Goal: Task Accomplishment & Management: Manage account settings

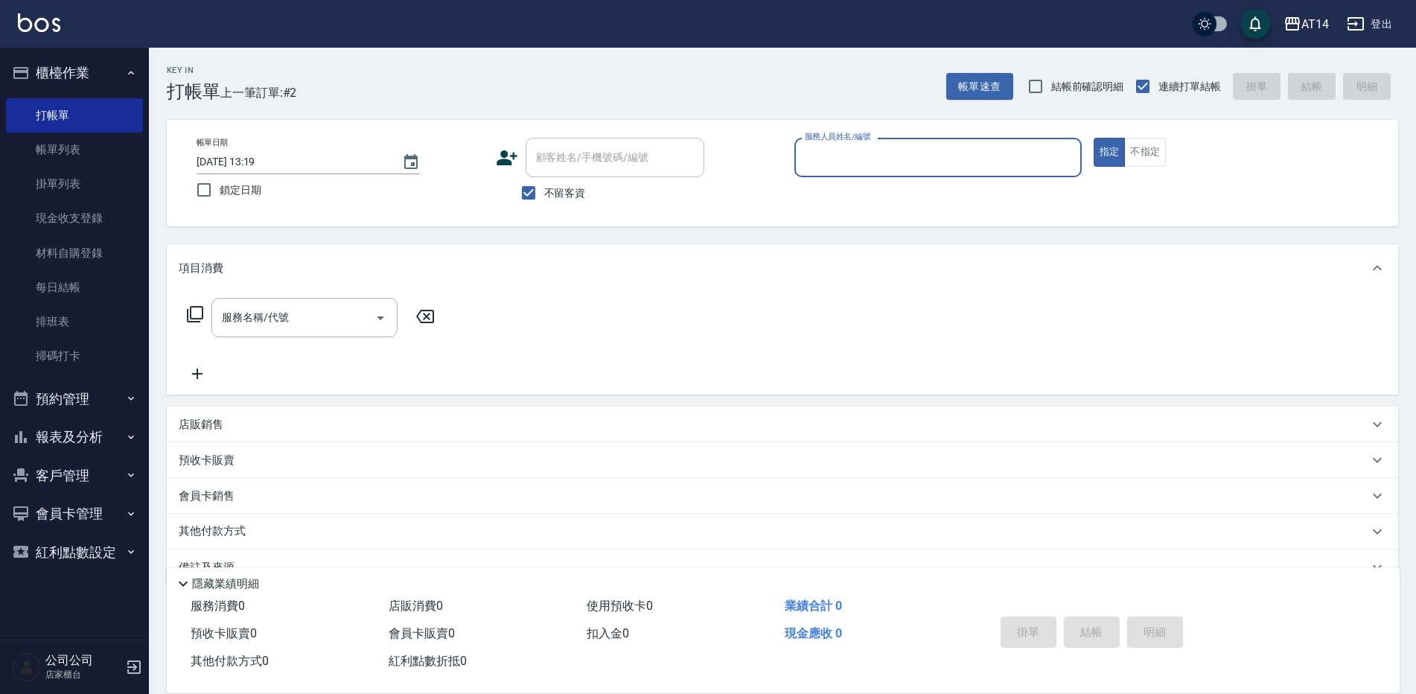
scroll to position [34, 0]
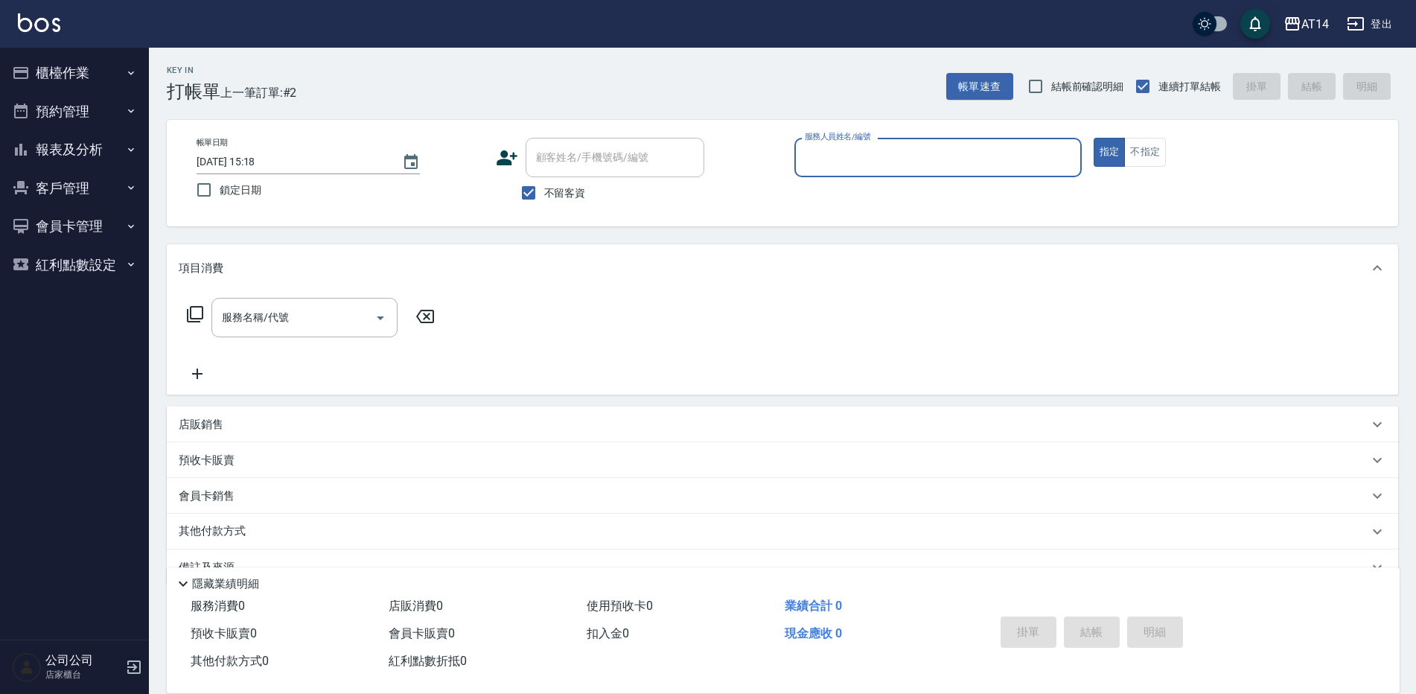
click at [57, 54] on button "櫃檯作業" at bounding box center [74, 73] width 137 height 39
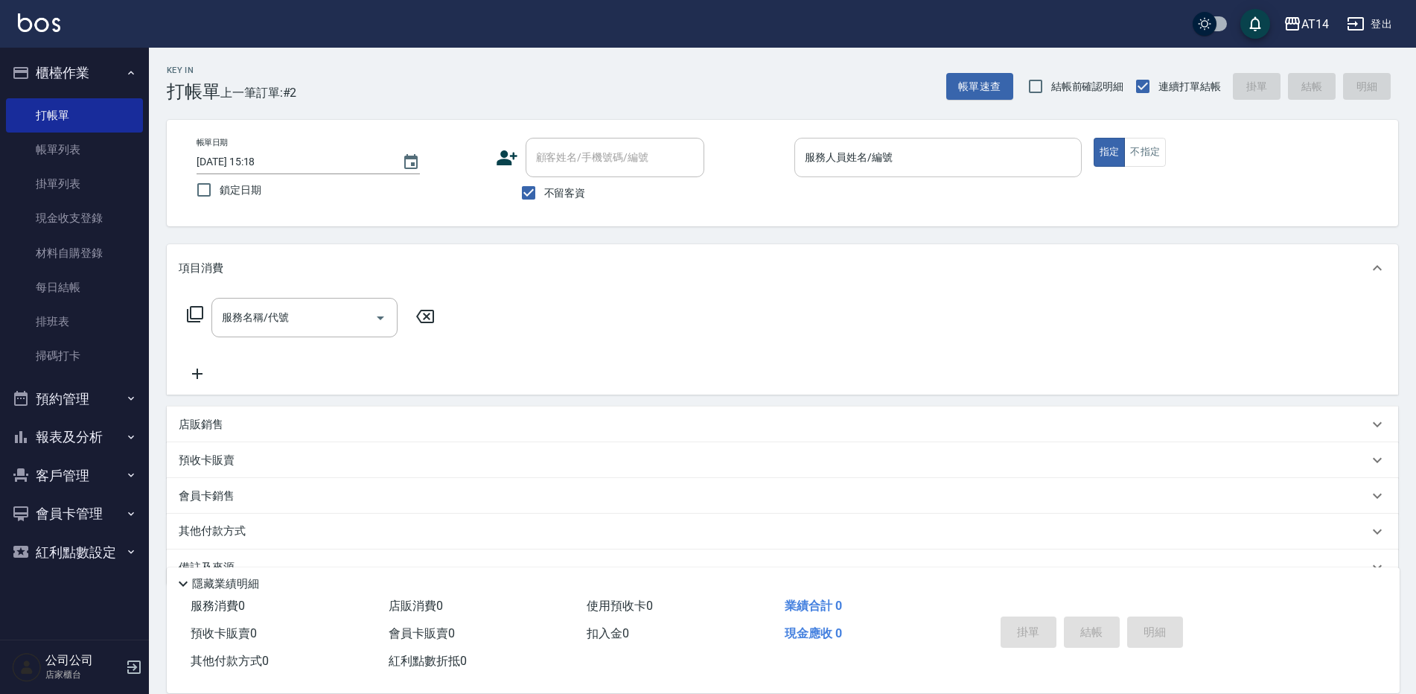
click at [877, 166] on input "服務人員姓名/編號" at bounding box center [938, 157] width 274 height 26
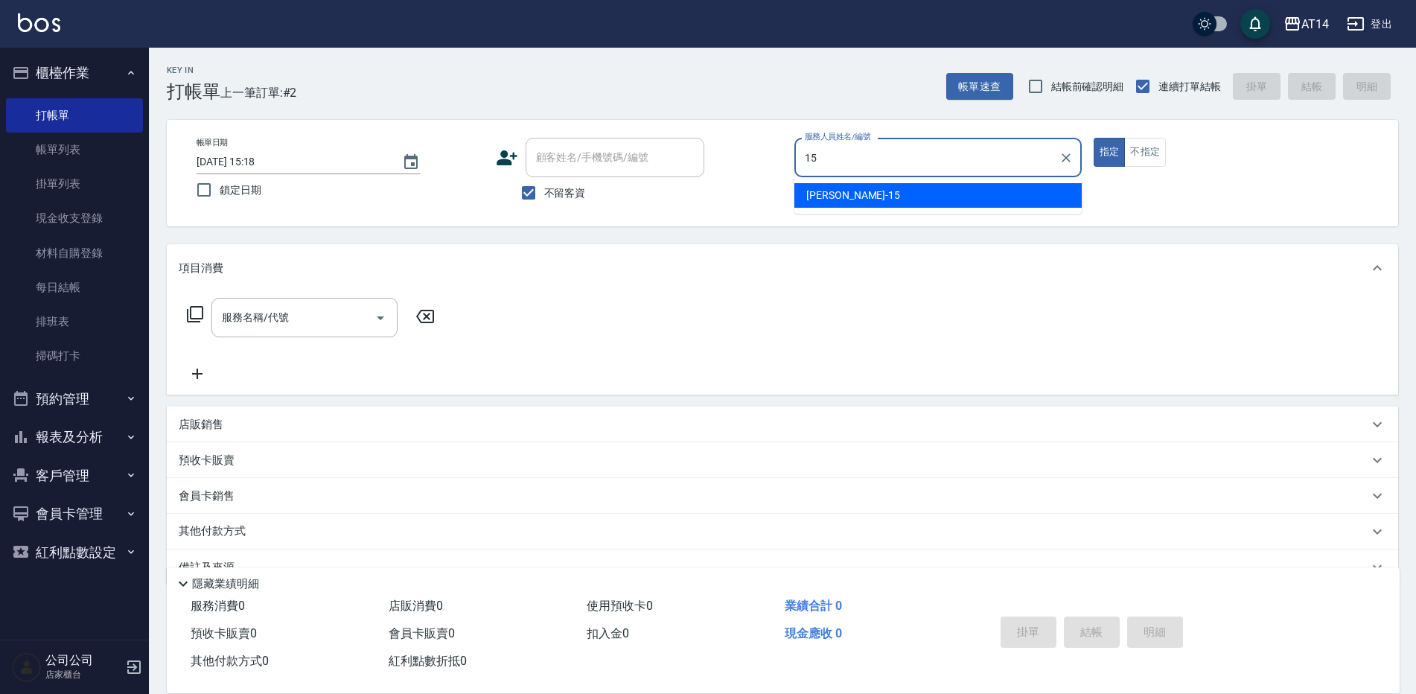
type input "15"
type button "true"
type input "Dora-15"
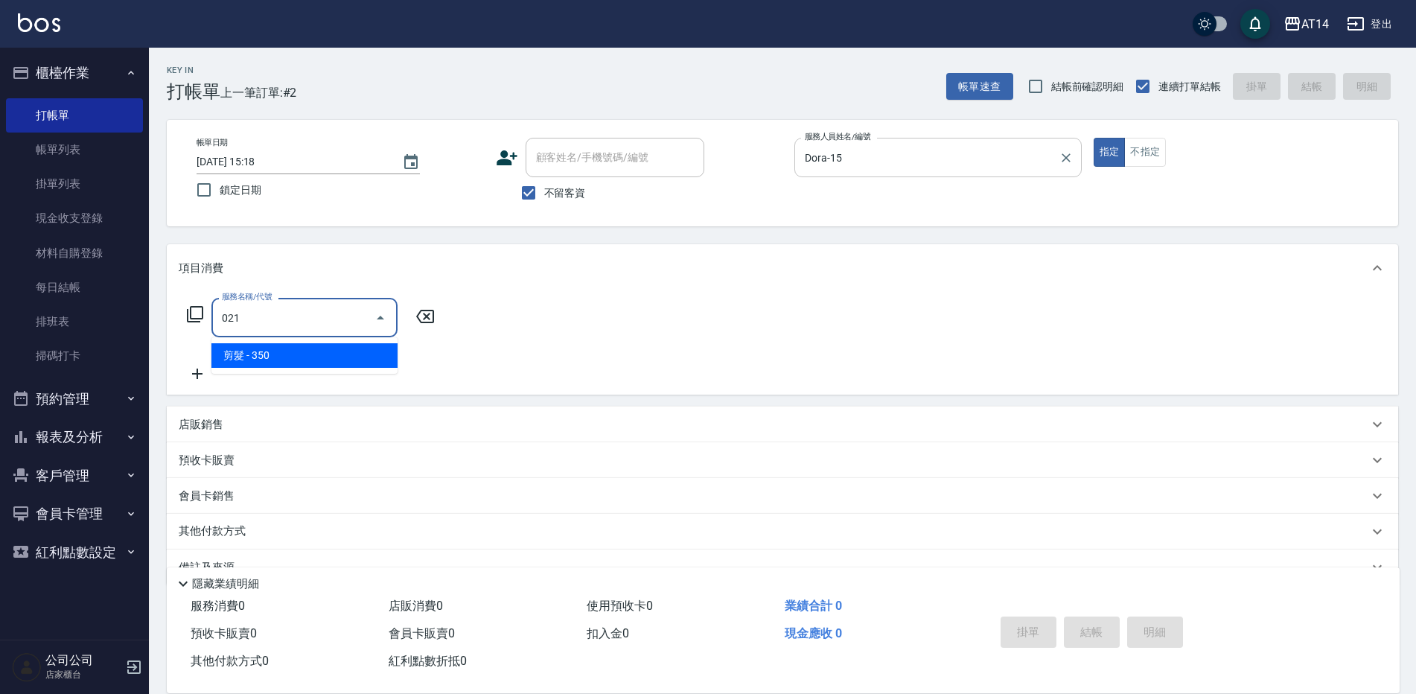
type input "剪髮(021)"
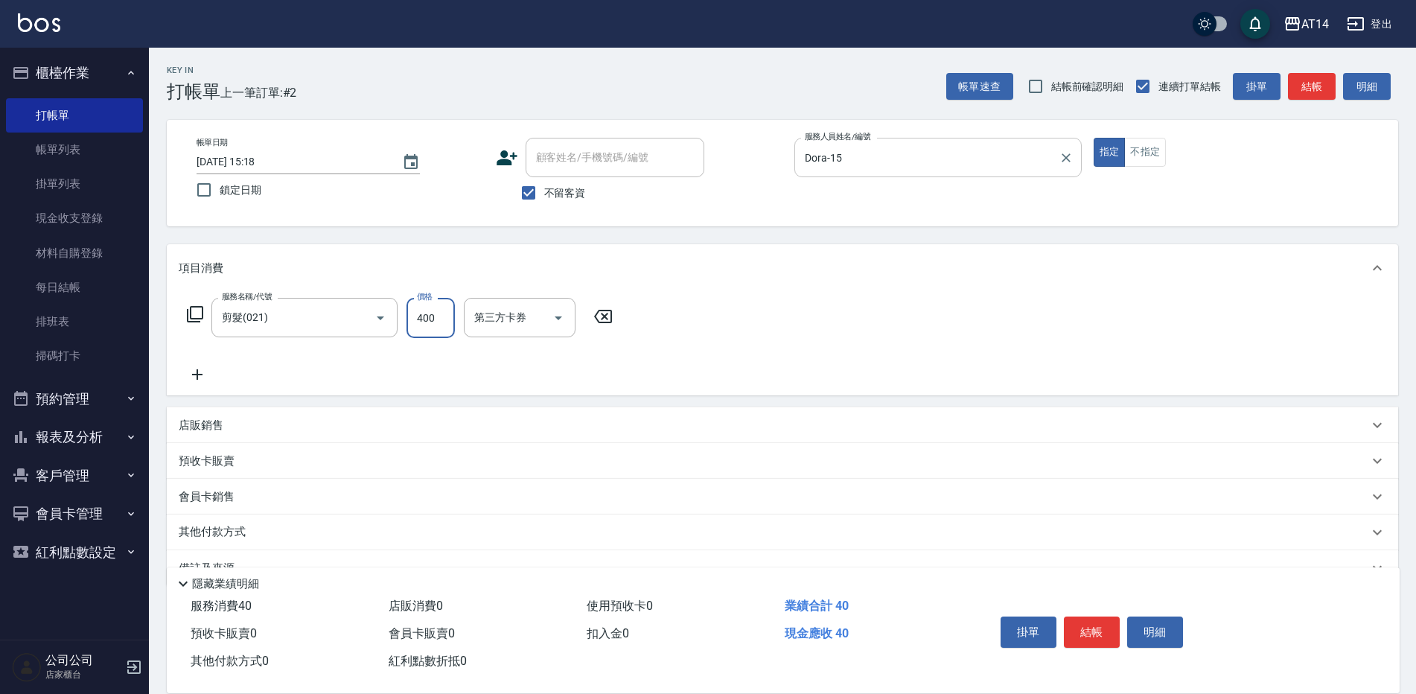
type input "400"
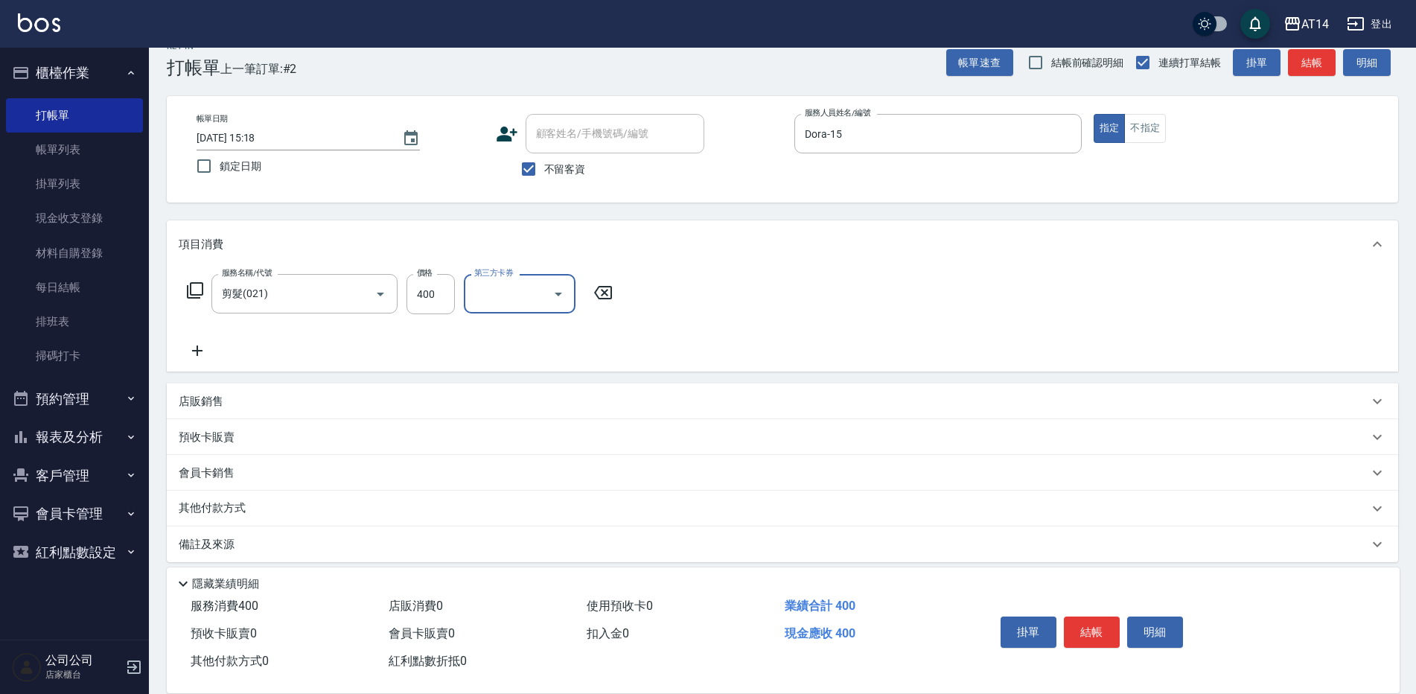
scroll to position [35, 0]
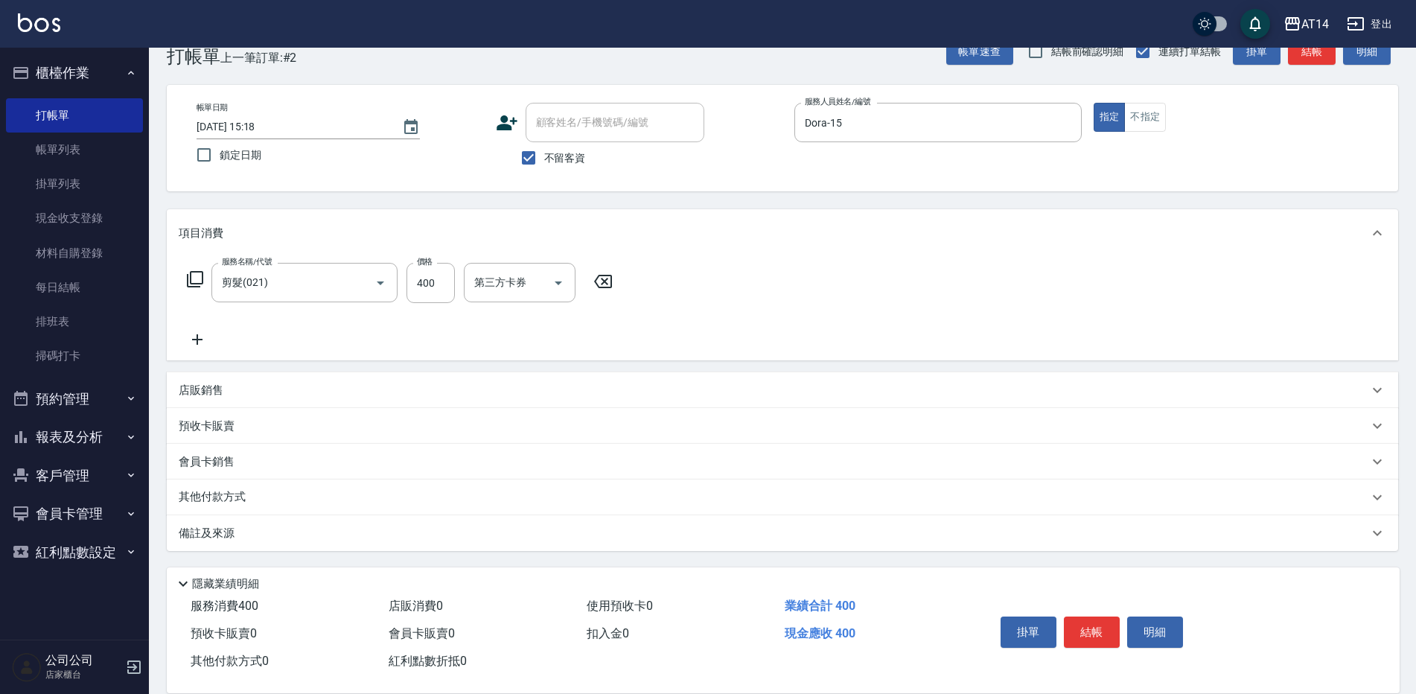
click at [401, 523] on div "備註及來源" at bounding box center [783, 533] width 1232 height 36
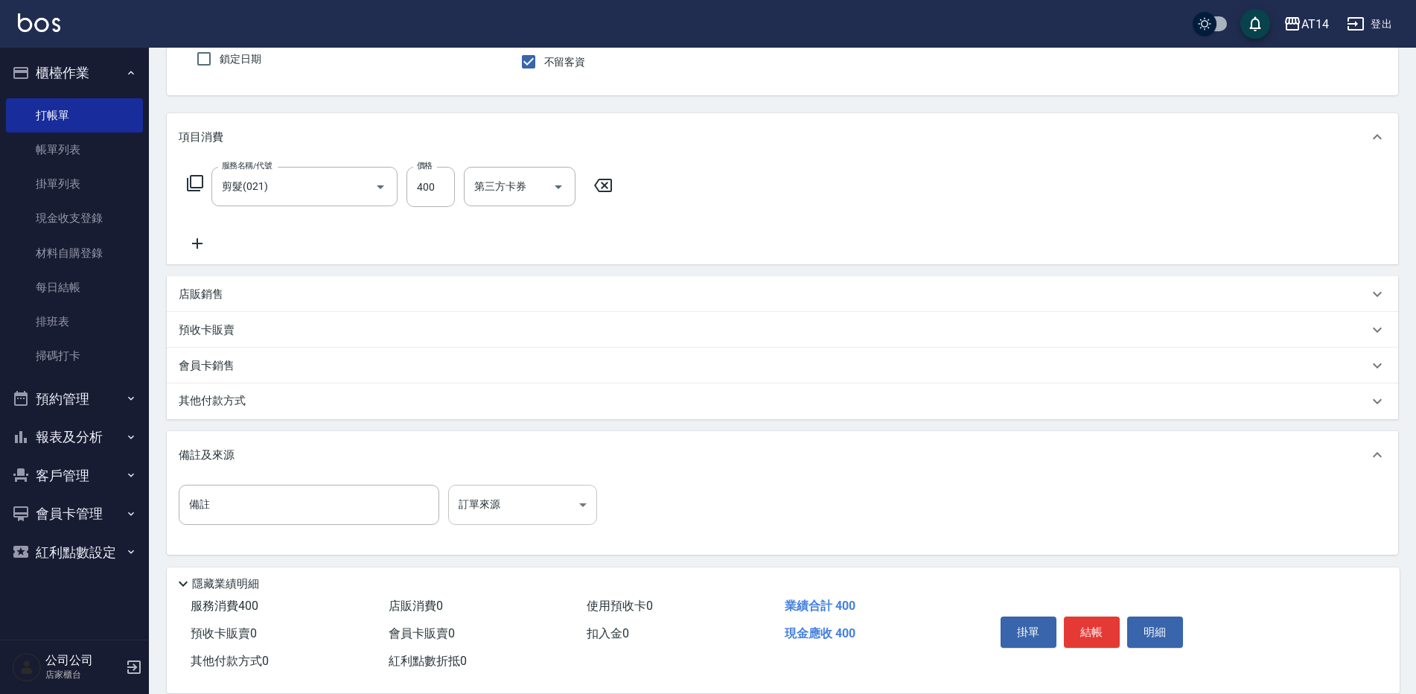
scroll to position [134, 0]
click at [513, 495] on body "AT14 登出 櫃檯作業 打帳單 帳單列表 掛單列表 現金收支登錄 材料自購登錄 每日結帳 排班表 掃碼打卡 預約管理 預約管理 單日預約紀錄 單週預約紀錄 …" at bounding box center [708, 280] width 1416 height 829
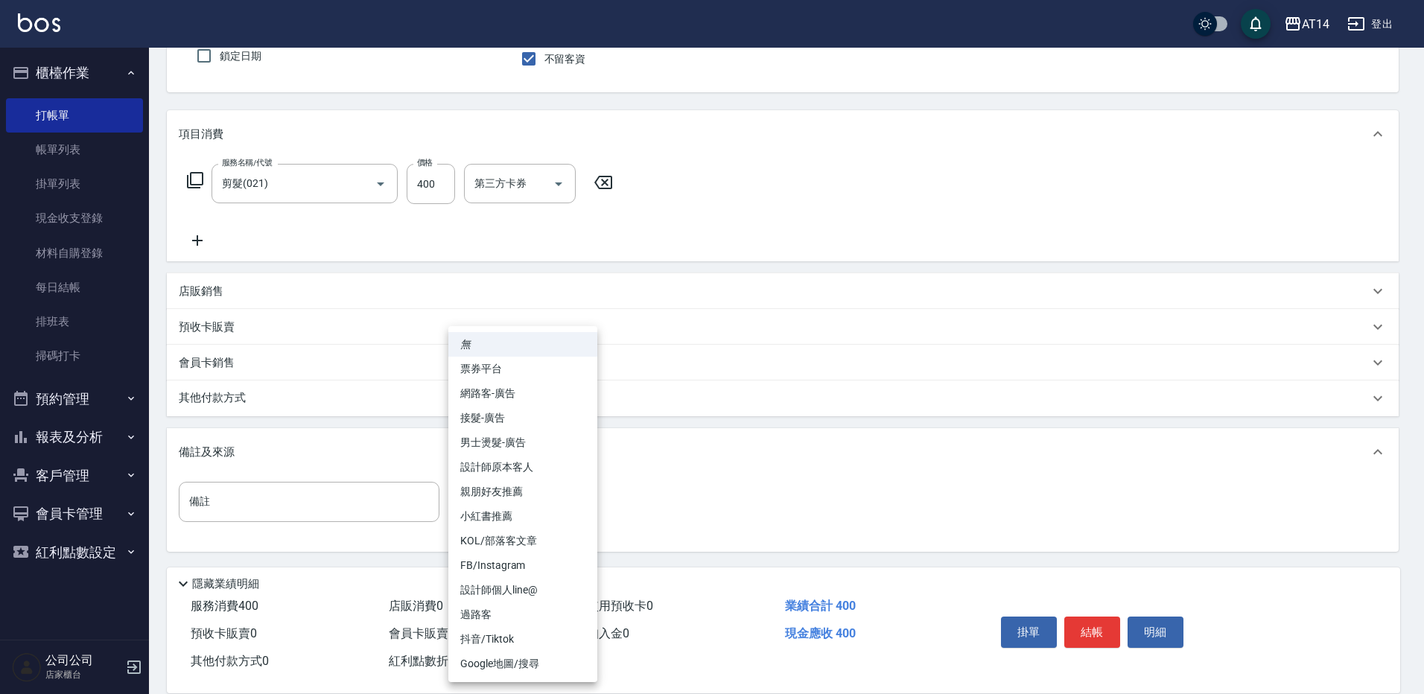
click at [534, 468] on li "設計師原本客人" at bounding box center [522, 467] width 149 height 25
type input "設計師原本客人"
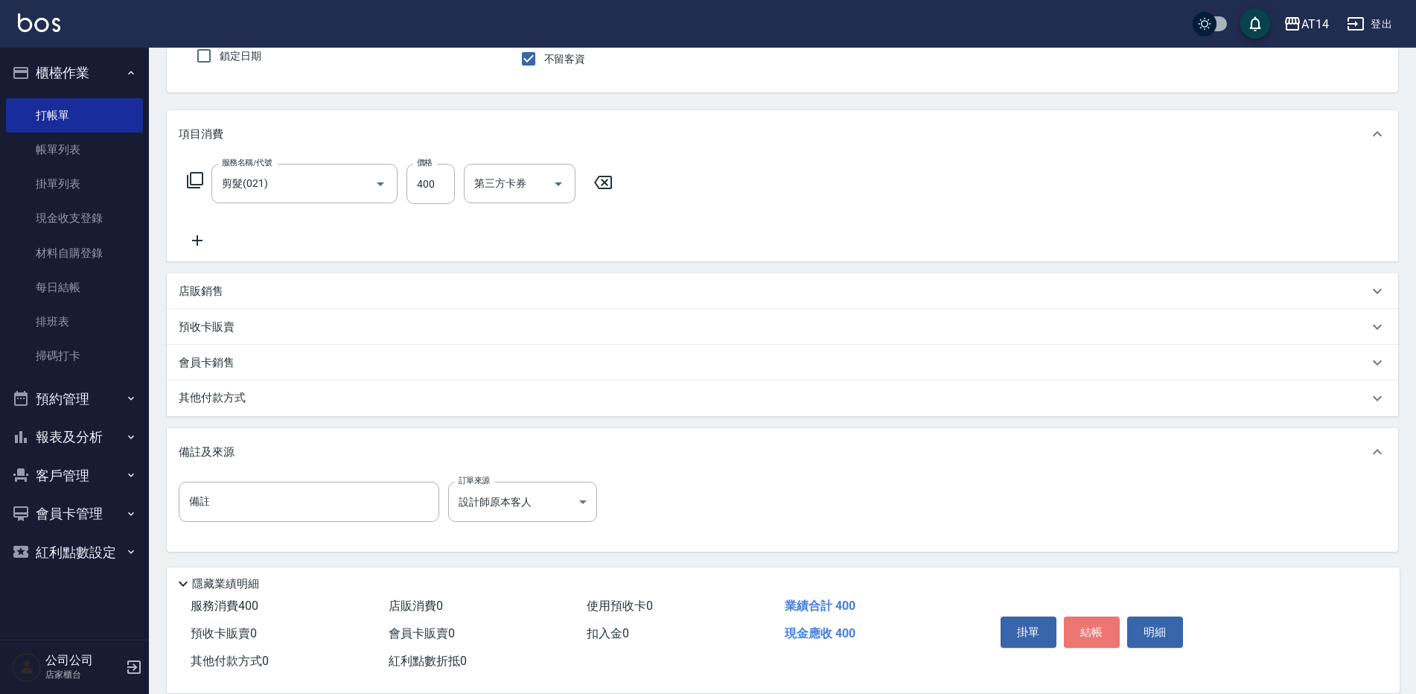
click at [1088, 620] on button "結帳" at bounding box center [1092, 632] width 56 height 31
type input "2025/09/07 15:39"
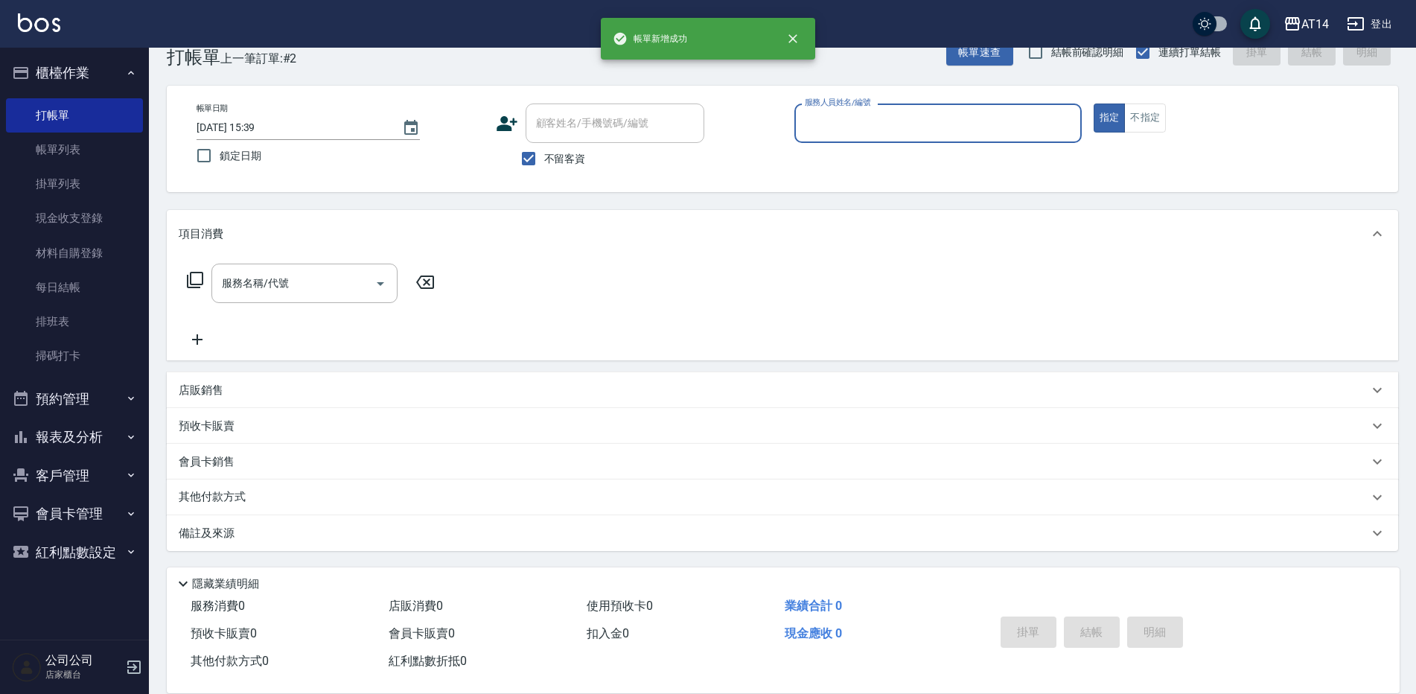
scroll to position [34, 0]
click at [98, 404] on button "預約管理" at bounding box center [74, 399] width 137 height 39
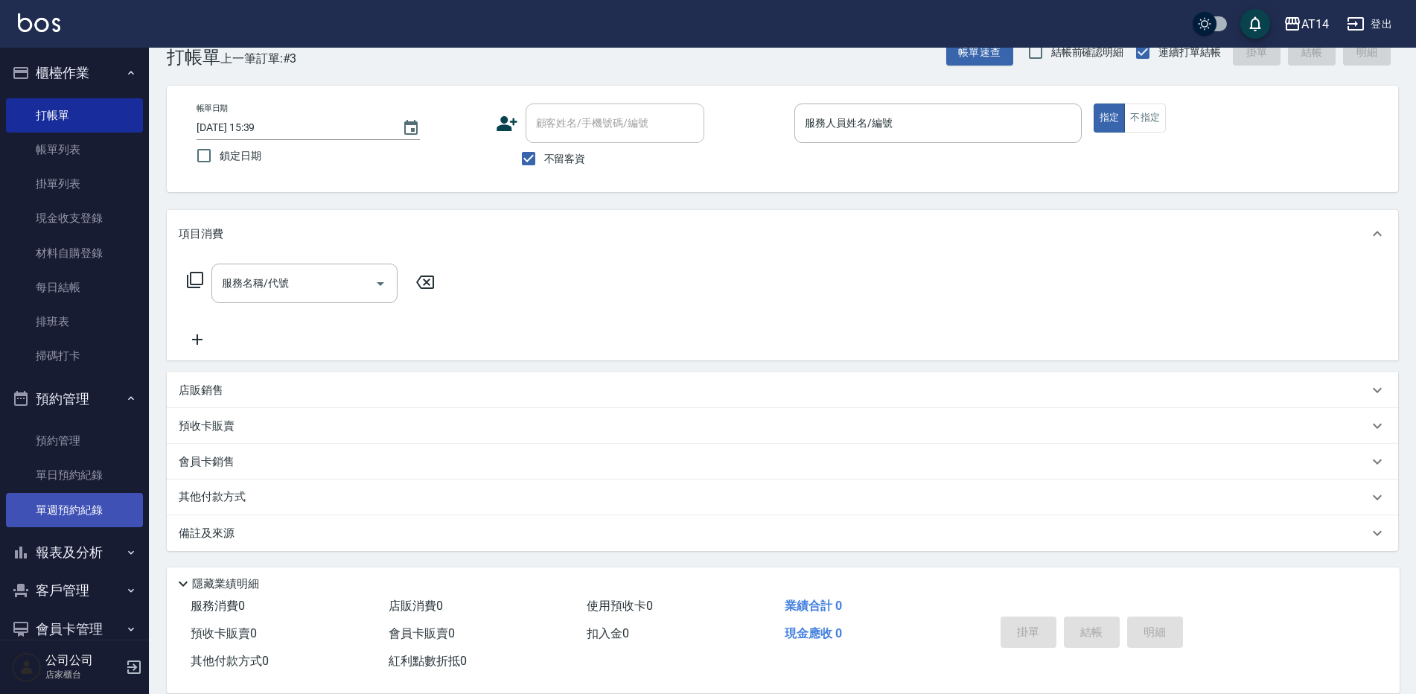
click at [87, 509] on link "單週預約紀錄" at bounding box center [74, 510] width 137 height 34
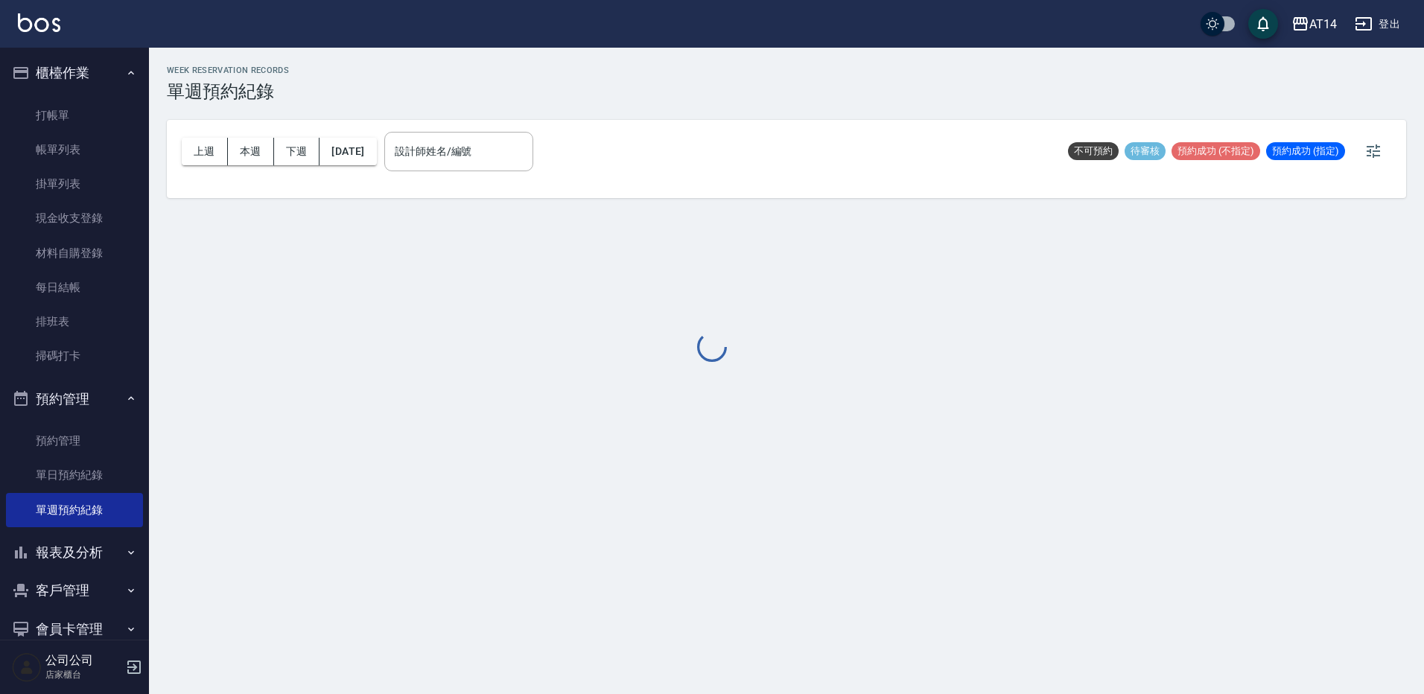
click at [485, 153] on div at bounding box center [712, 347] width 1424 height 694
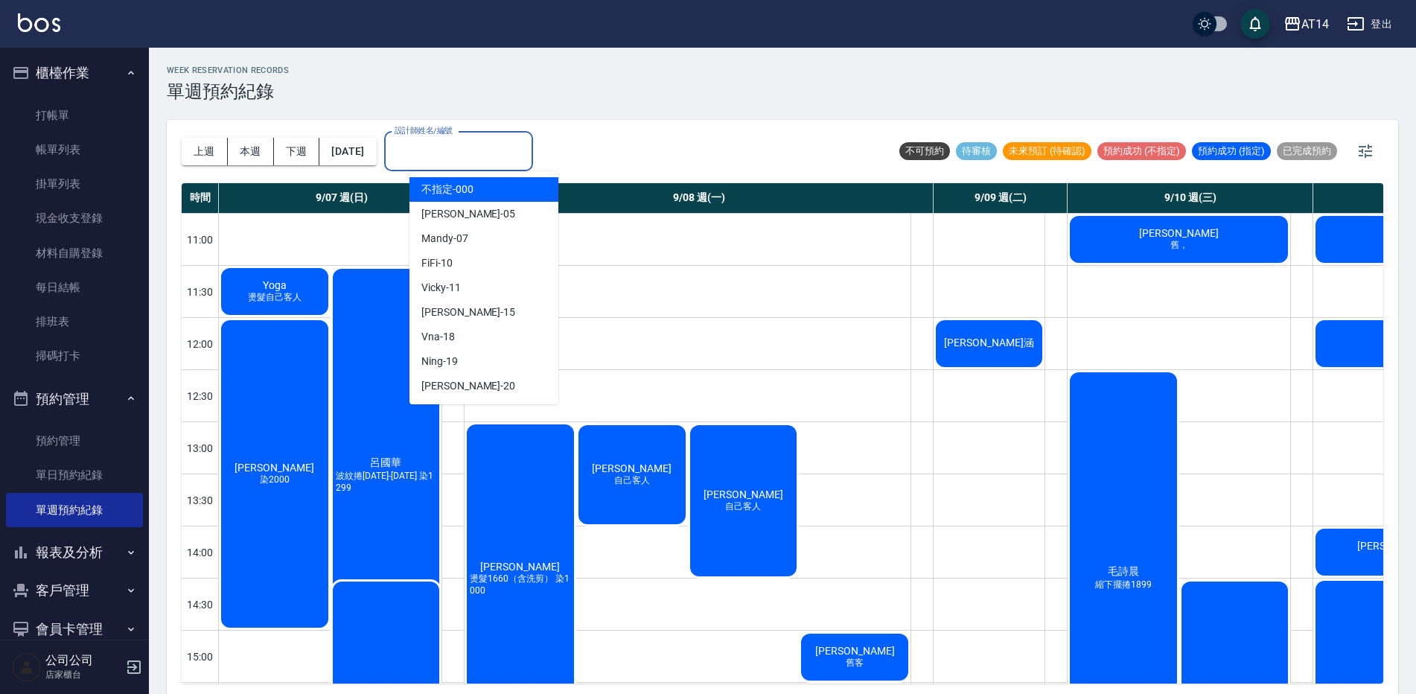
click at [485, 153] on input "設計師姓名/編號" at bounding box center [459, 151] width 136 height 26
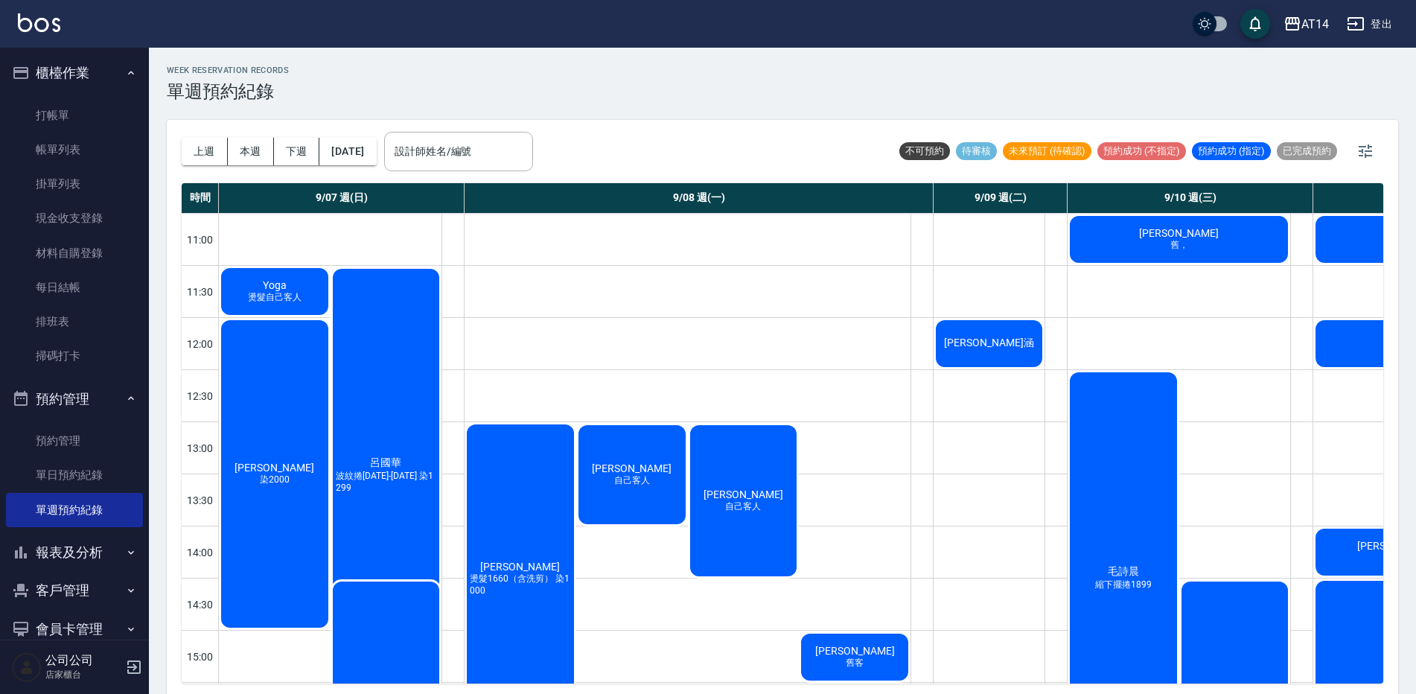
click at [287, 283] on span "Yoga" at bounding box center [275, 285] width 30 height 12
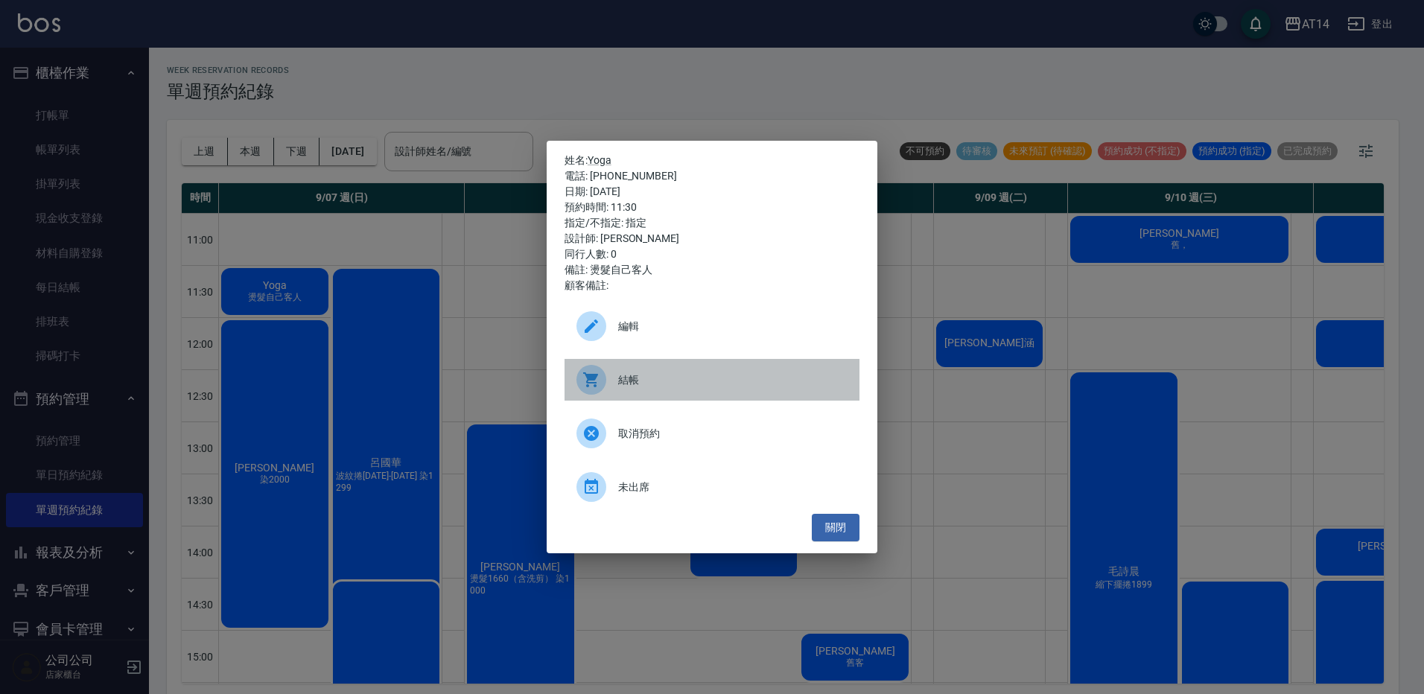
click at [727, 380] on span "結帳" at bounding box center [732, 380] width 229 height 16
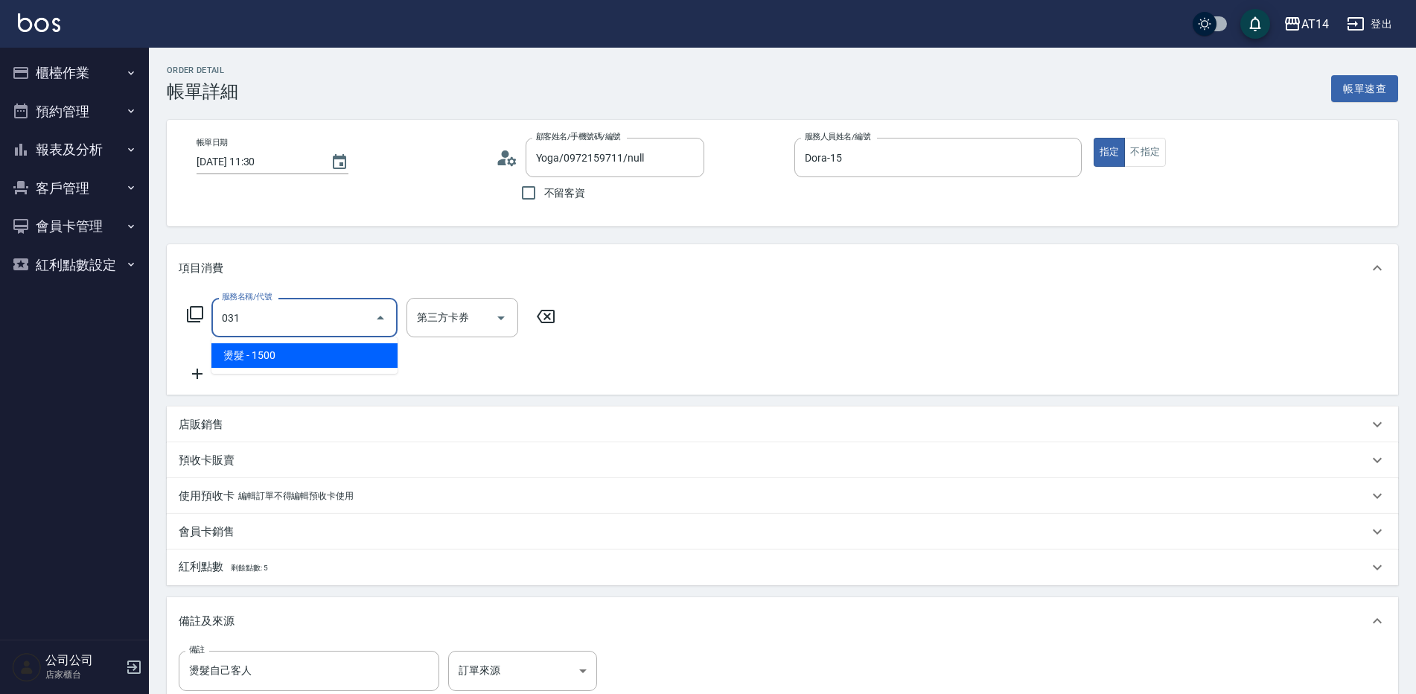
type input "燙髮(031)"
type input "3"
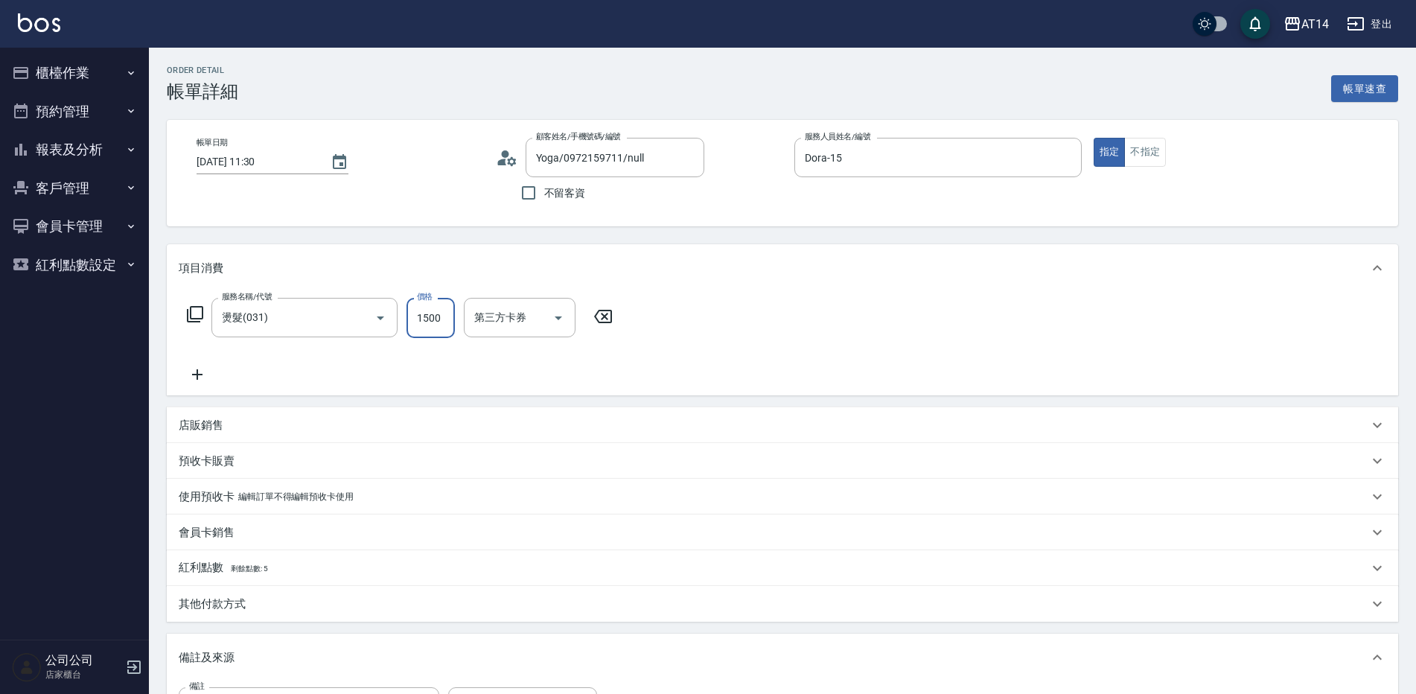
type input "1"
type input "0"
type input "1910"
type input "4"
type input "191"
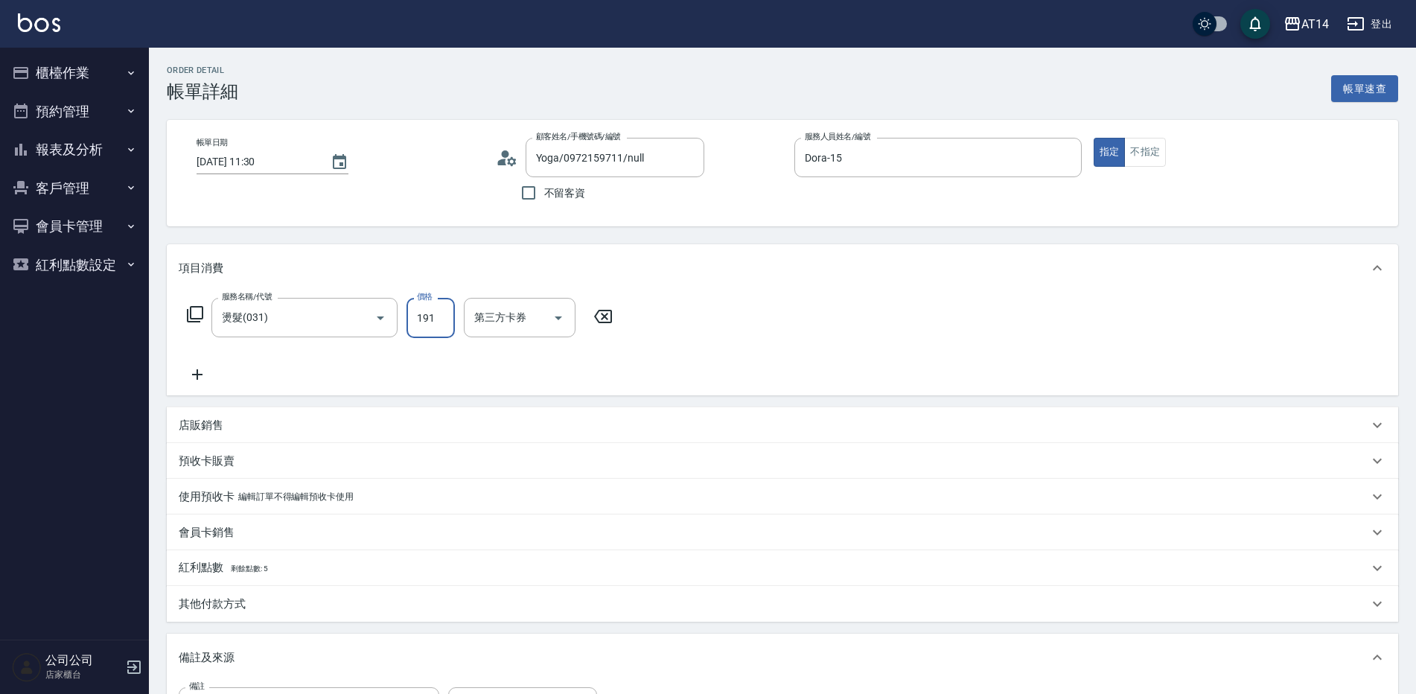
type input "0"
type input "1900"
type input "4"
type input "1900"
click at [306, 592] on div "其他付款方式" at bounding box center [783, 604] width 1232 height 36
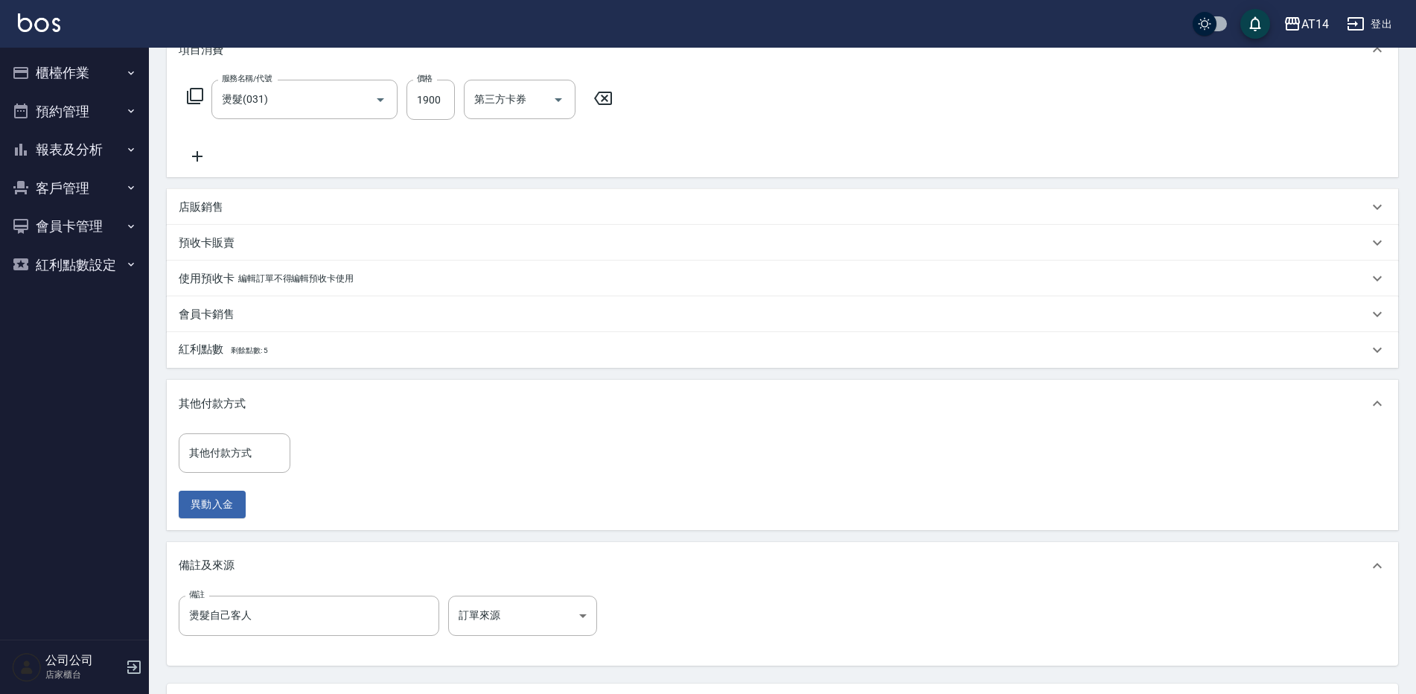
scroll to position [298, 0]
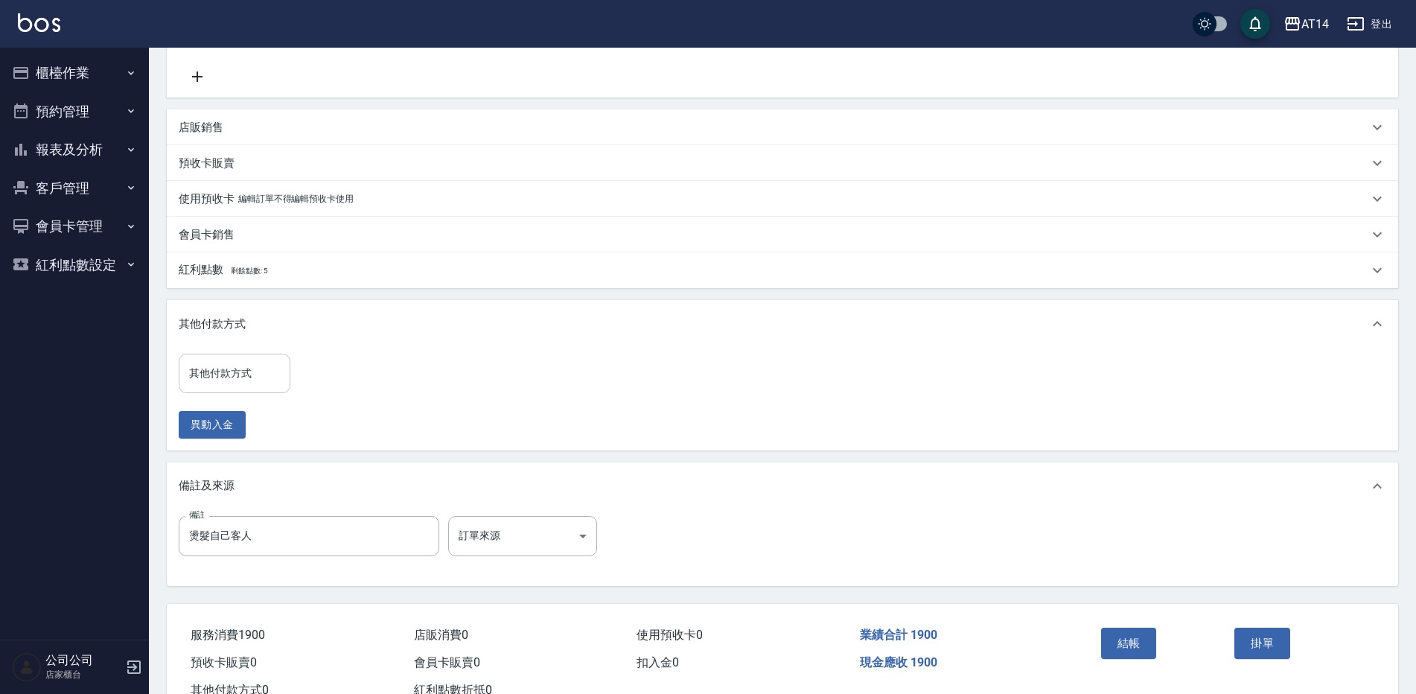
click at [250, 382] on input "其他付款方式" at bounding box center [234, 373] width 98 height 26
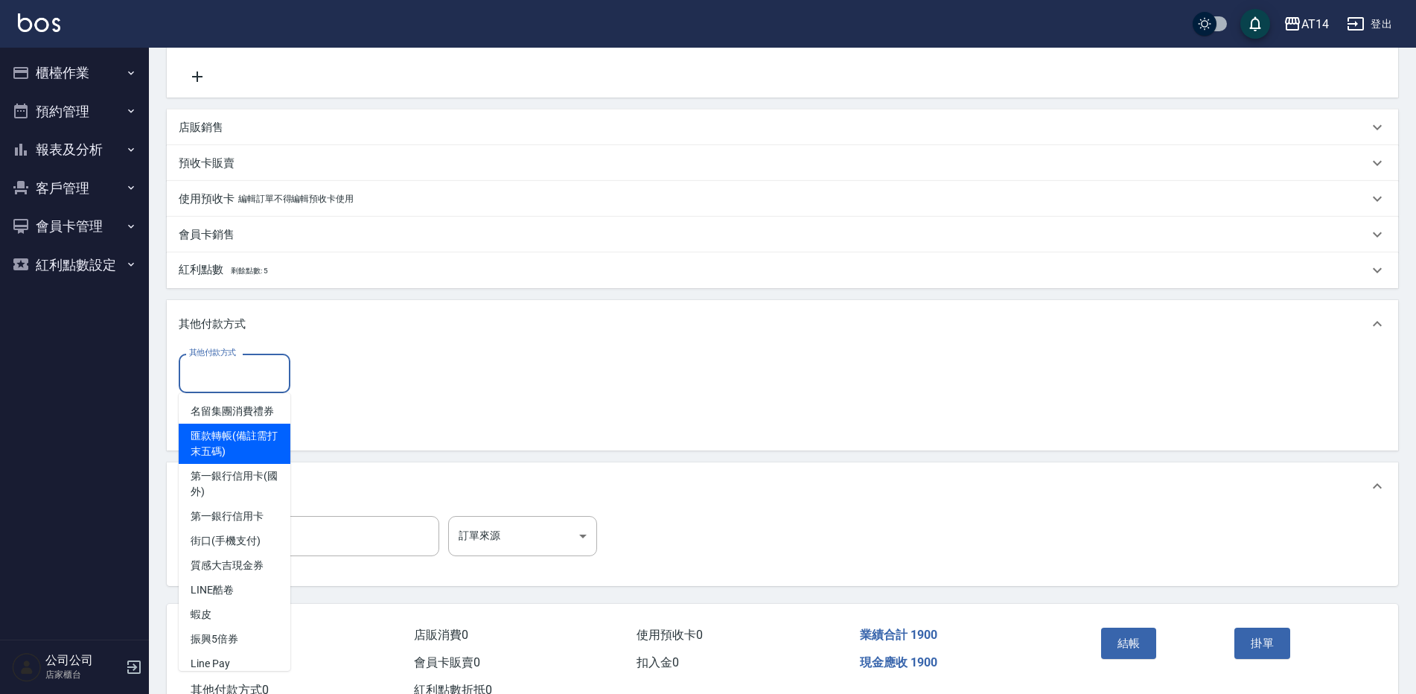
click at [243, 451] on span "匯款轉帳(備註需打末五碼)" at bounding box center [235, 444] width 112 height 40
type input "匯款轉帳(備註需打末五碼)"
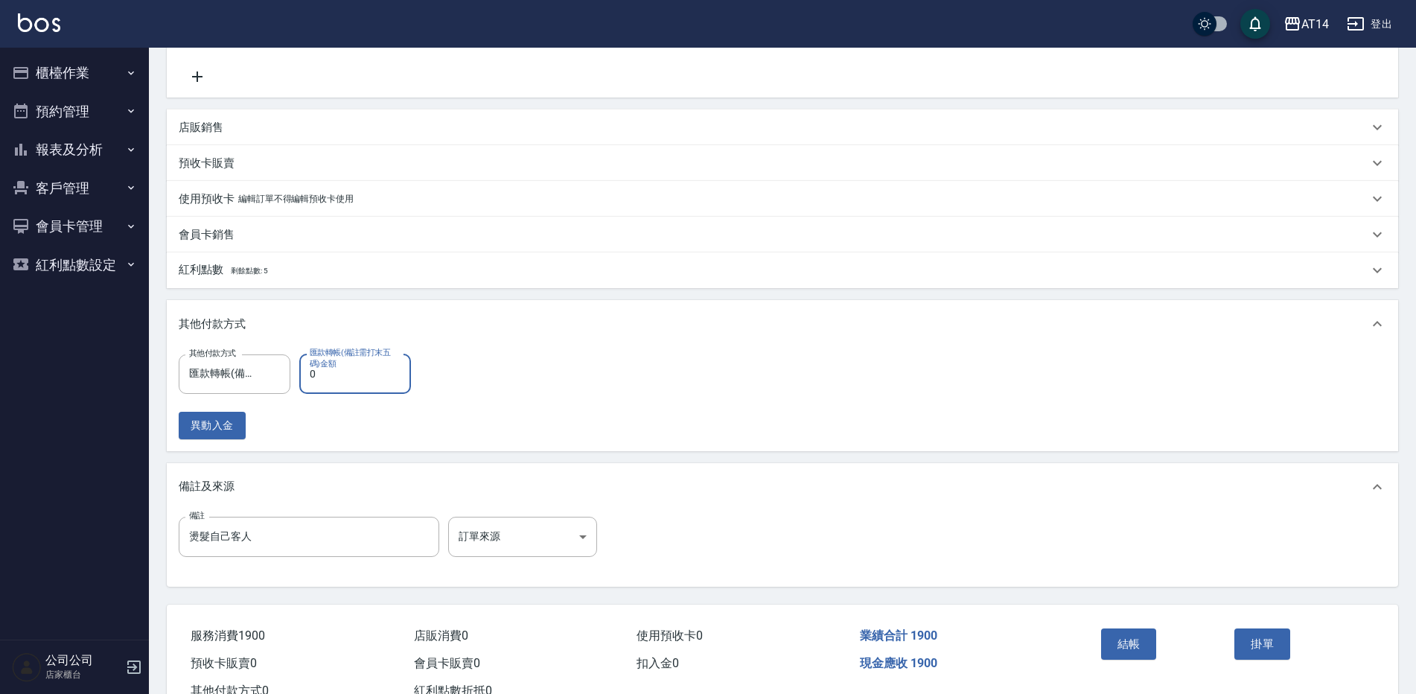
click at [359, 381] on input "0" at bounding box center [355, 374] width 112 height 40
type input "190"
type input "3"
type input "1900"
type input "0"
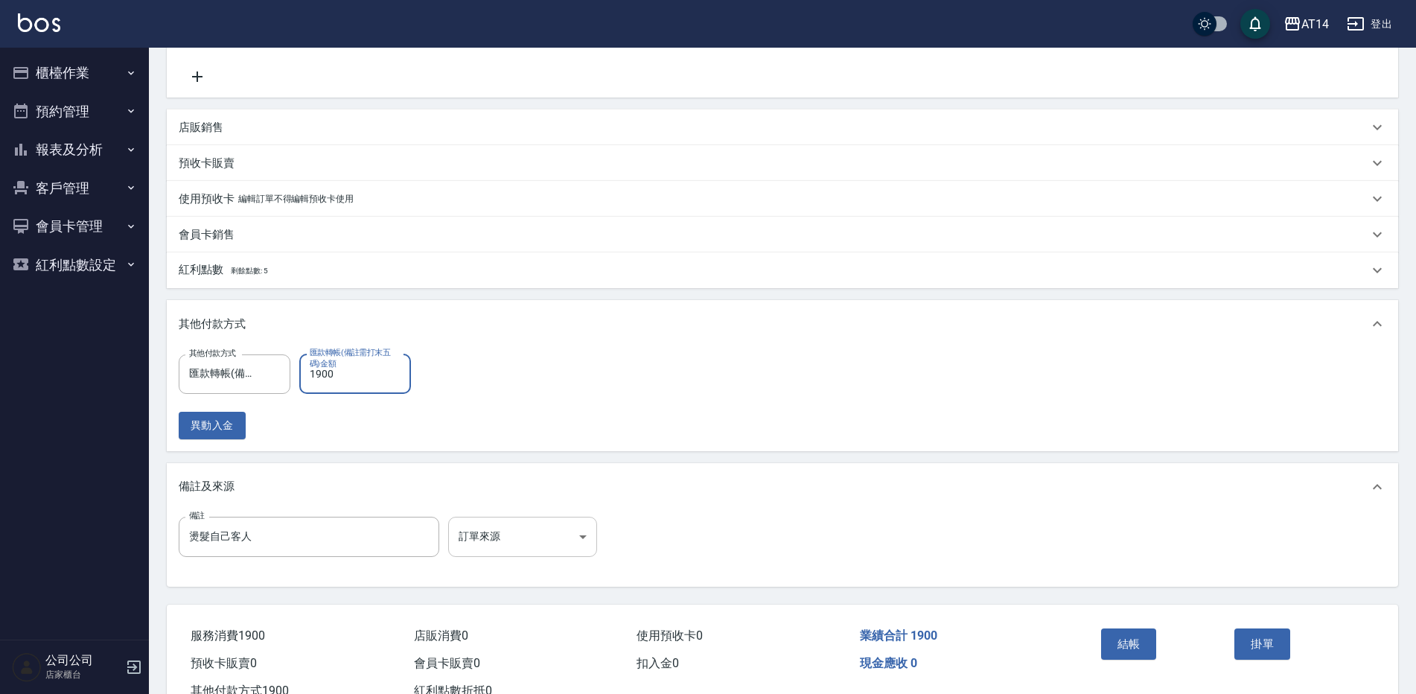
type input "1900"
click at [514, 541] on body "AT14 登出 櫃檯作業 打帳單 帳單列表 掛單列表 現金收支登錄 材料自購登錄 每日結帳 排班表 掃碼打卡 預約管理 預約管理 單日預約紀錄 單週預約紀錄 …" at bounding box center [708, 221] width 1416 height 1039
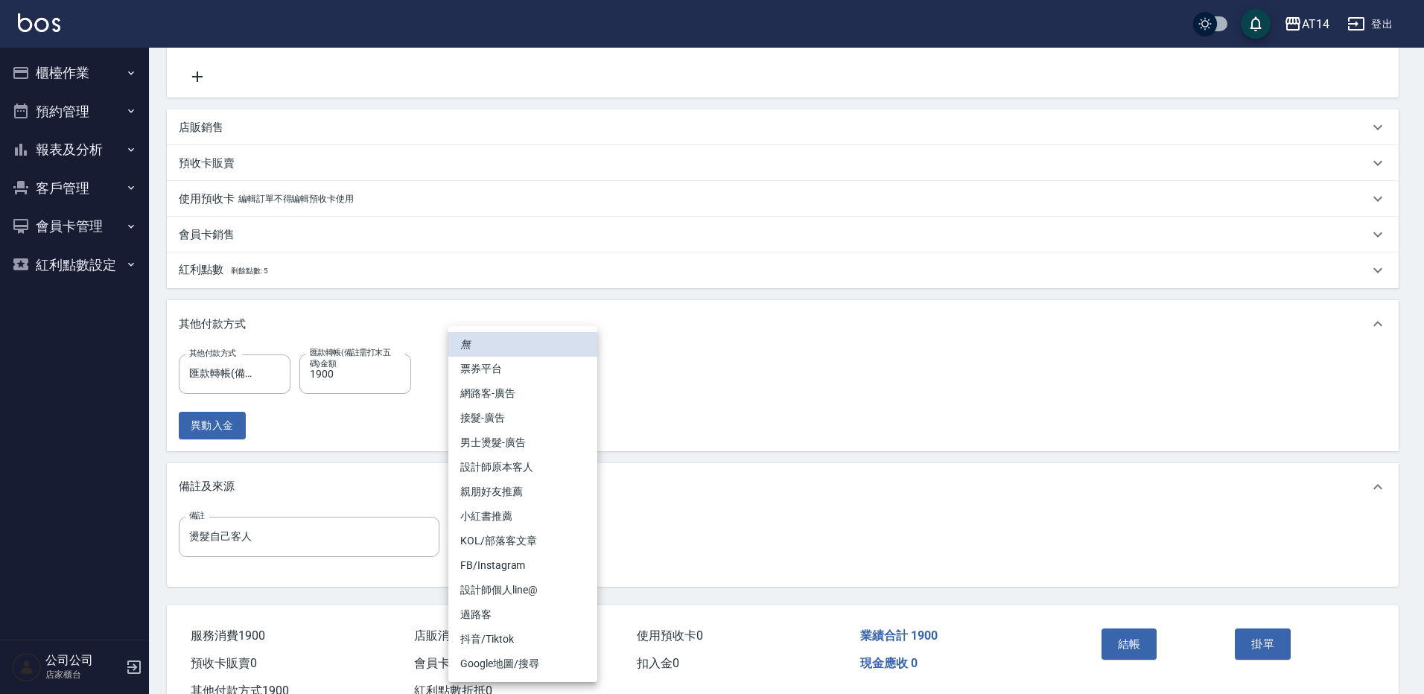
click at [573, 473] on li "設計師原本客人" at bounding box center [522, 467] width 149 height 25
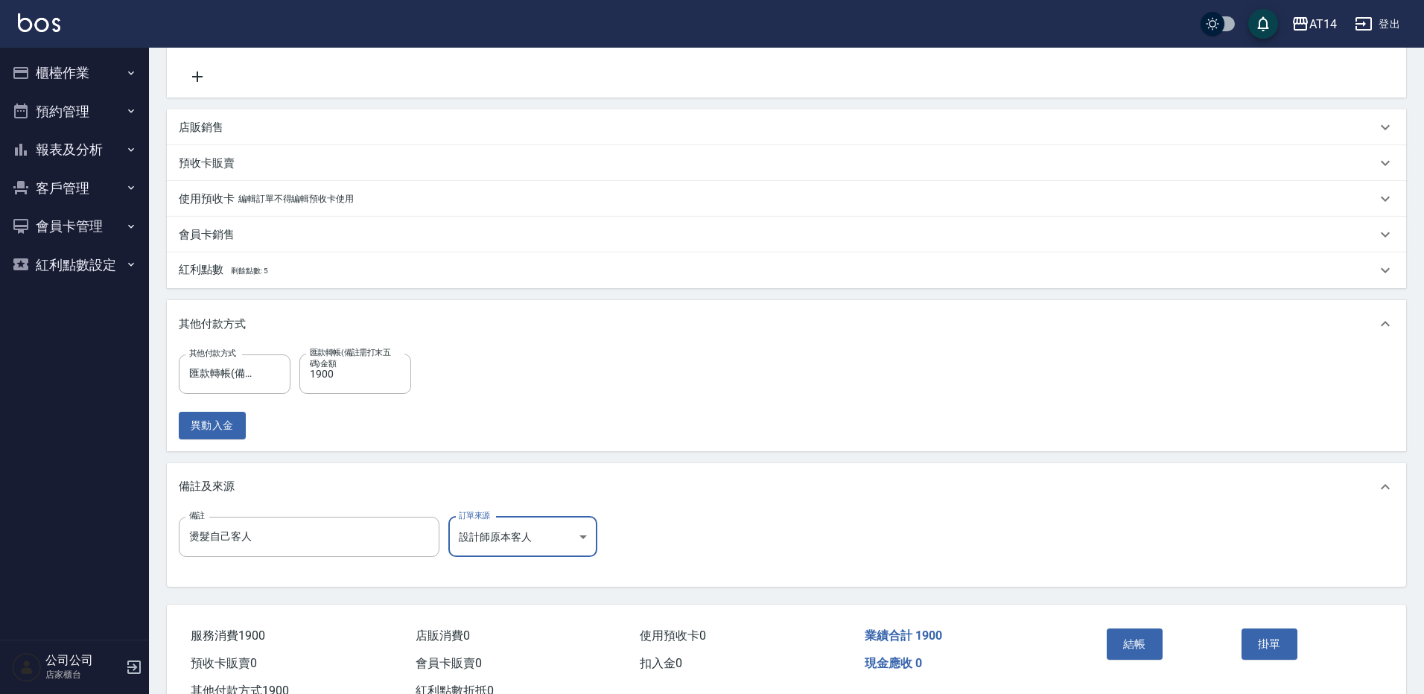
type input "設計師原本客人"
click at [312, 532] on input "燙髮自己客人" at bounding box center [309, 537] width 261 height 40
type input "燙髮自己客人78063"
click at [1132, 636] on button "結帳" at bounding box center [1129, 643] width 56 height 31
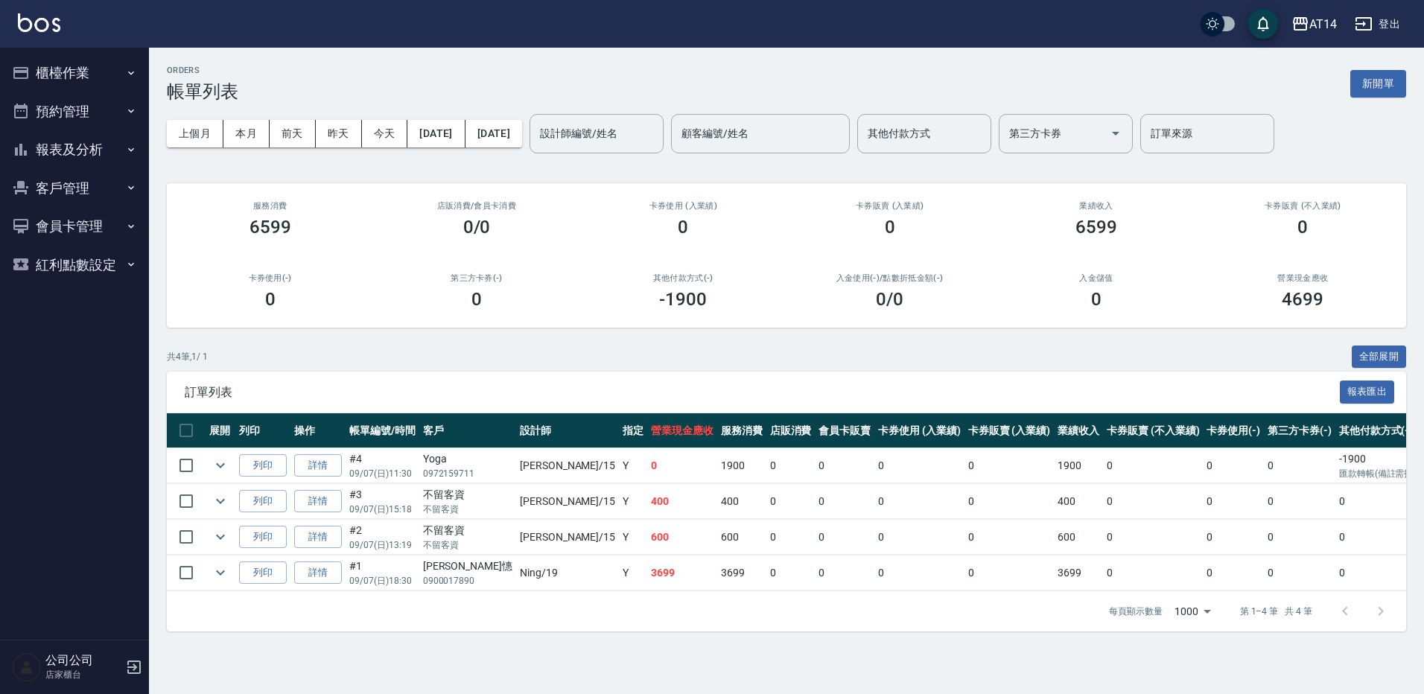
click at [74, 74] on button "櫃檯作業" at bounding box center [74, 73] width 137 height 39
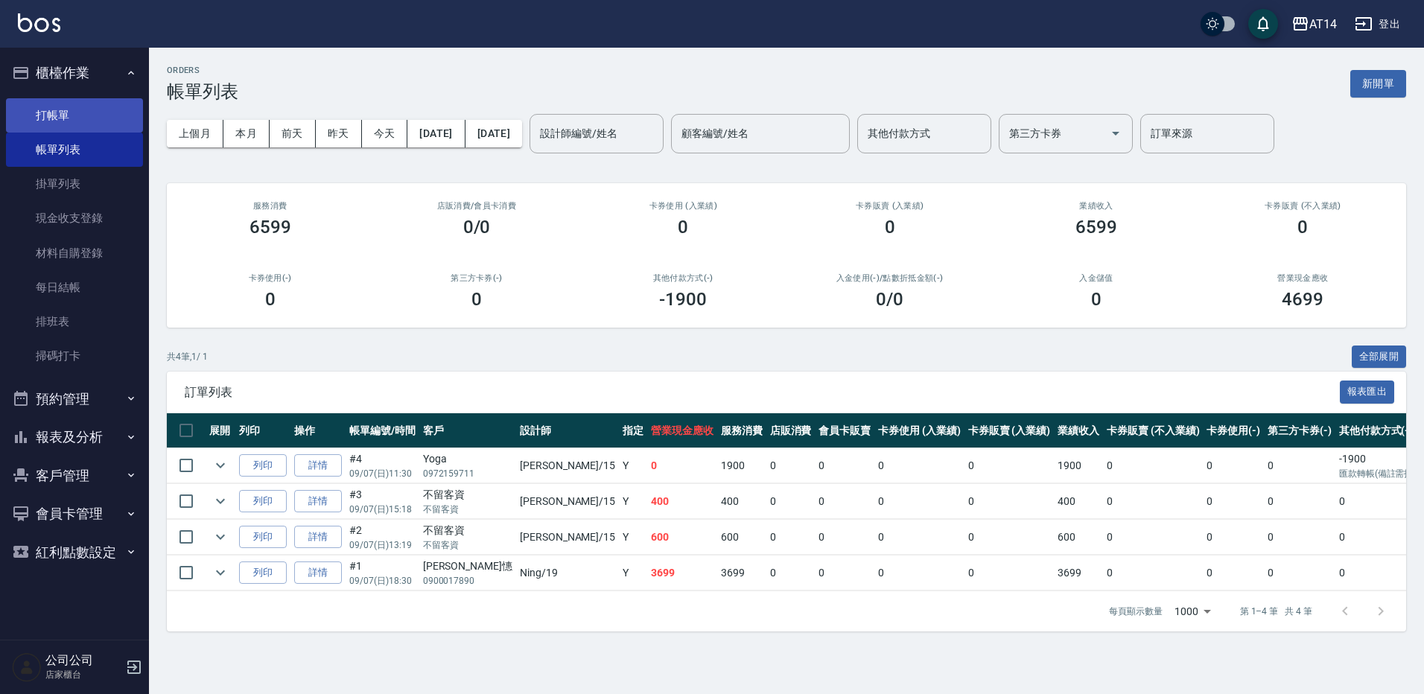
click at [59, 118] on link "打帳單" at bounding box center [74, 115] width 137 height 34
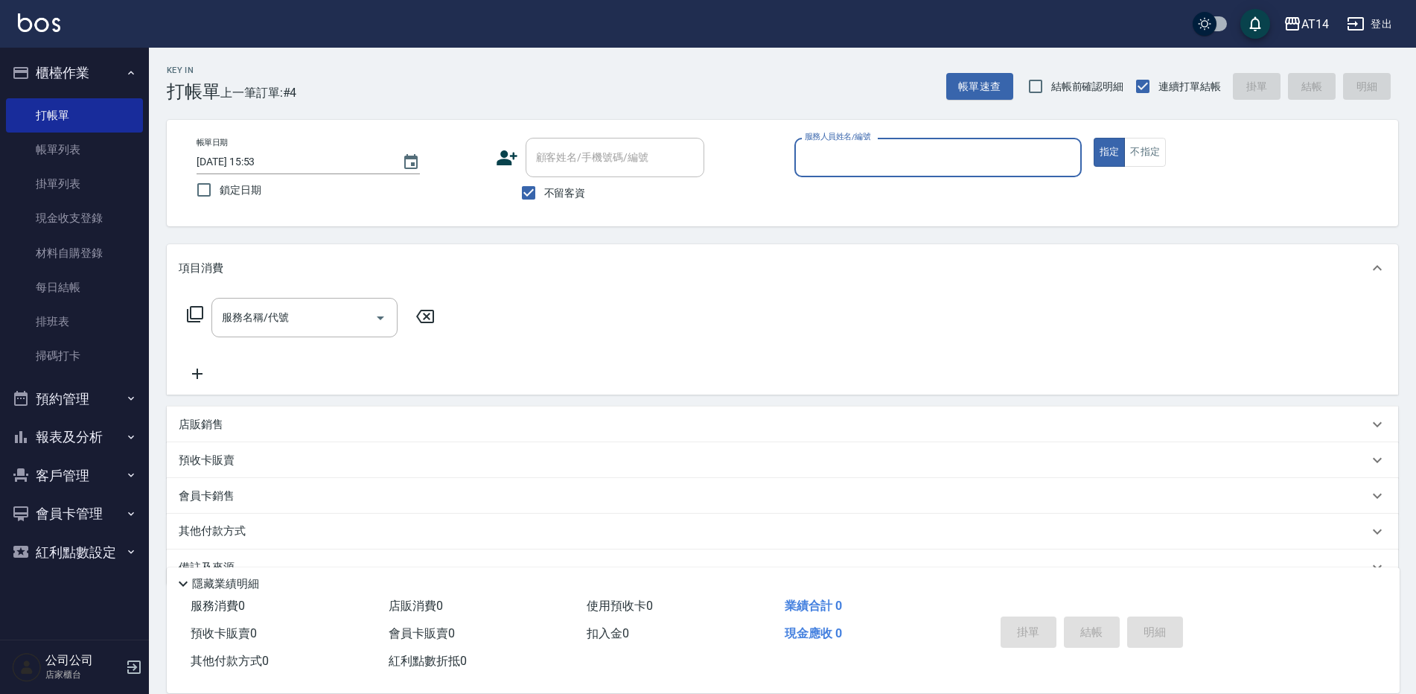
click at [838, 153] on input "服務人員姓名/編號" at bounding box center [938, 157] width 274 height 26
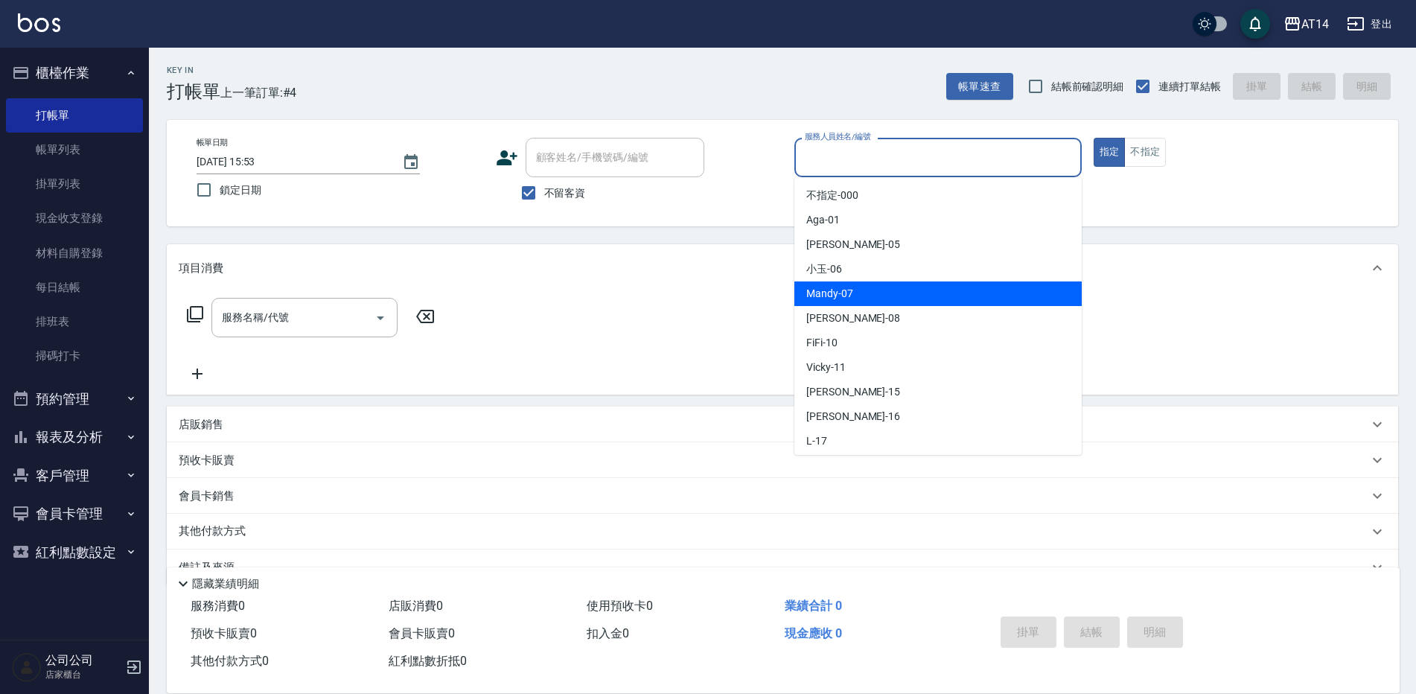
drag, startPoint x: 830, startPoint y: 293, endPoint x: 717, endPoint y: 323, distance: 117.0
click at [828, 296] on span "Mandy -07" at bounding box center [829, 294] width 47 height 16
type input "Mandy-07"
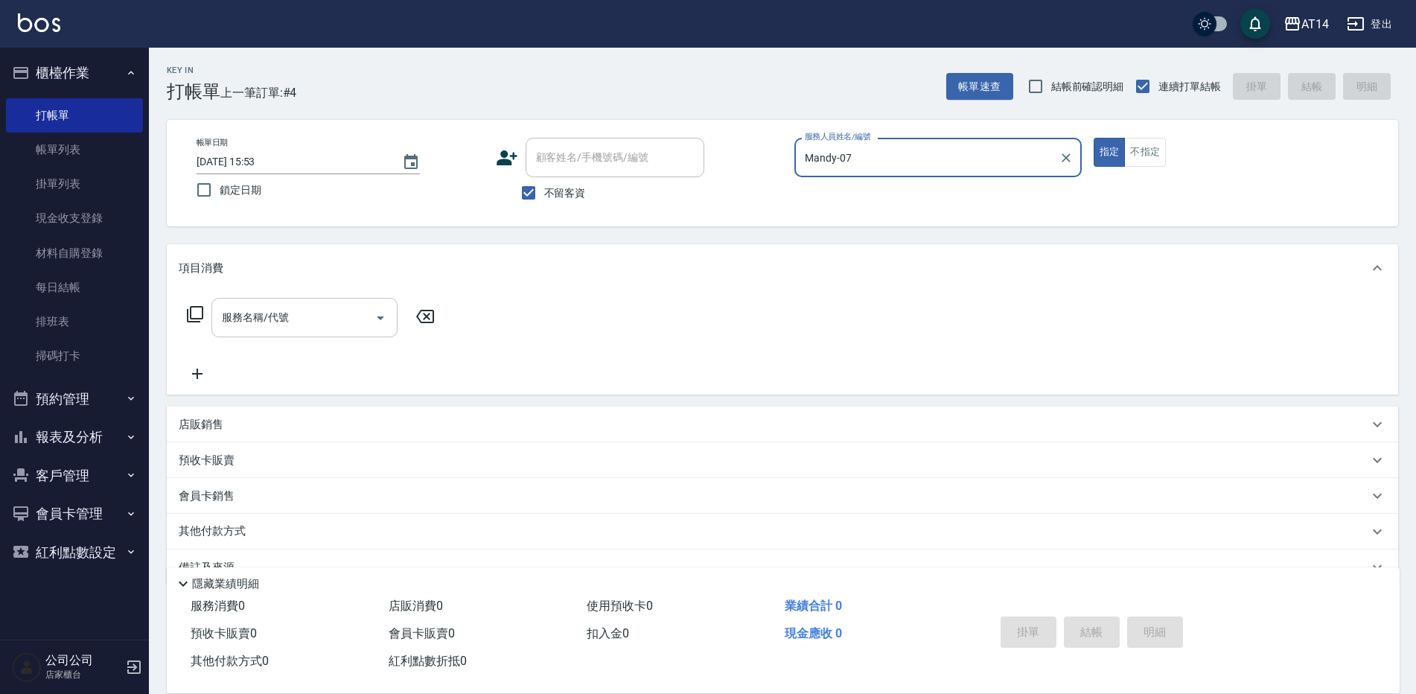
click at [372, 323] on icon "Open" at bounding box center [381, 318] width 18 height 18
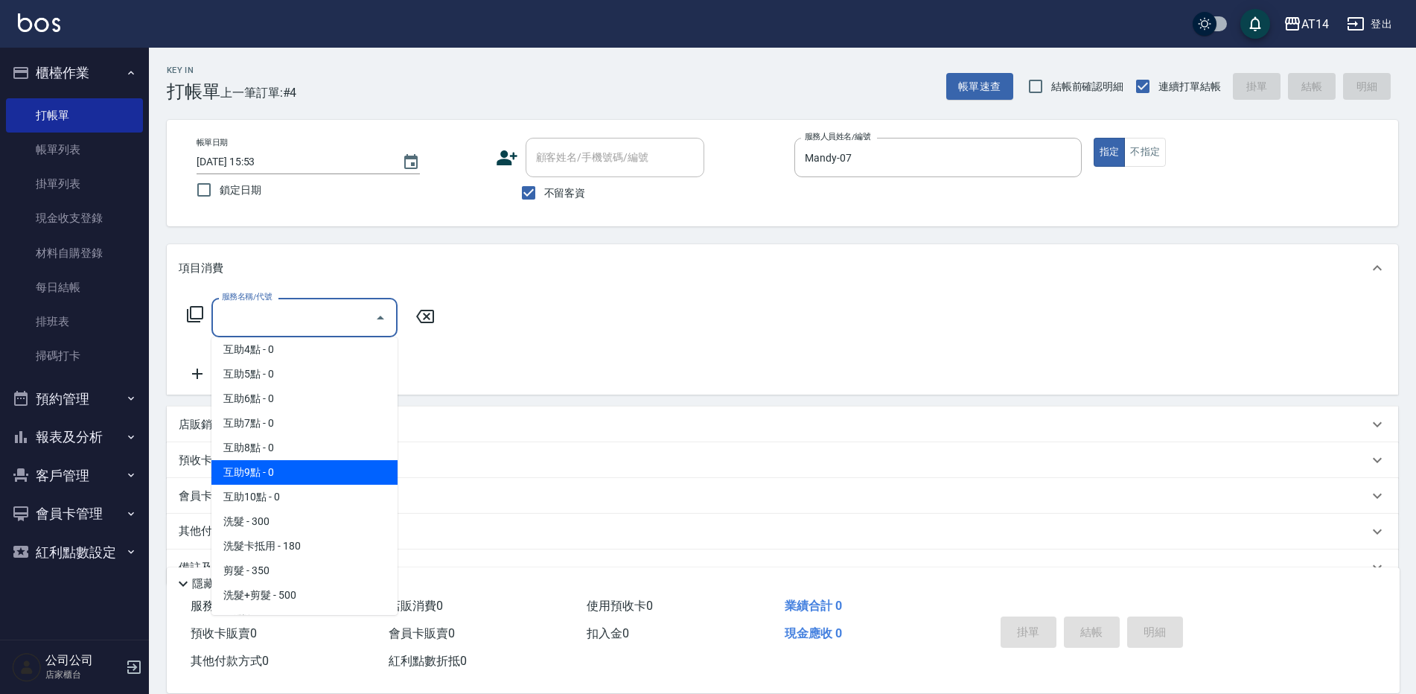
scroll to position [149, 0]
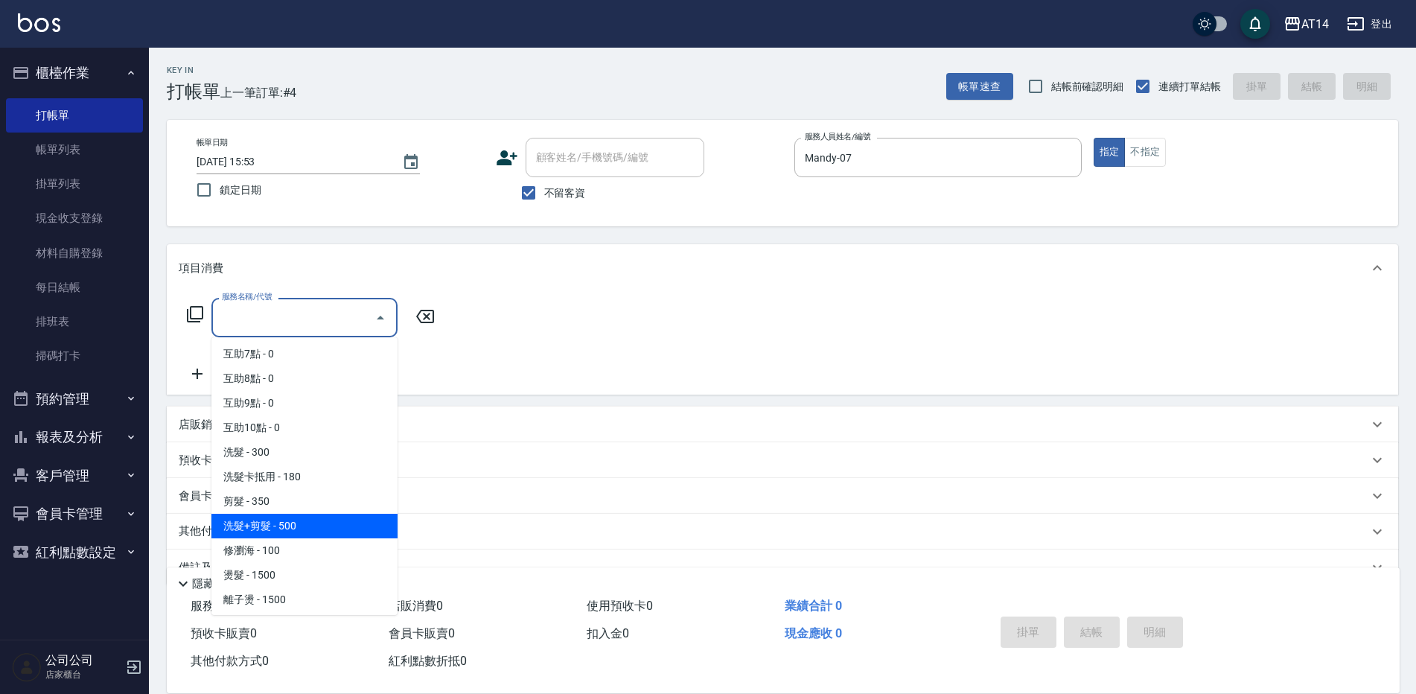
click at [277, 519] on span "洗髮+剪髮 - 500" at bounding box center [304, 526] width 186 height 25
type input "洗髮+剪髮(022)"
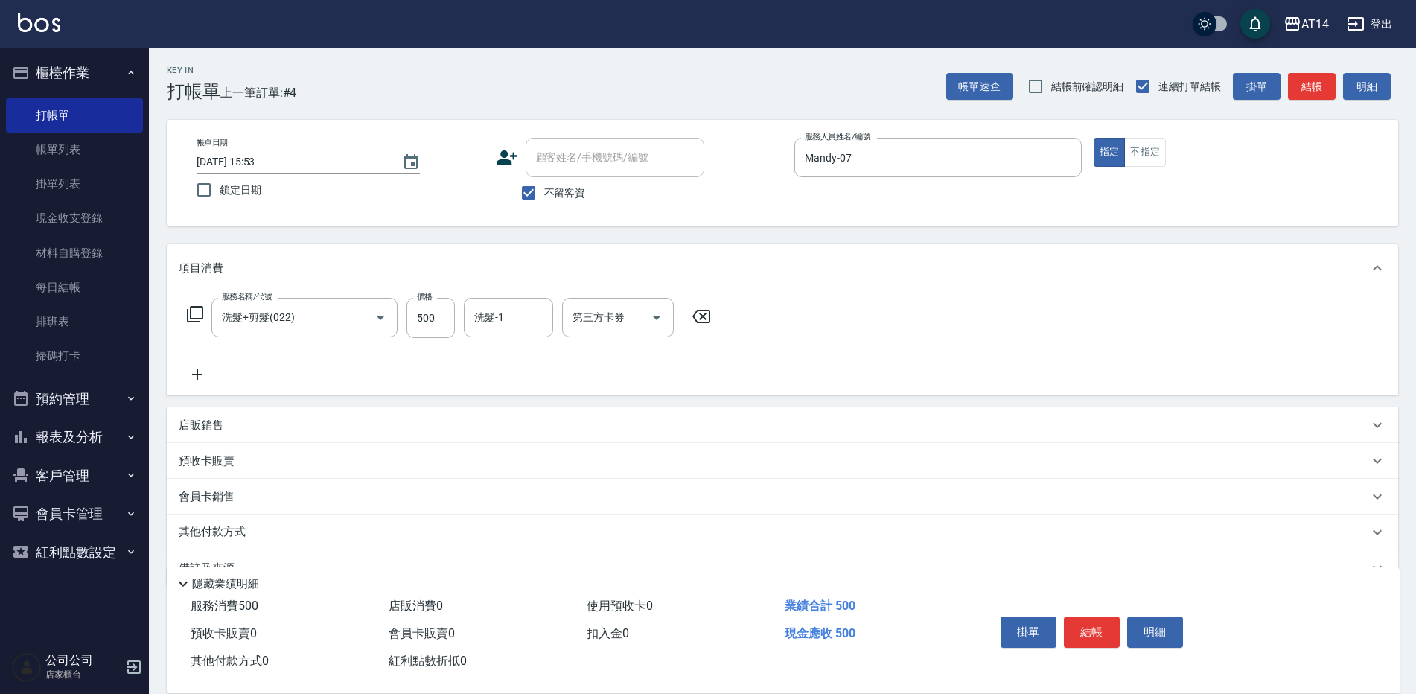
click at [431, 299] on label "價格" at bounding box center [425, 296] width 16 height 11
click at [431, 299] on input "500" at bounding box center [431, 318] width 48 height 40
type input "600"
click at [1092, 626] on button "結帳" at bounding box center [1092, 632] width 56 height 31
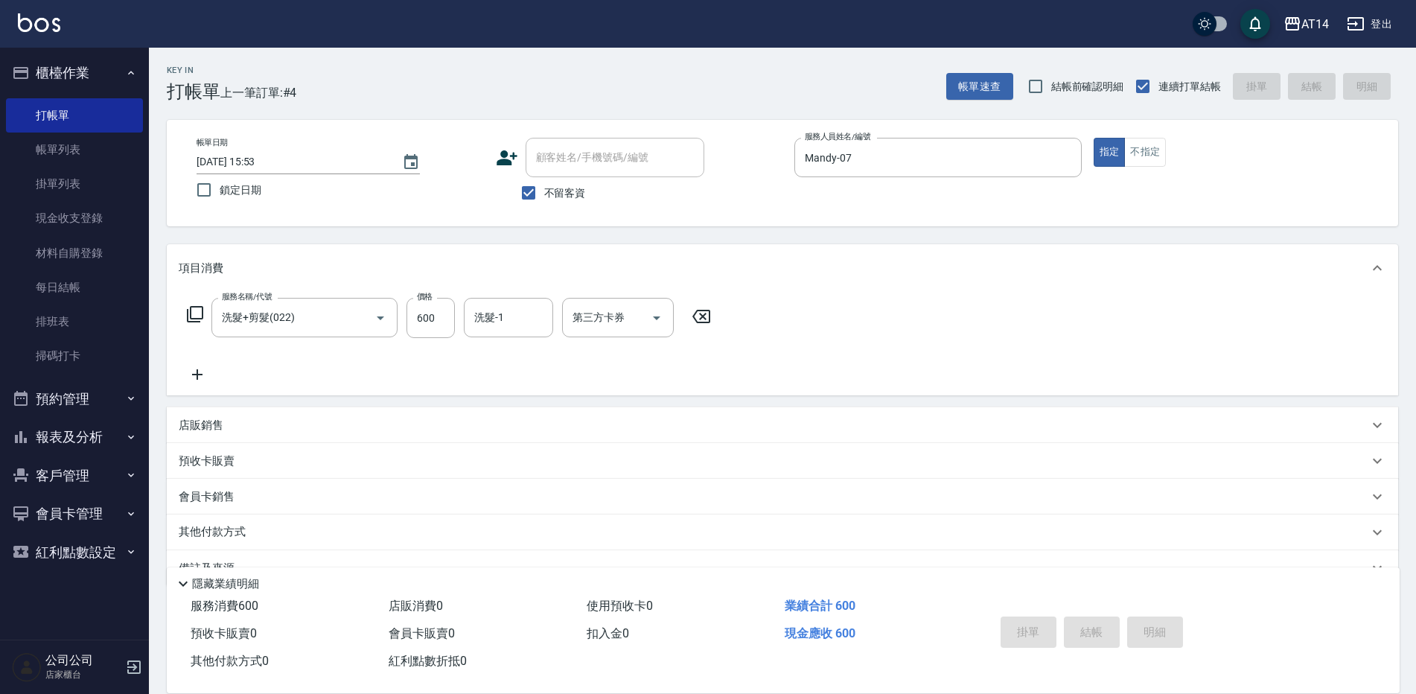
type input "2025/09/07 15:54"
click at [987, 174] on div "服務人員姓名/編號" at bounding box center [937, 157] width 287 height 39
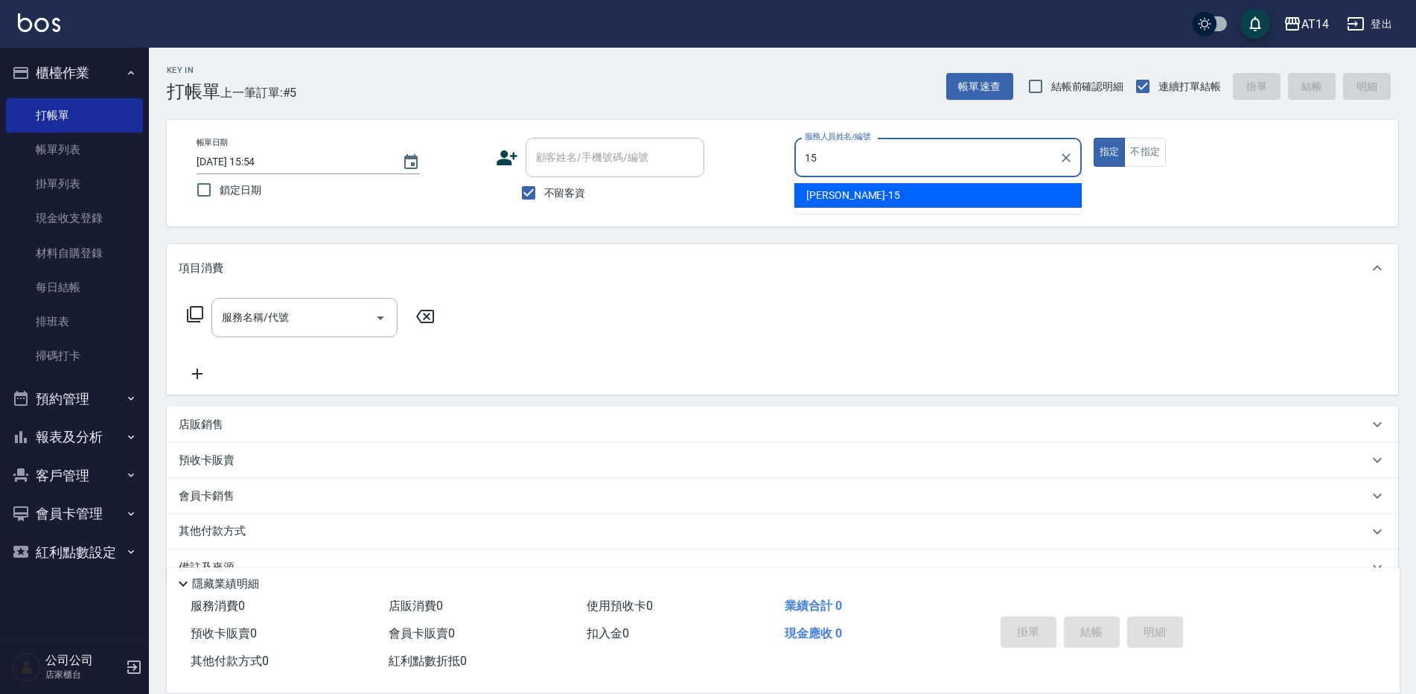
type input "Dora-15"
type button "true"
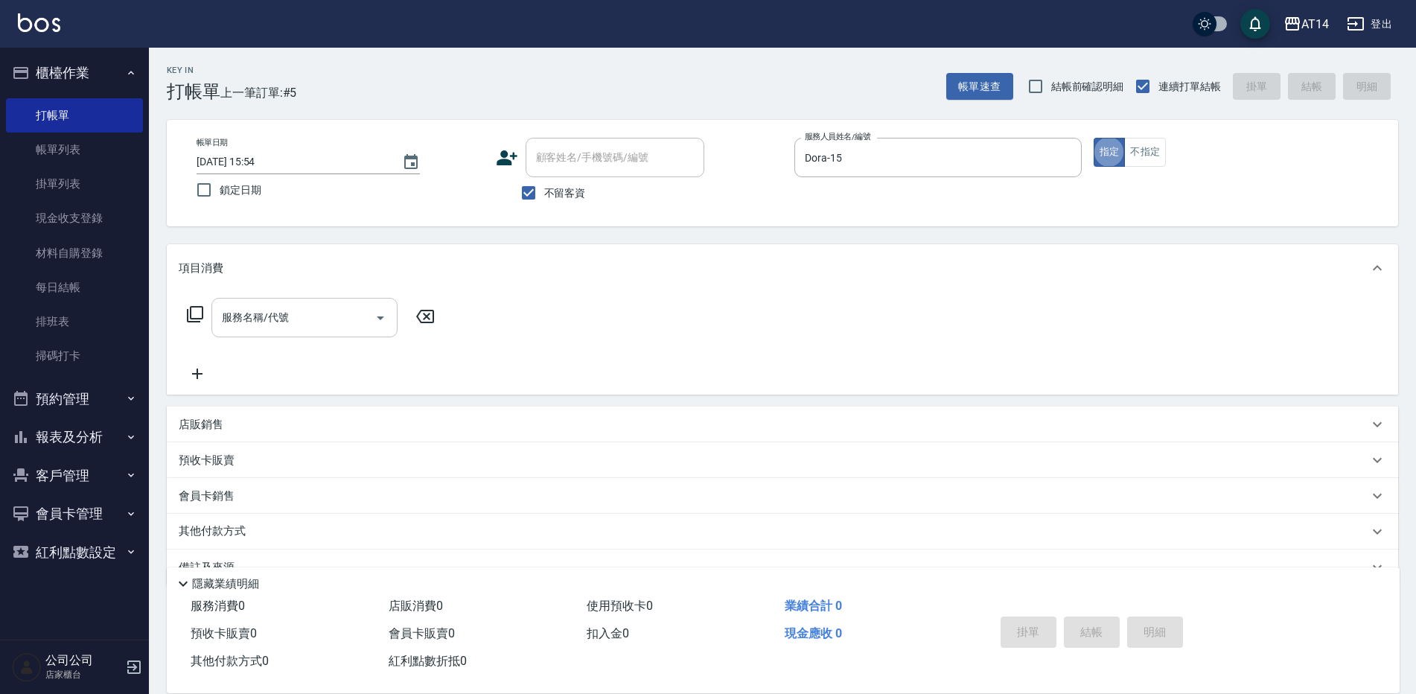
click at [279, 335] on div "服務名稱/代號" at bounding box center [304, 317] width 186 height 39
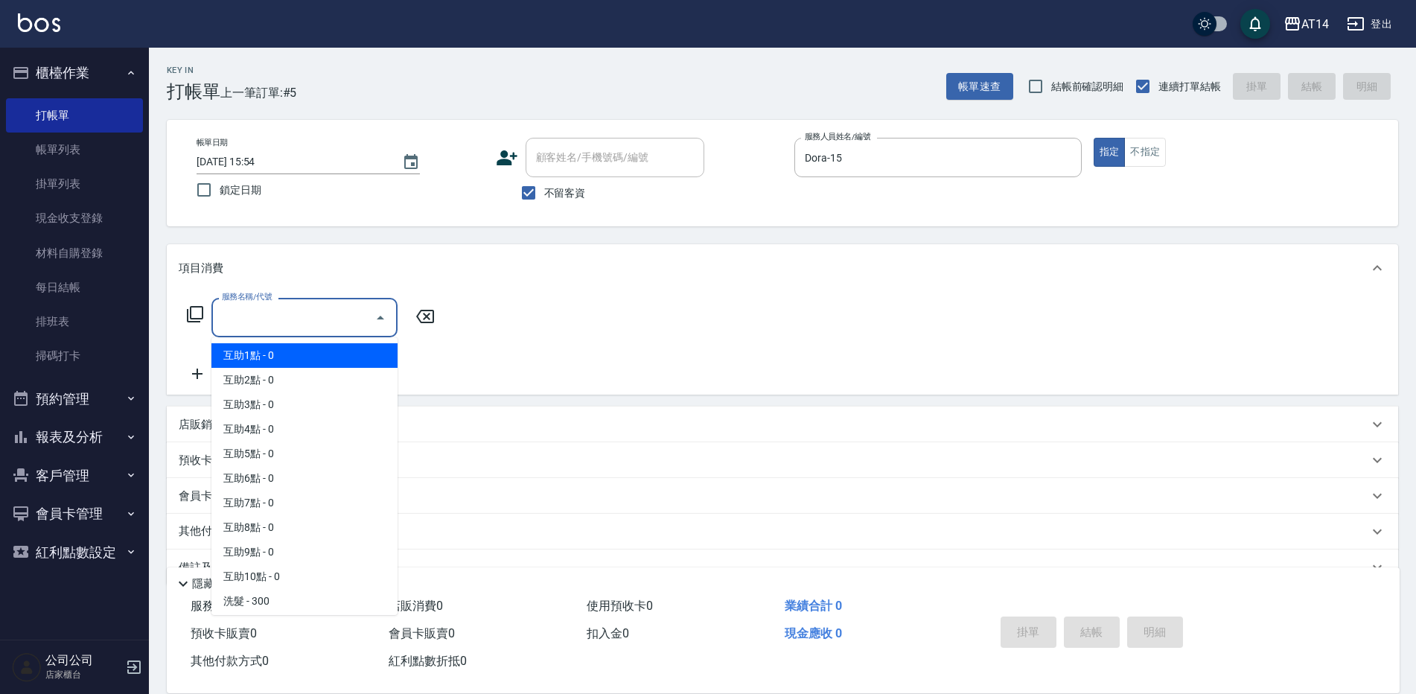
click at [348, 324] on input "服務名稱/代號" at bounding box center [293, 318] width 150 height 26
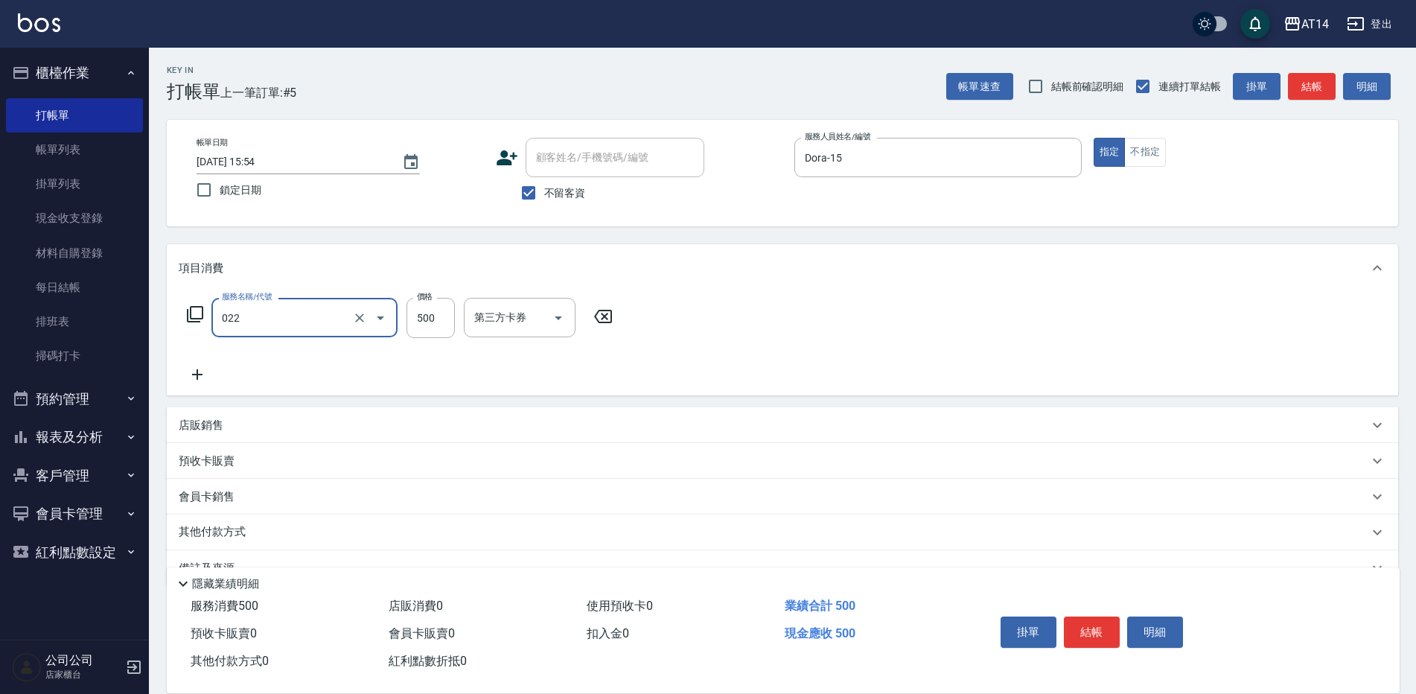
type input "洗髮+剪髮(022)"
type input "600"
click at [1317, 79] on button "結帳" at bounding box center [1312, 87] width 48 height 28
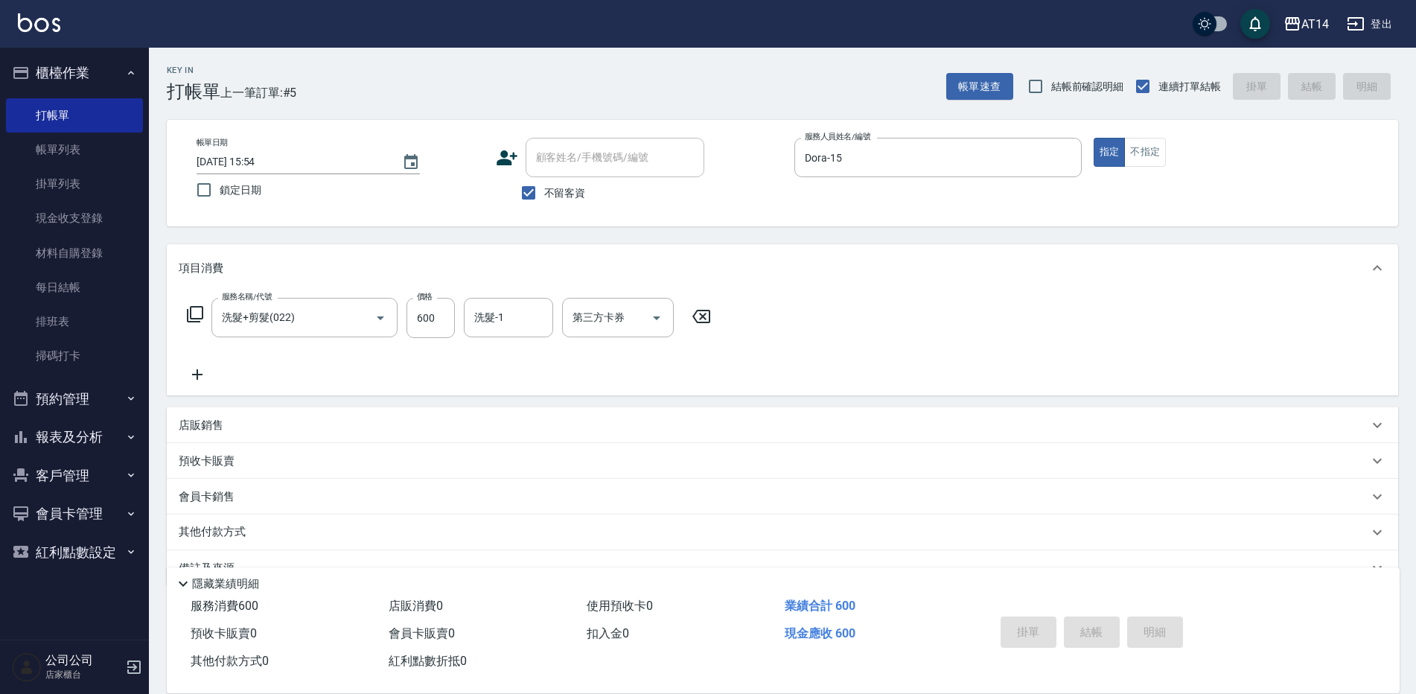
type input "2025/09/07 16:18"
click at [912, 156] on input "服務人員姓名/編號" at bounding box center [938, 157] width 274 height 26
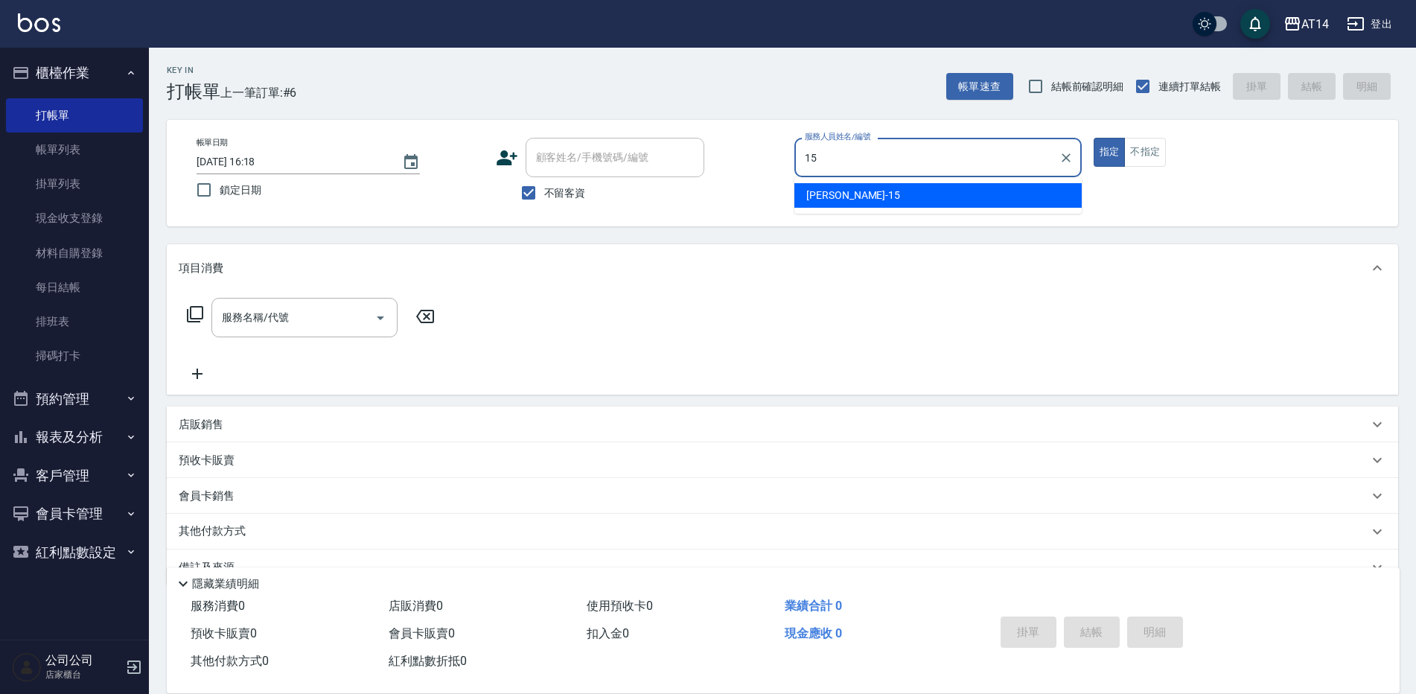
type input "Dora-15"
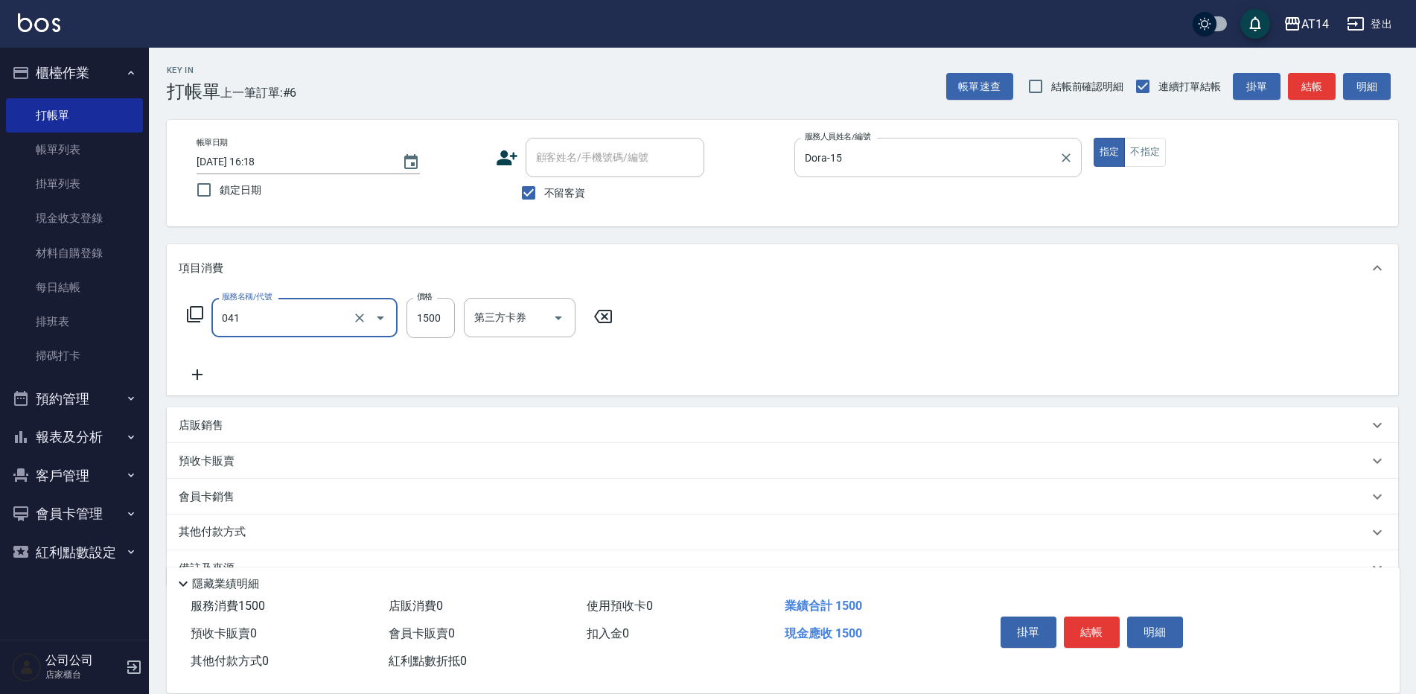
type input "染髮(041)"
type input "1500"
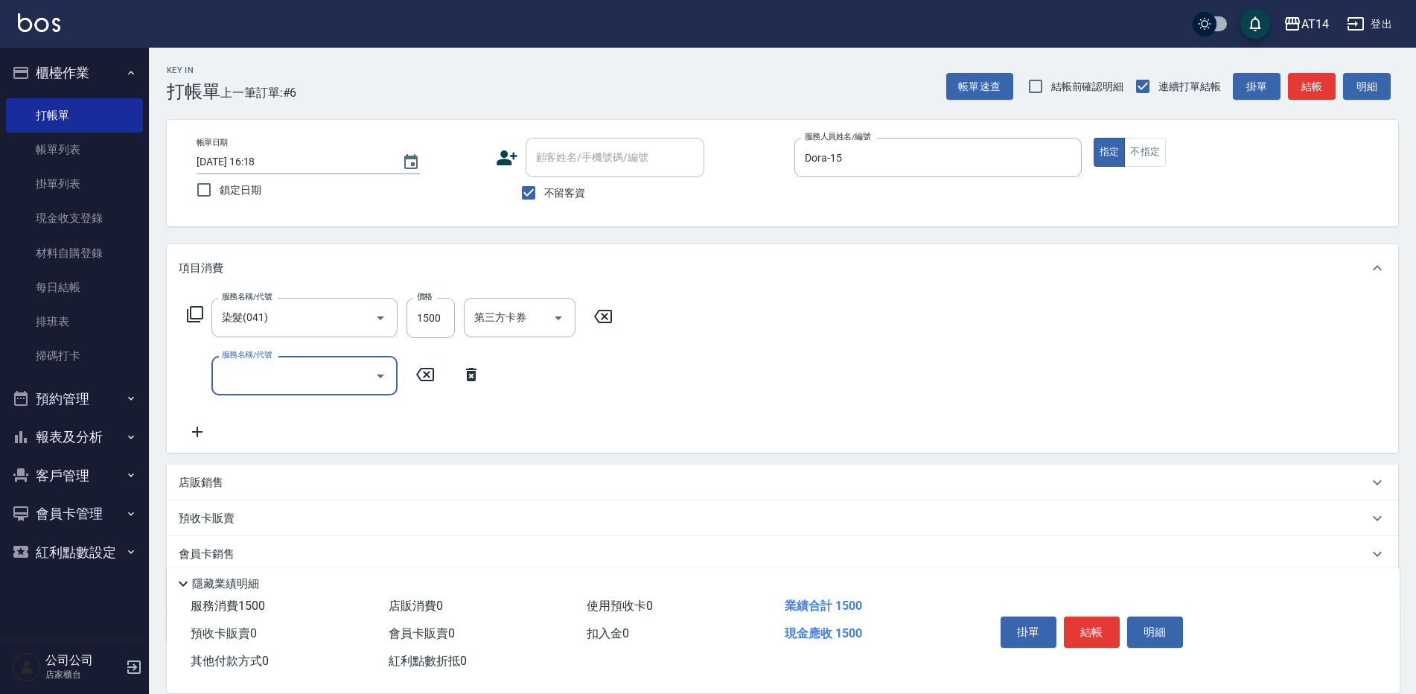
click at [254, 384] on input "服務名稱/代號" at bounding box center [293, 376] width 150 height 26
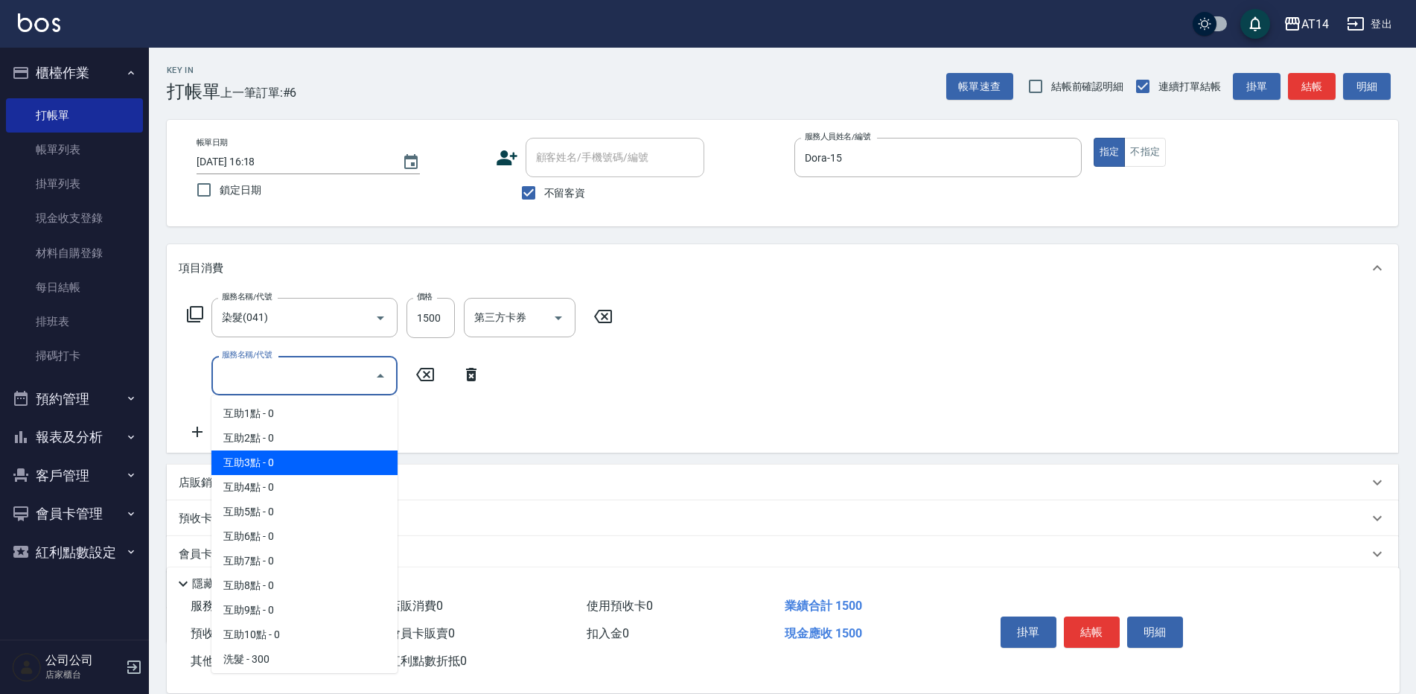
click at [268, 461] on span "互助3點 - 0" at bounding box center [304, 462] width 186 height 25
type input "互助3點(003)"
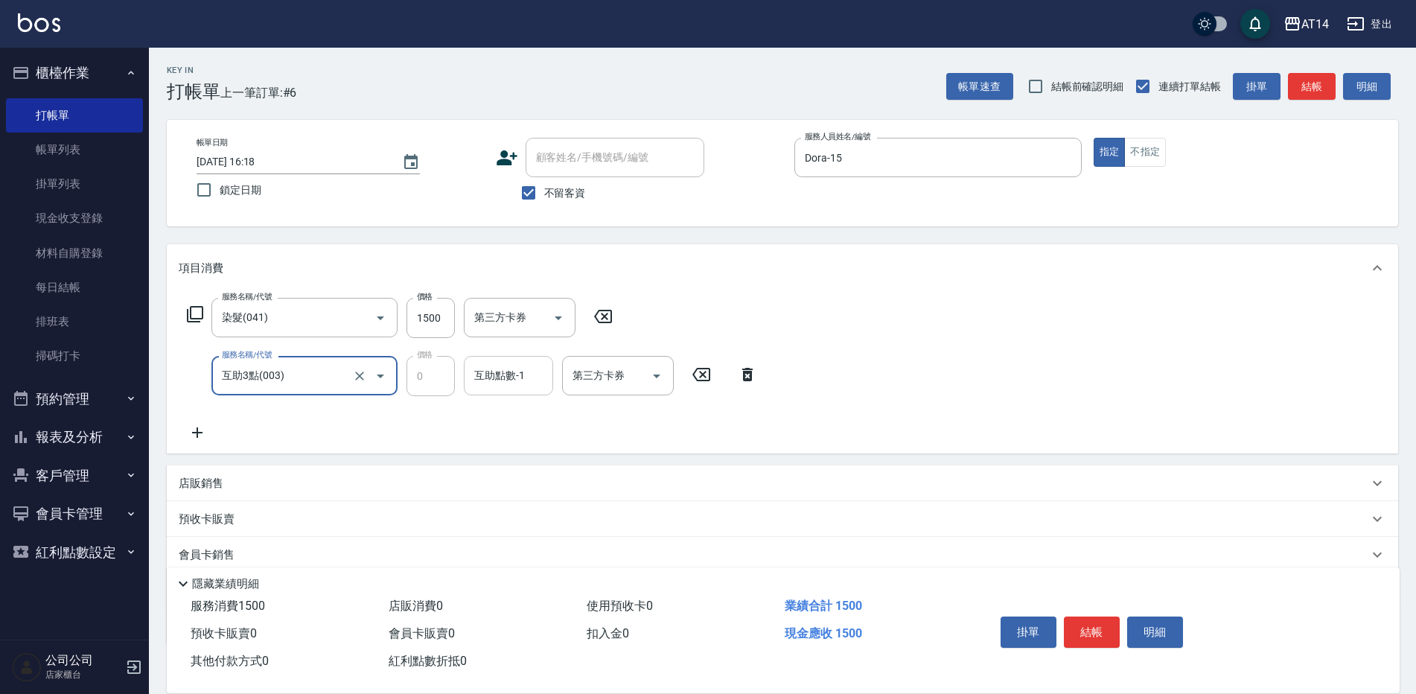
click at [524, 380] on div "互助點數-1 互助點數-1" at bounding box center [508, 375] width 89 height 39
type input "蘇逸婕-66"
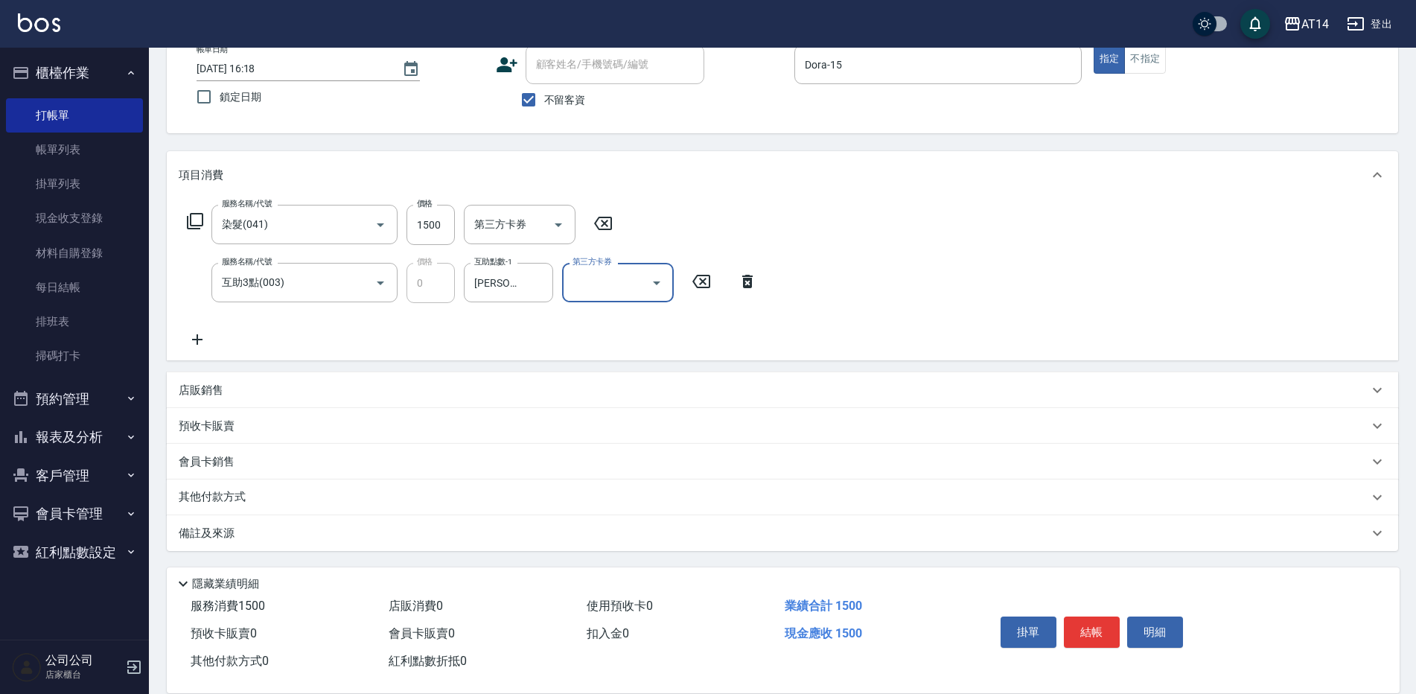
click at [524, 527] on div "備註及來源" at bounding box center [774, 534] width 1190 height 16
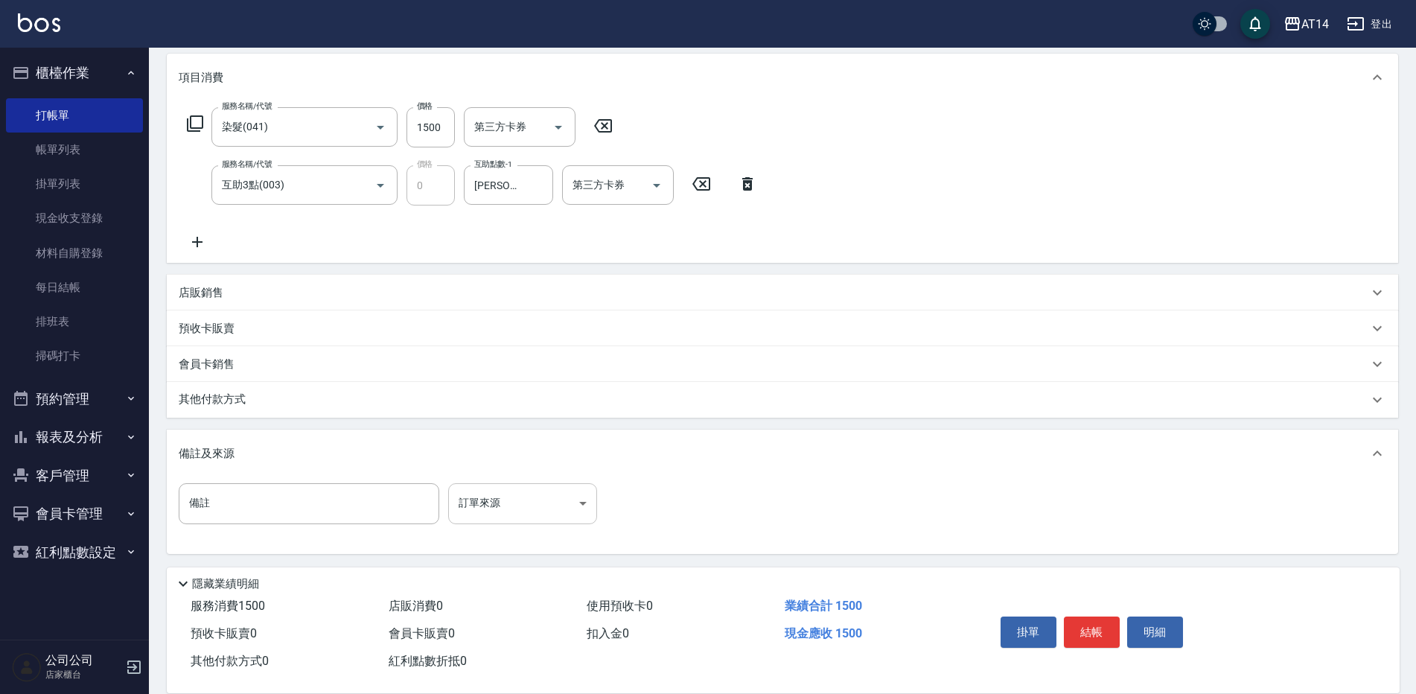
scroll to position [193, 0]
click at [515, 503] on body "AT14 登出 櫃檯作業 打帳單 帳單列表 掛單列表 現金收支登錄 材料自購登錄 每日結帳 排班表 掃碼打卡 預約管理 預約管理 單日預約紀錄 單週預約紀錄 …" at bounding box center [708, 251] width 1416 height 888
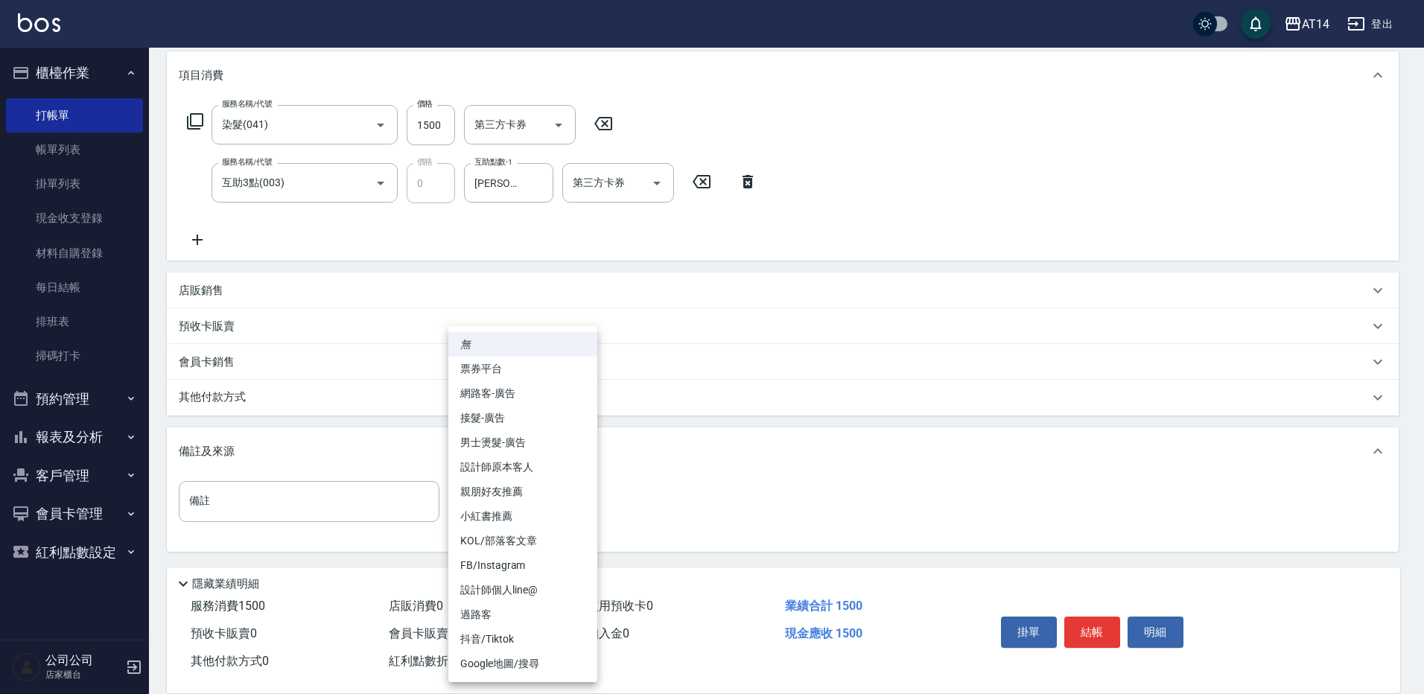
click at [550, 465] on li "設計師原本客人" at bounding box center [522, 467] width 149 height 25
type input "設計師原本客人"
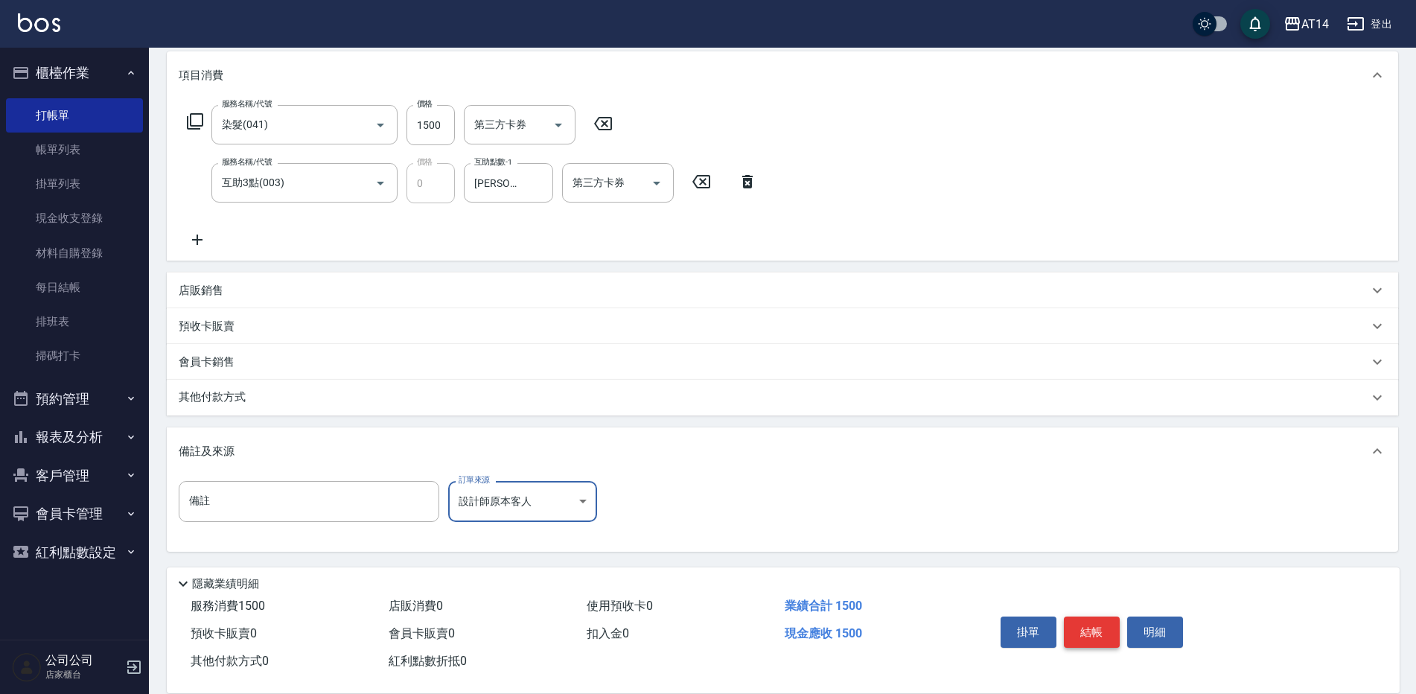
click at [1095, 625] on button "結帳" at bounding box center [1092, 632] width 56 height 31
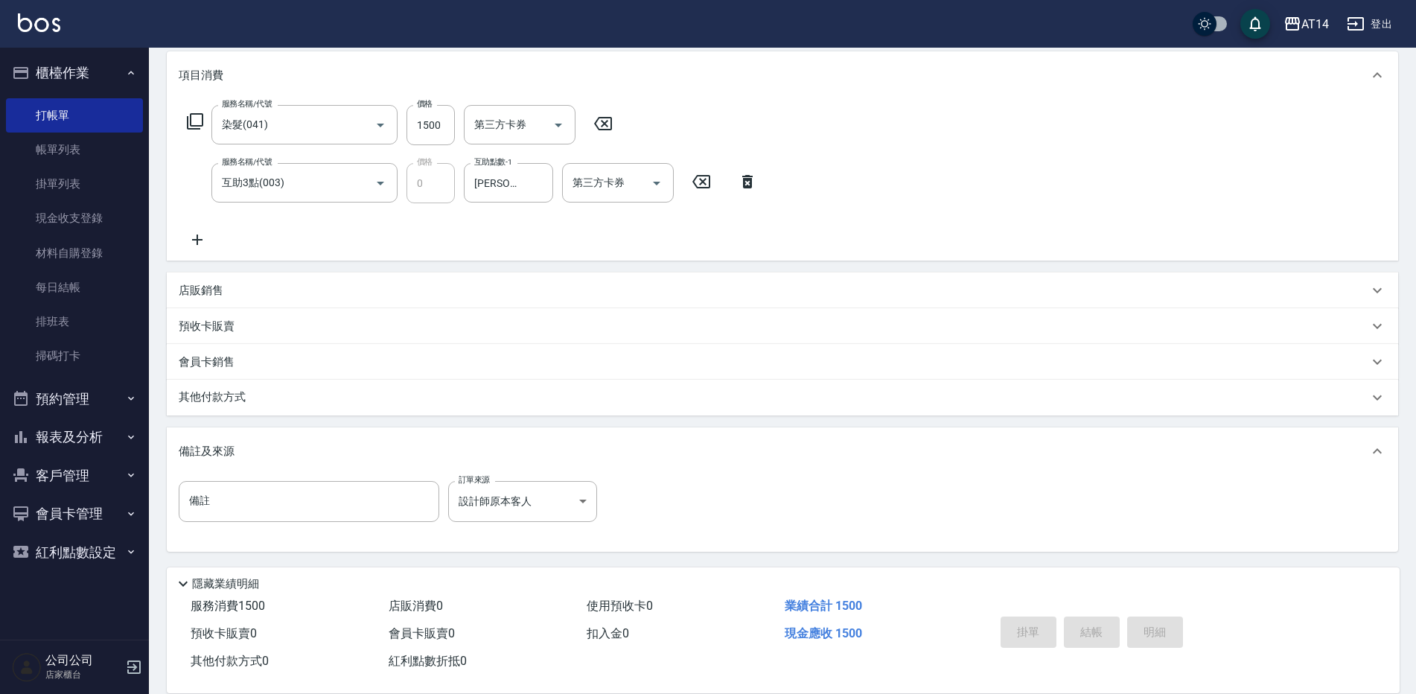
type input "2025/09/07 16:31"
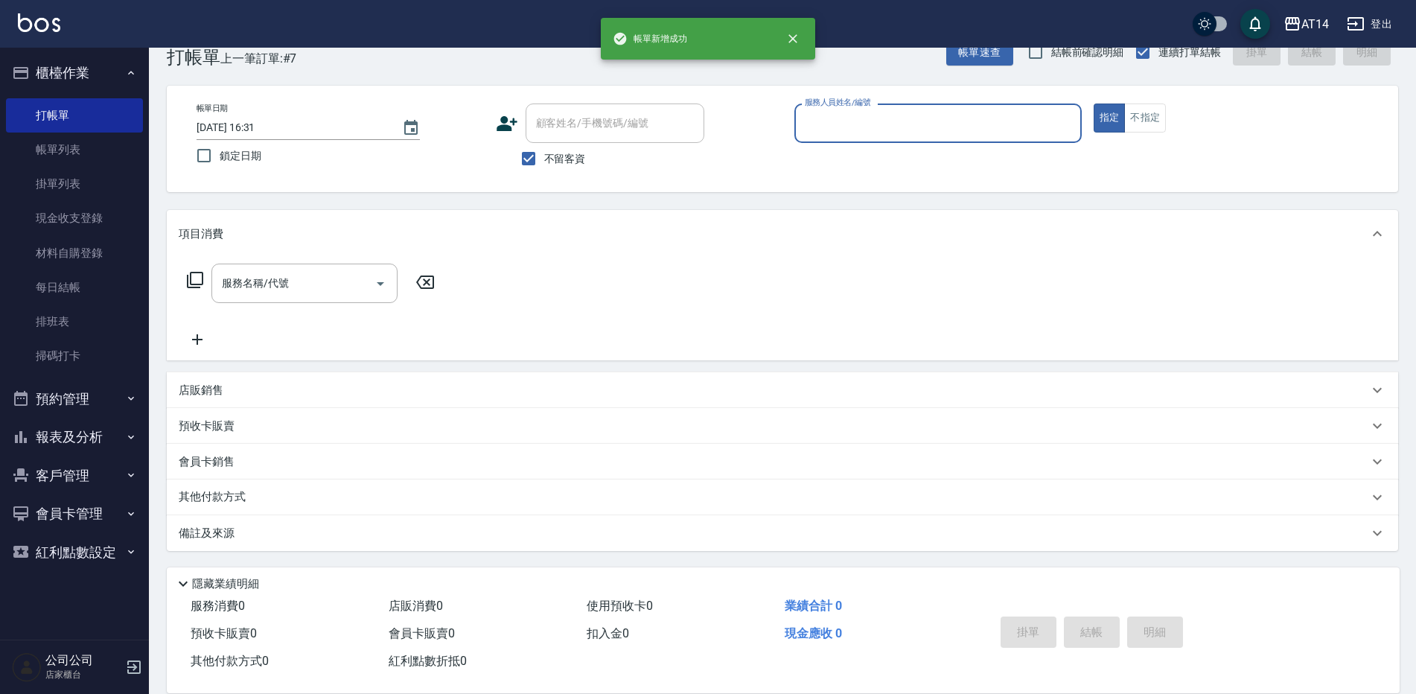
scroll to position [34, 0]
click at [195, 352] on div "服務名稱/代號 服務名稱/代號" at bounding box center [783, 309] width 1232 height 103
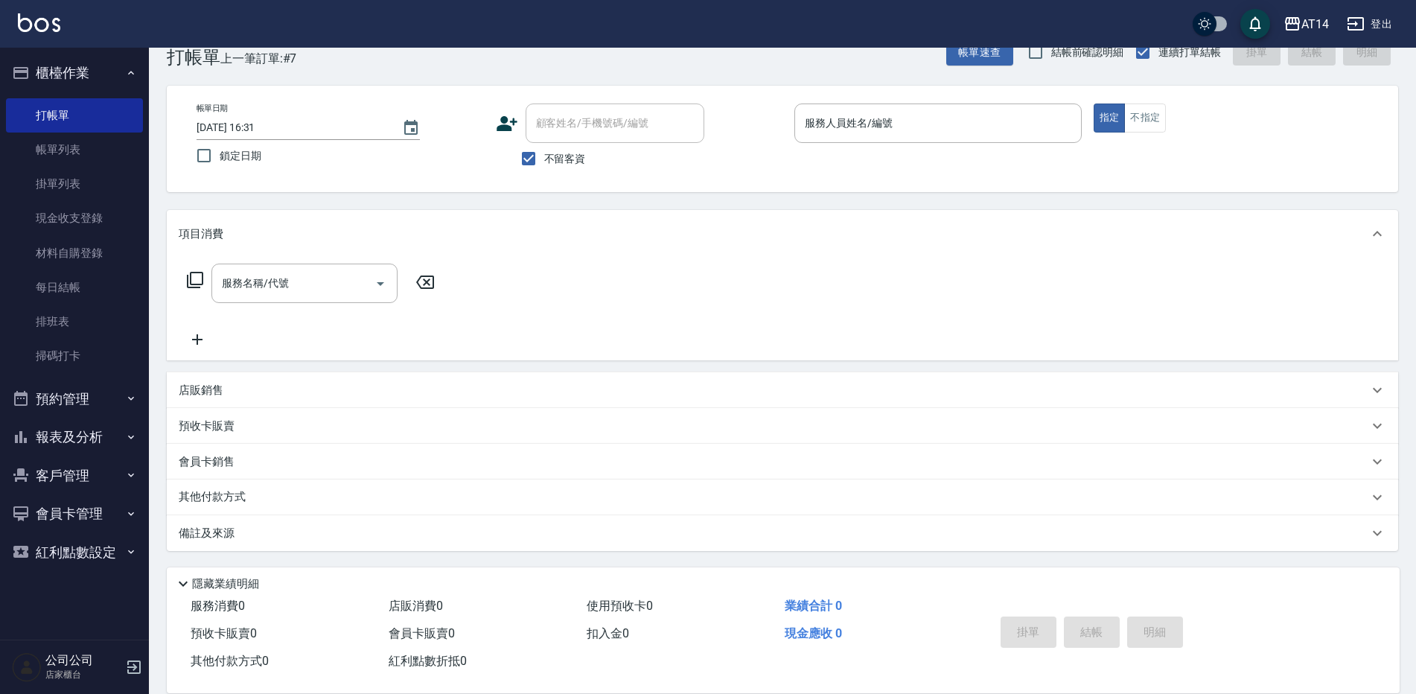
click at [199, 345] on icon at bounding box center [197, 340] width 37 height 18
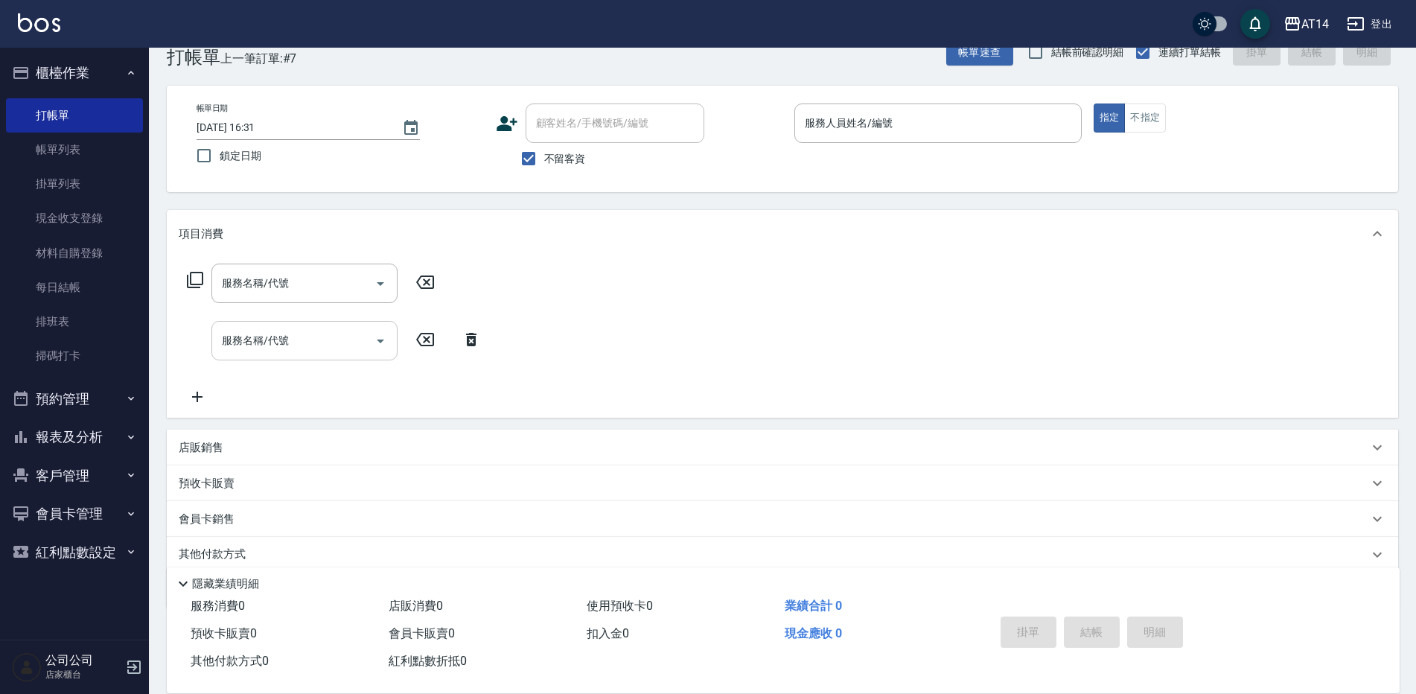
click at [283, 345] on div "服務名稱/代號 服務名稱/代號" at bounding box center [304, 340] width 186 height 39
click at [299, 360] on div "服務名稱/代號" at bounding box center [304, 340] width 186 height 39
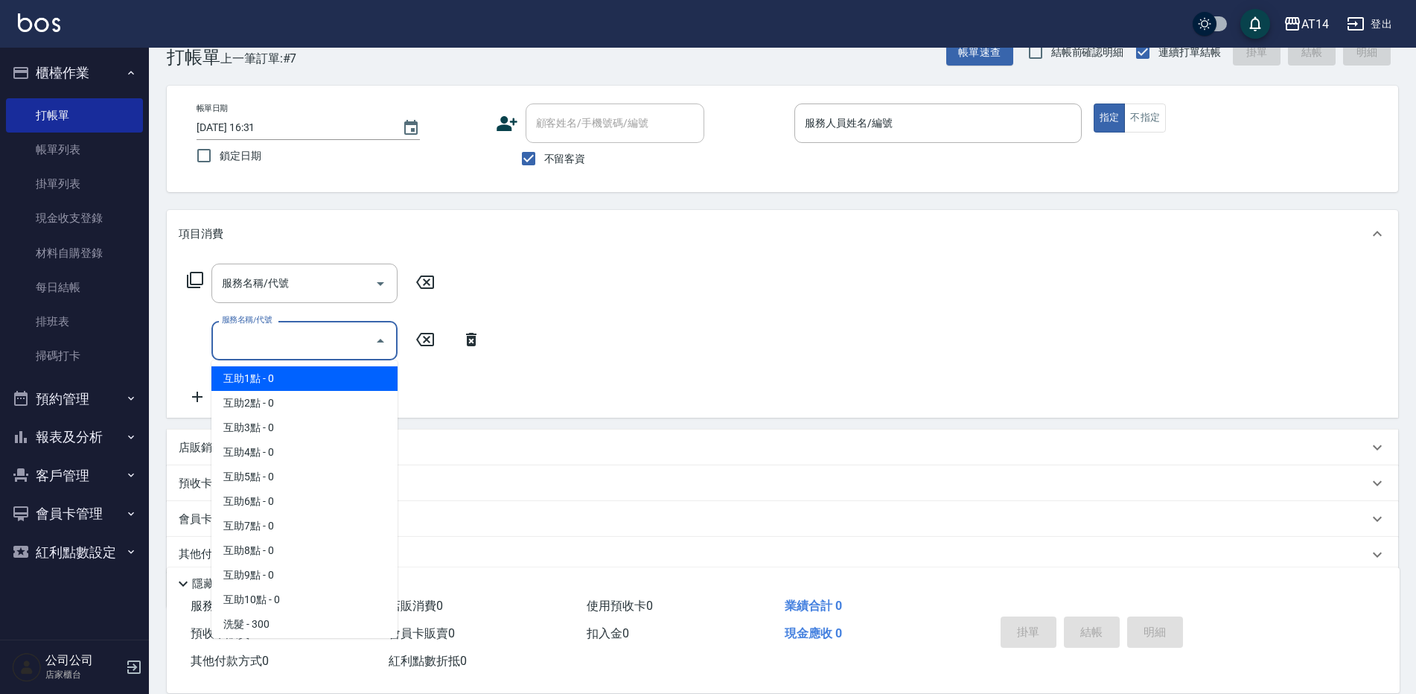
click at [298, 385] on span "互助1點 - 0" at bounding box center [304, 378] width 186 height 25
type input "互助1點(001)"
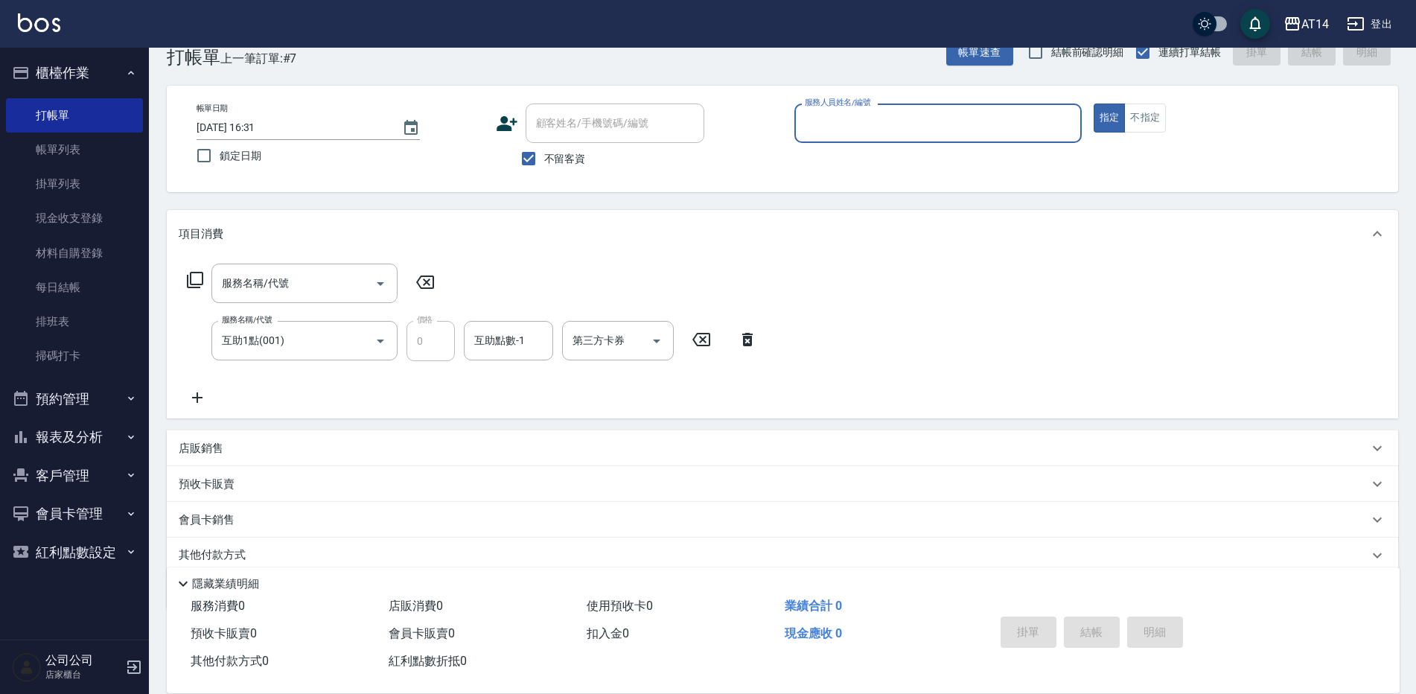
click at [498, 340] on div "互助點數-1 互助點數-1" at bounding box center [508, 340] width 89 height 39
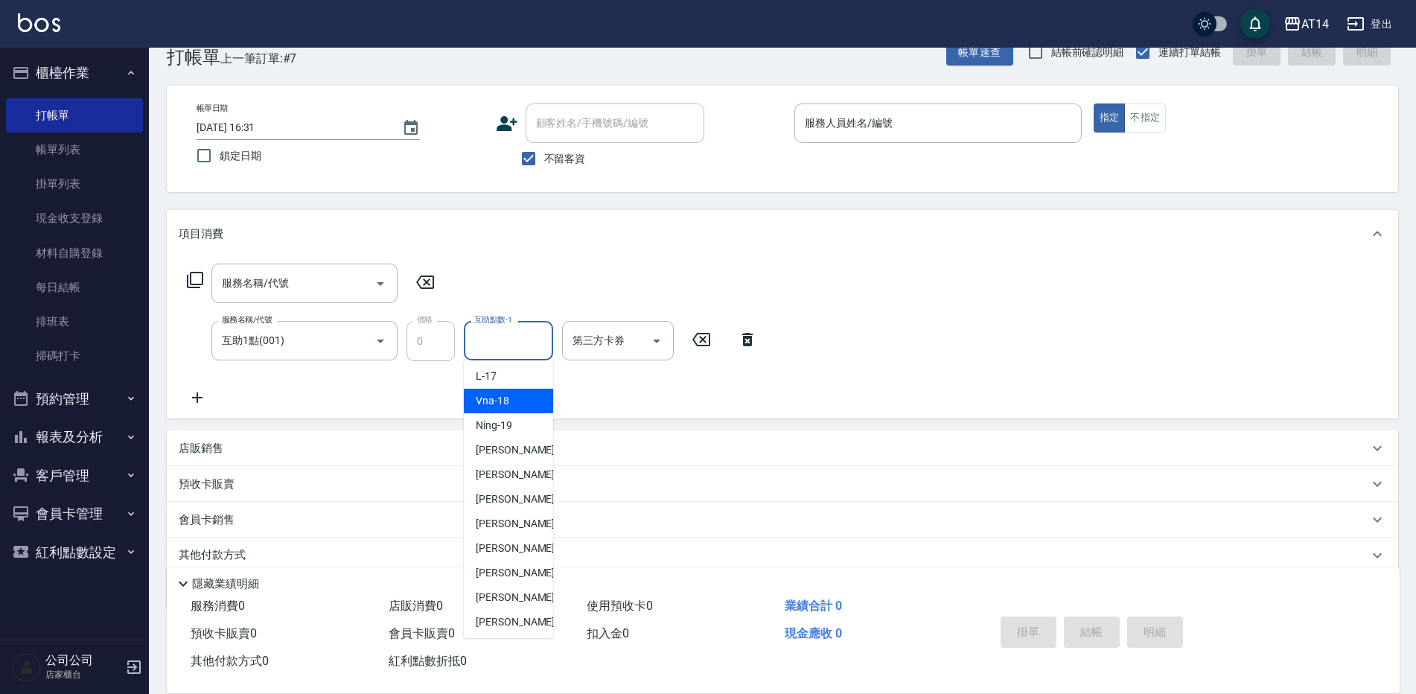
scroll to position [275, 0]
click at [1005, 131] on input "服務人員姓名/編號" at bounding box center [938, 123] width 274 height 26
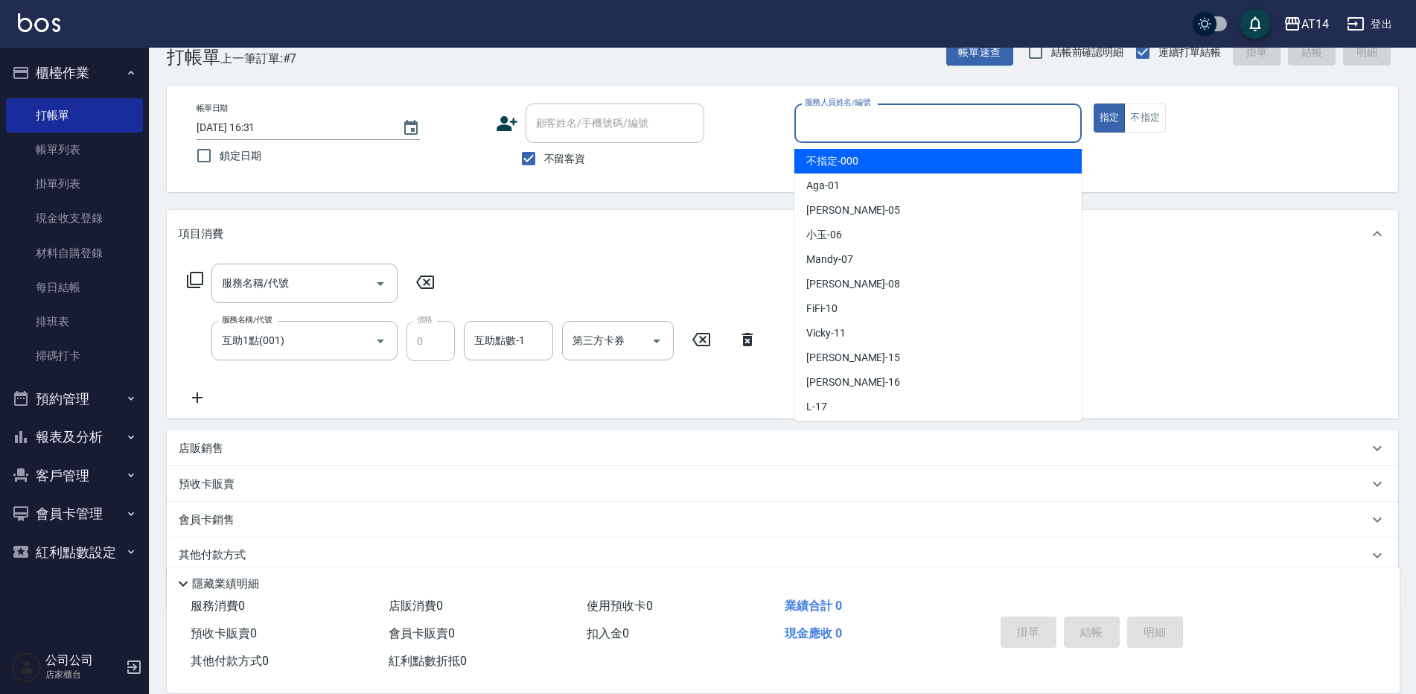
click at [85, 434] on button "報表及分析" at bounding box center [74, 437] width 137 height 39
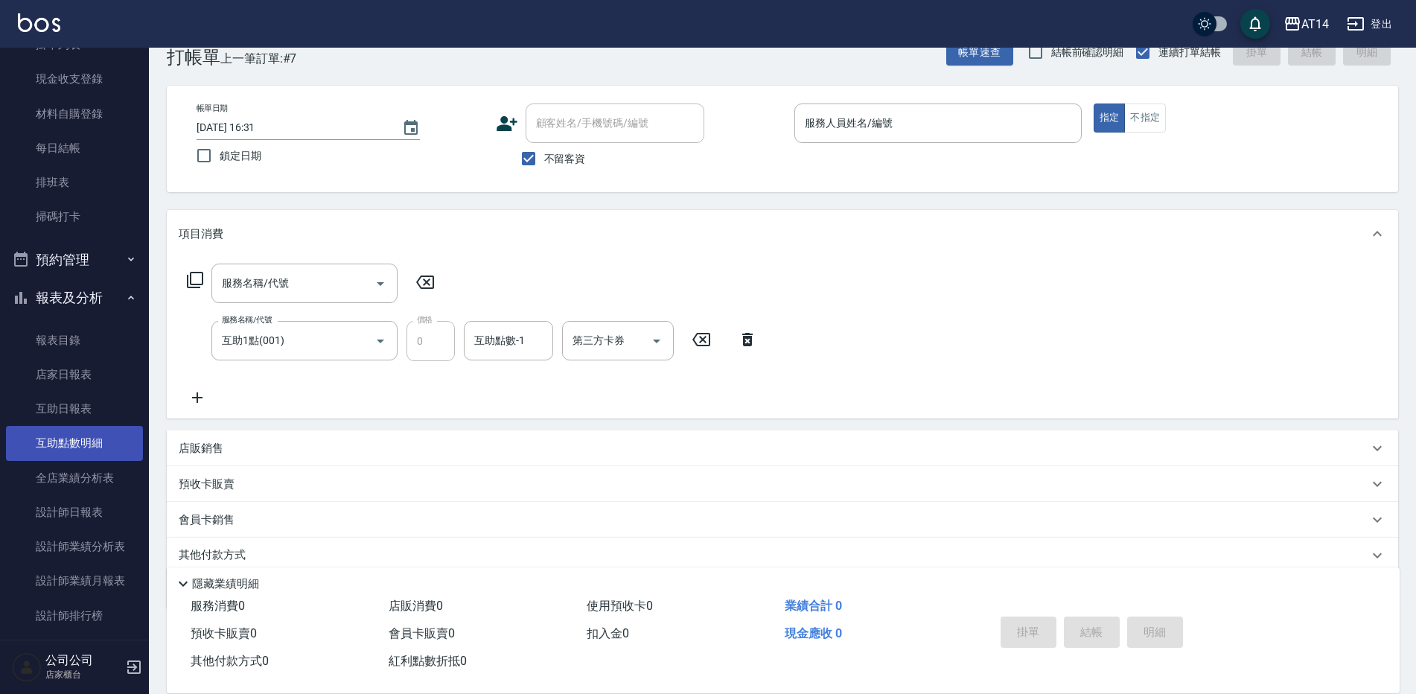
scroll to position [149, 0]
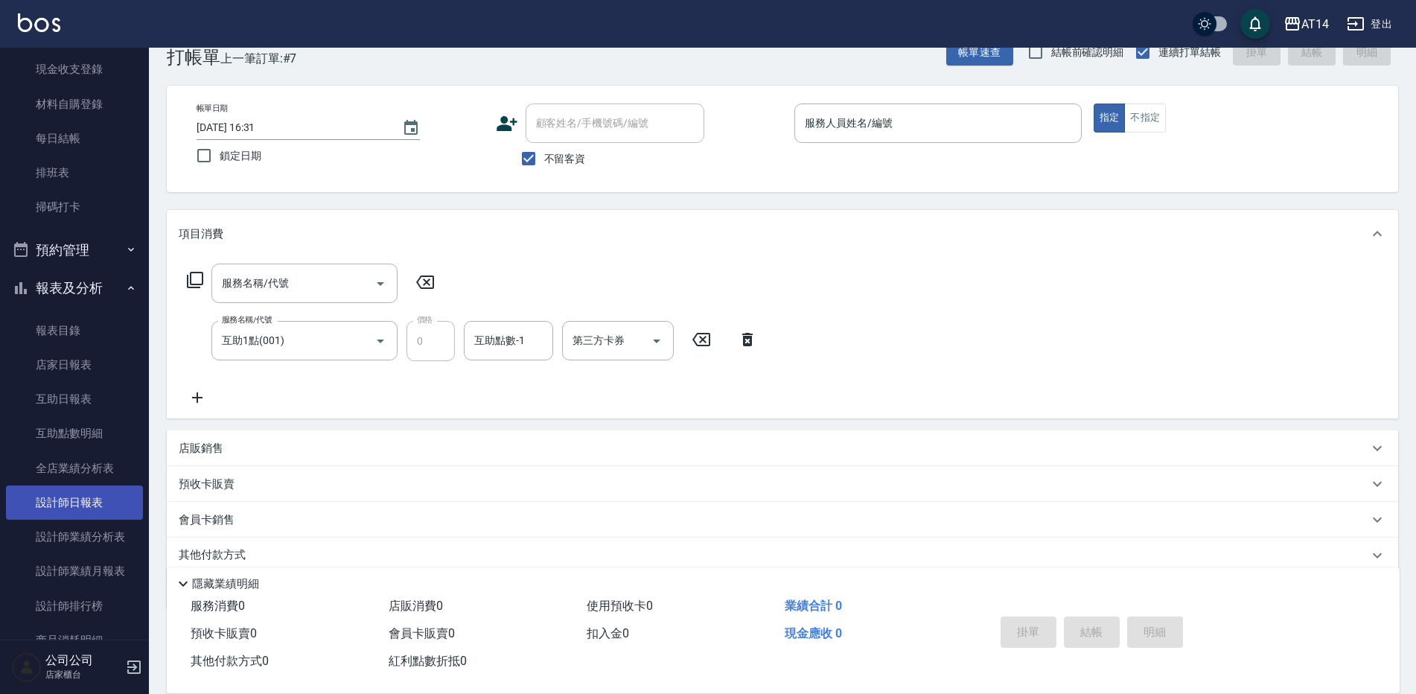
click at [89, 508] on link "設計師日報表" at bounding box center [74, 502] width 137 height 34
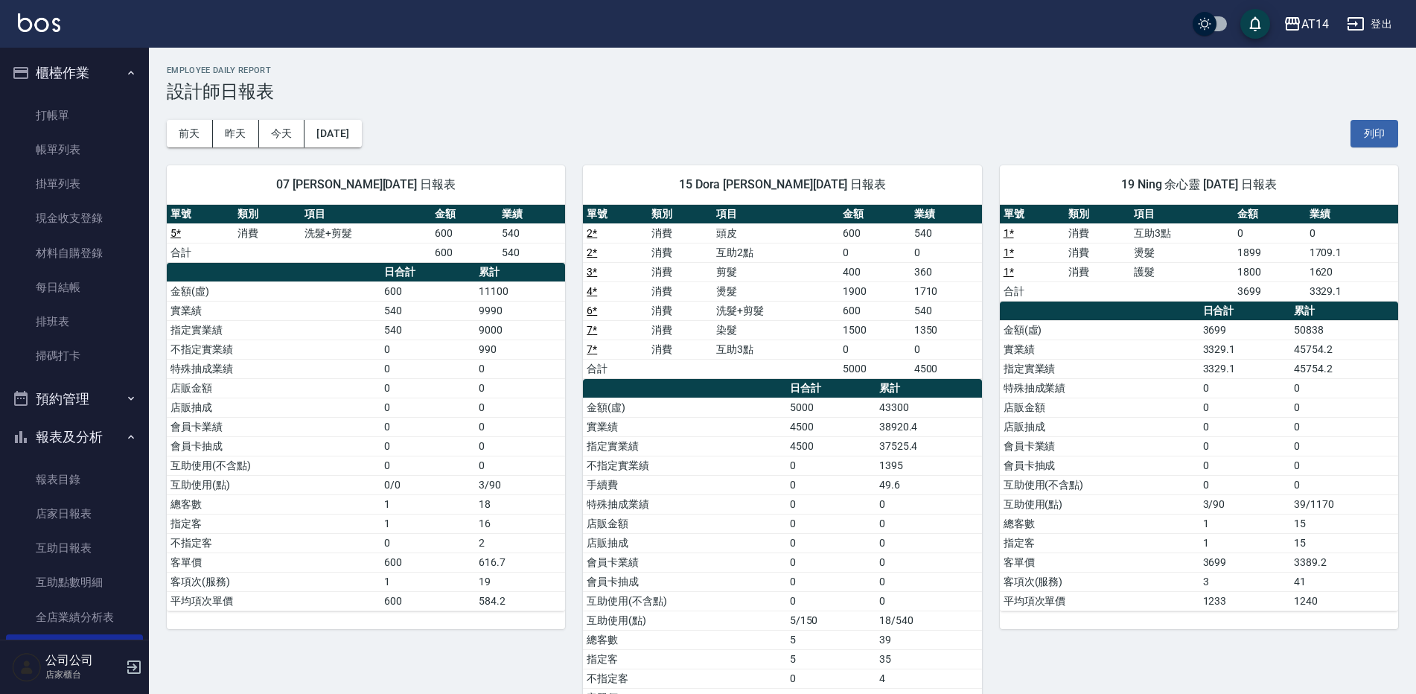
click at [85, 386] on button "預約管理" at bounding box center [74, 399] width 137 height 39
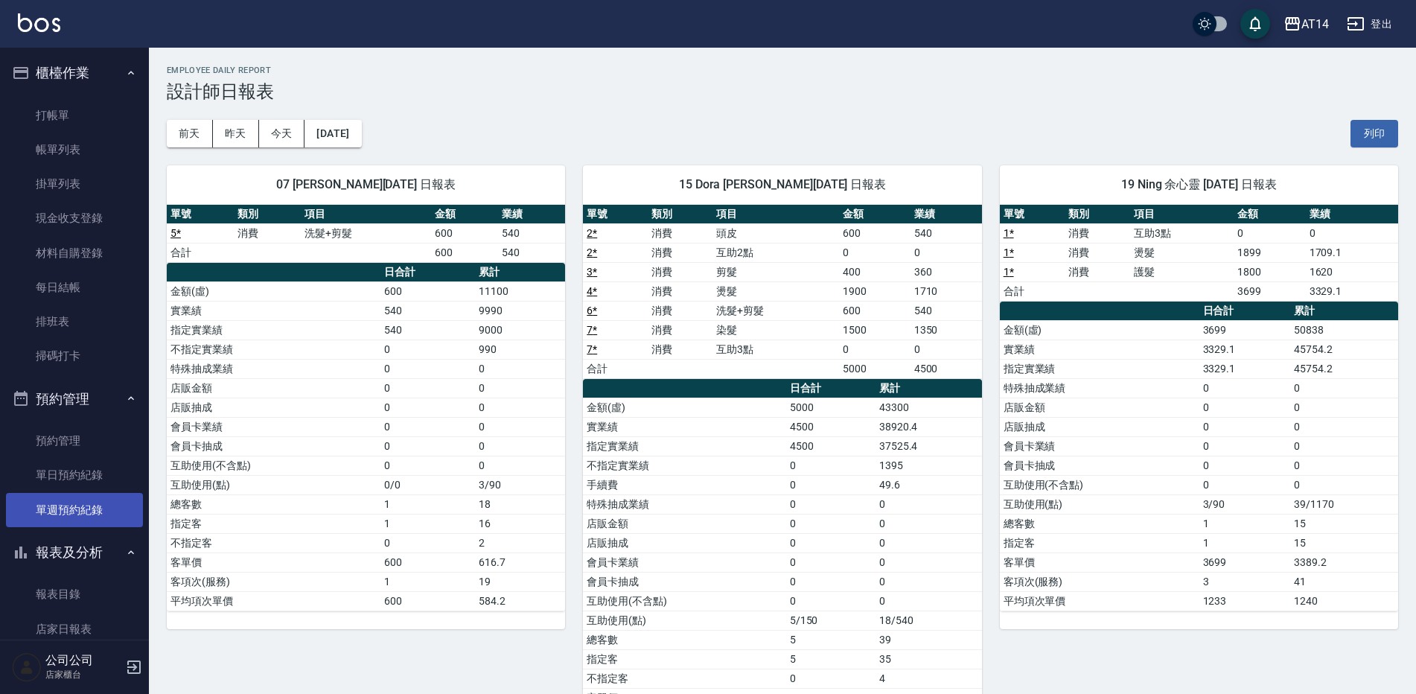
click at [100, 513] on link "單週預約紀錄" at bounding box center [74, 510] width 137 height 34
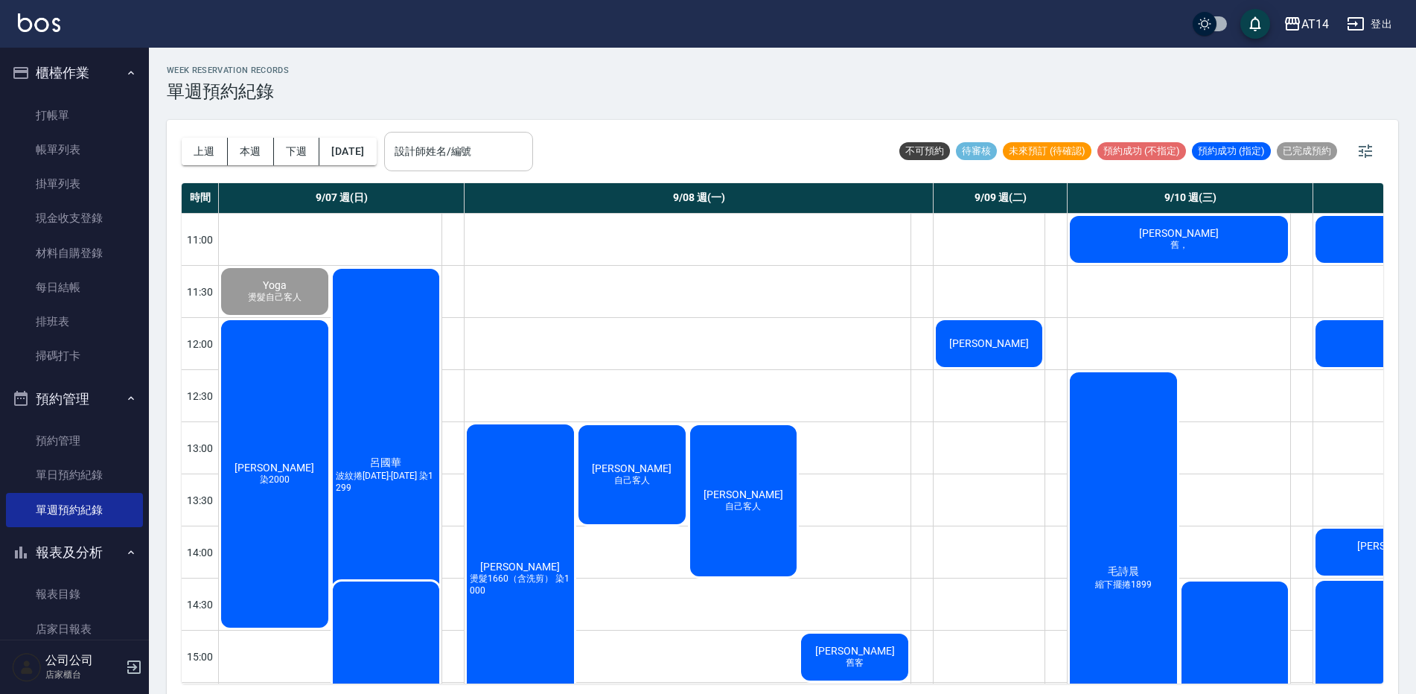
click at [487, 156] on input "設計師姓名/編號" at bounding box center [459, 151] width 136 height 26
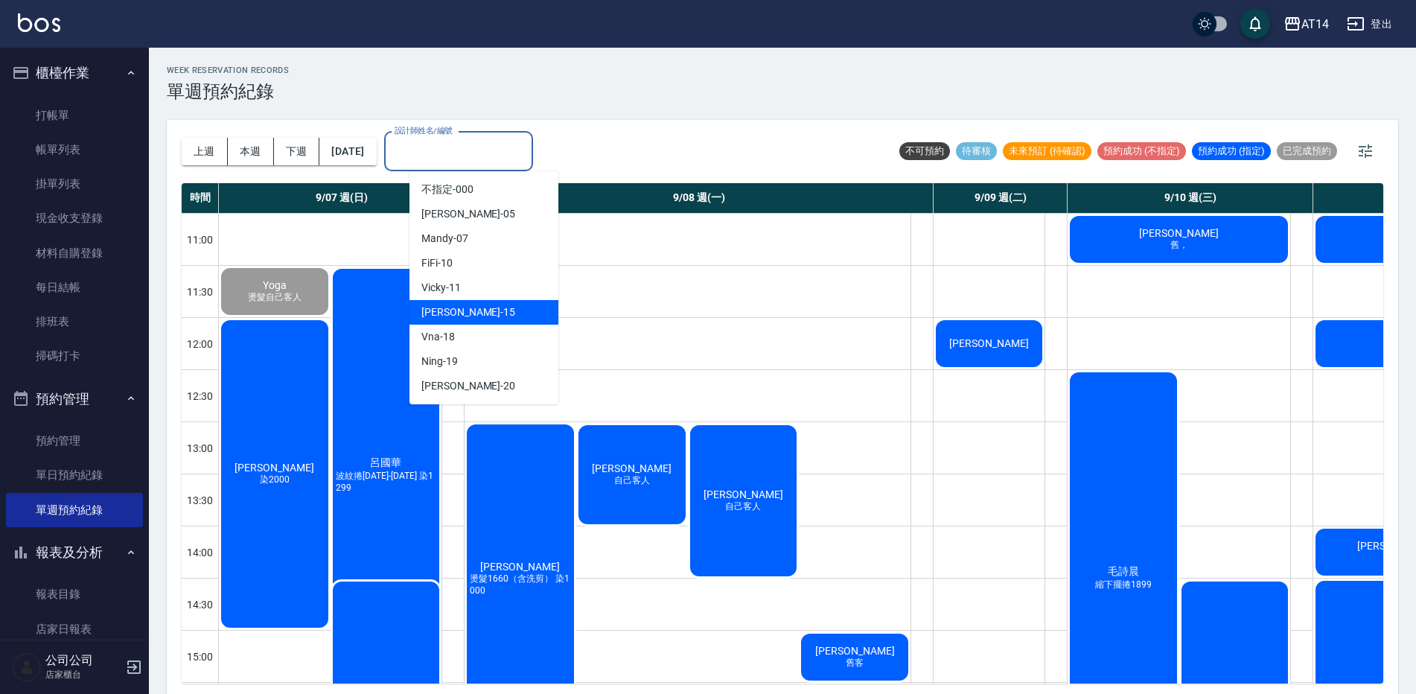
click at [488, 307] on div "Dora -15" at bounding box center [484, 312] width 149 height 25
type input "Dora-15"
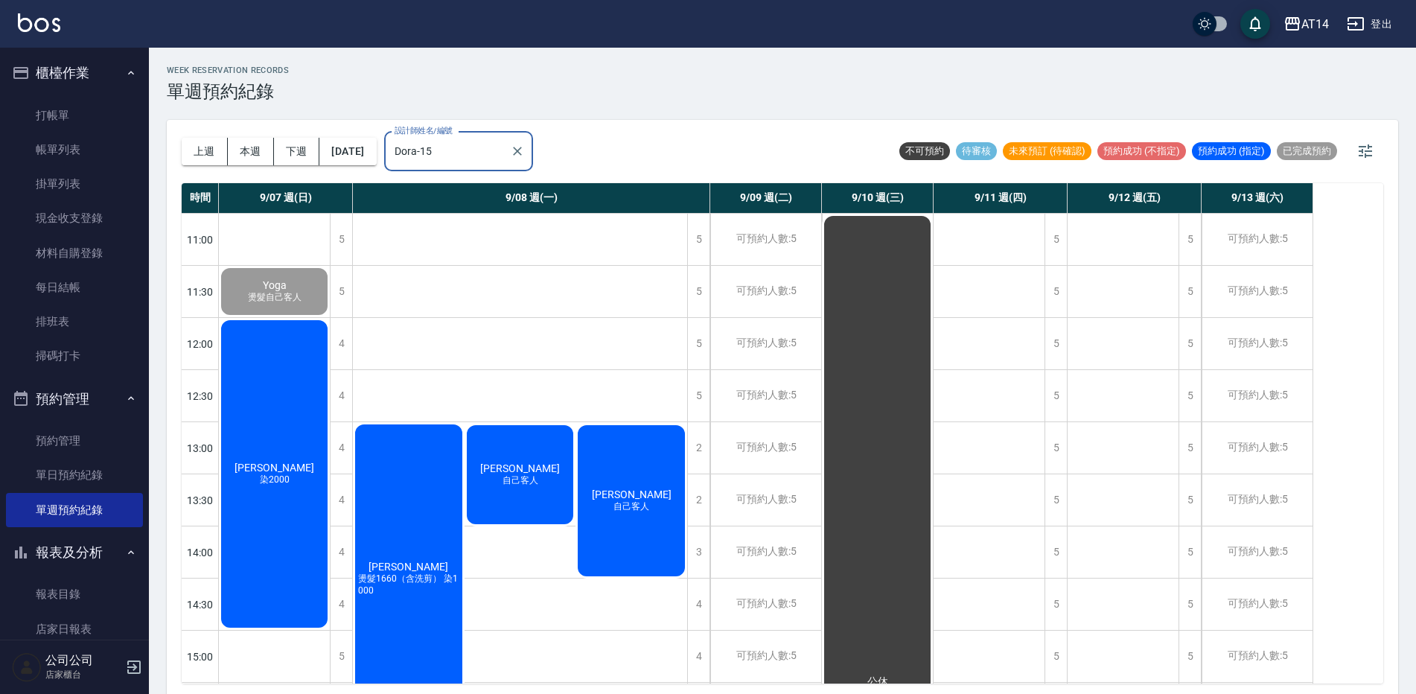
click at [285, 475] on span "染2000" at bounding box center [275, 480] width 36 height 13
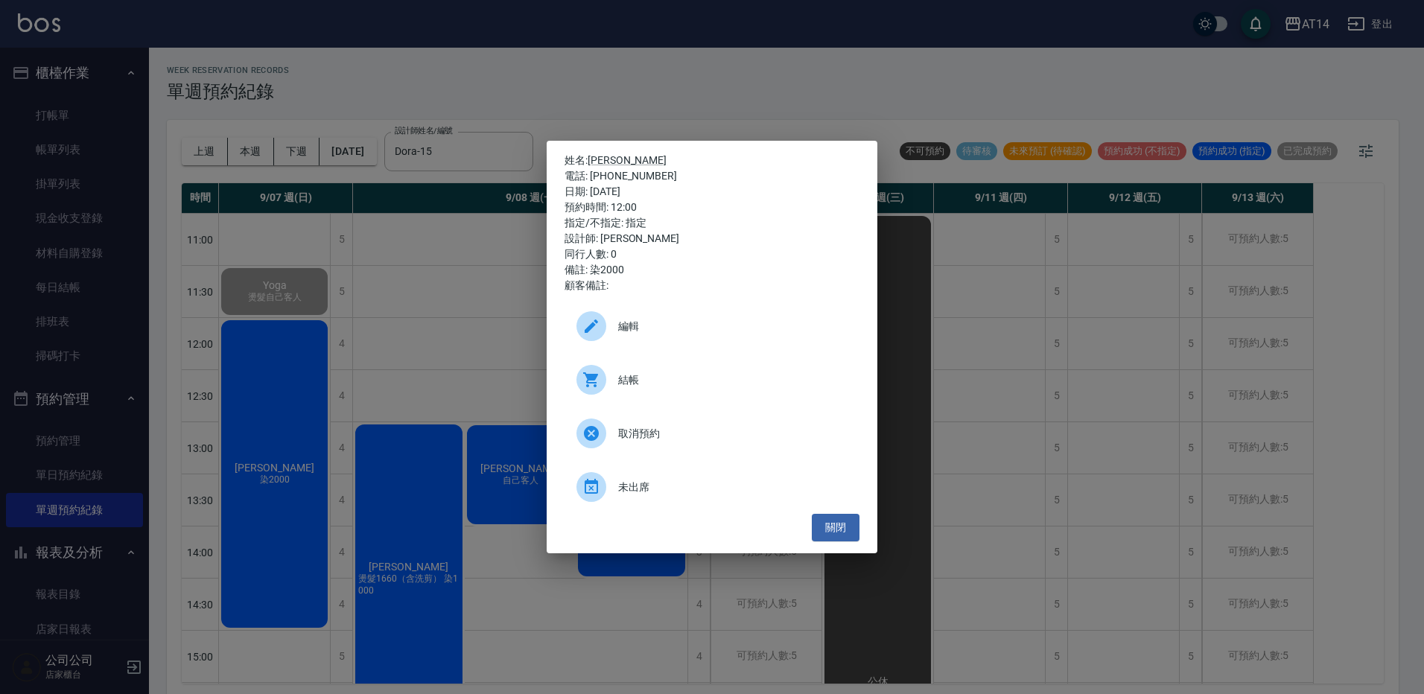
click at [613, 374] on div at bounding box center [597, 380] width 42 height 30
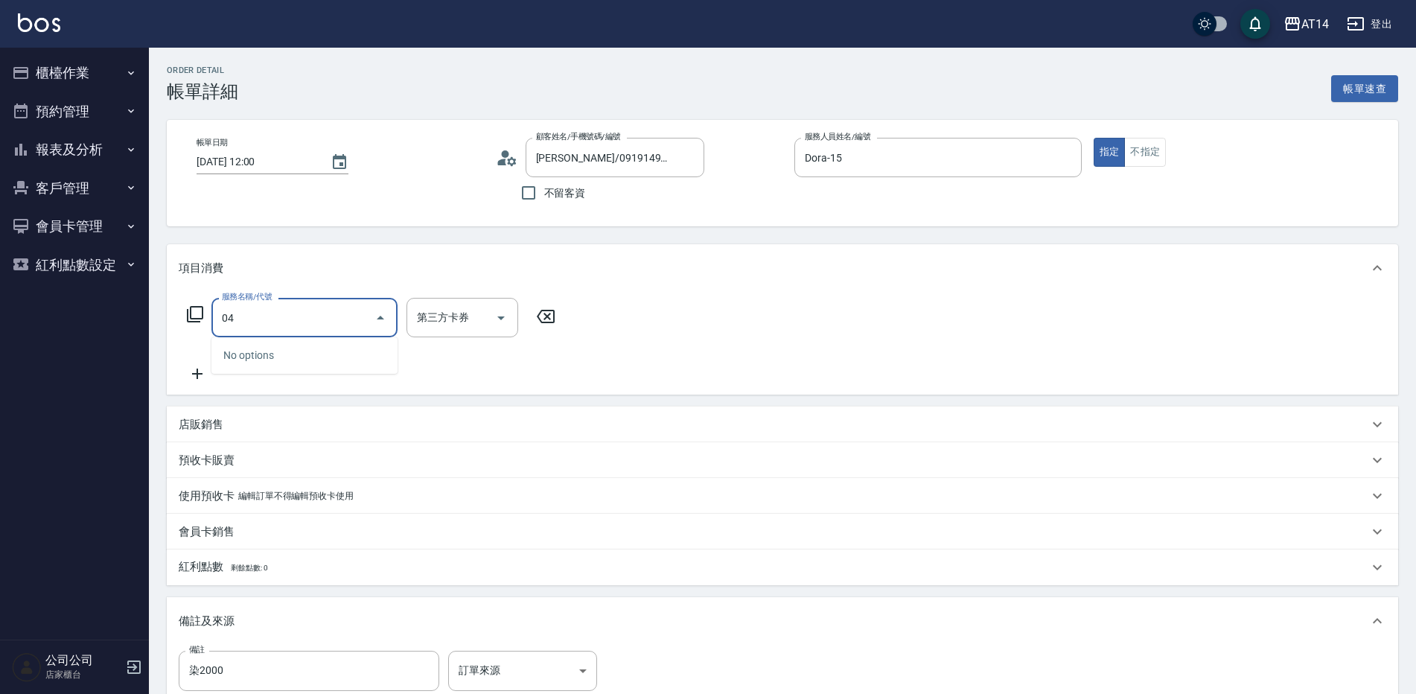
type input "041"
type input "3"
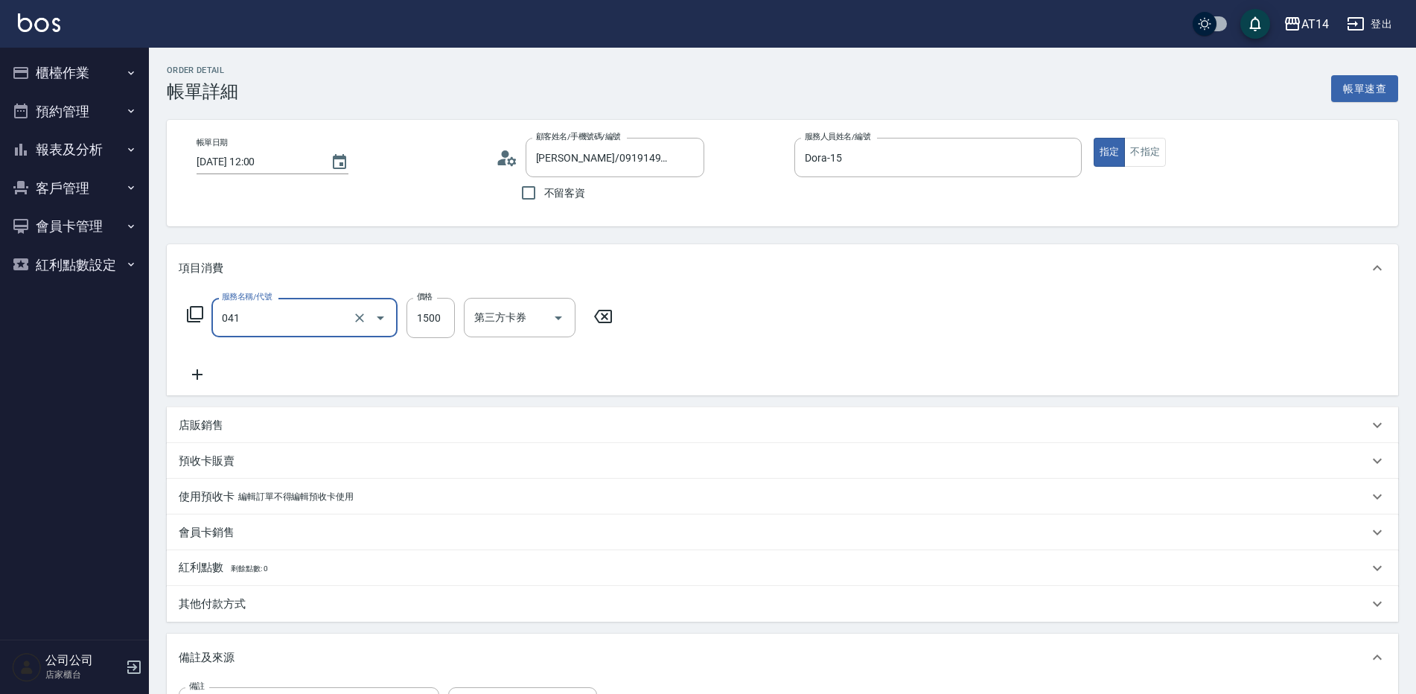
type input "染髮(041)"
type input "0"
type input "2000"
type input "4"
type input "2000"
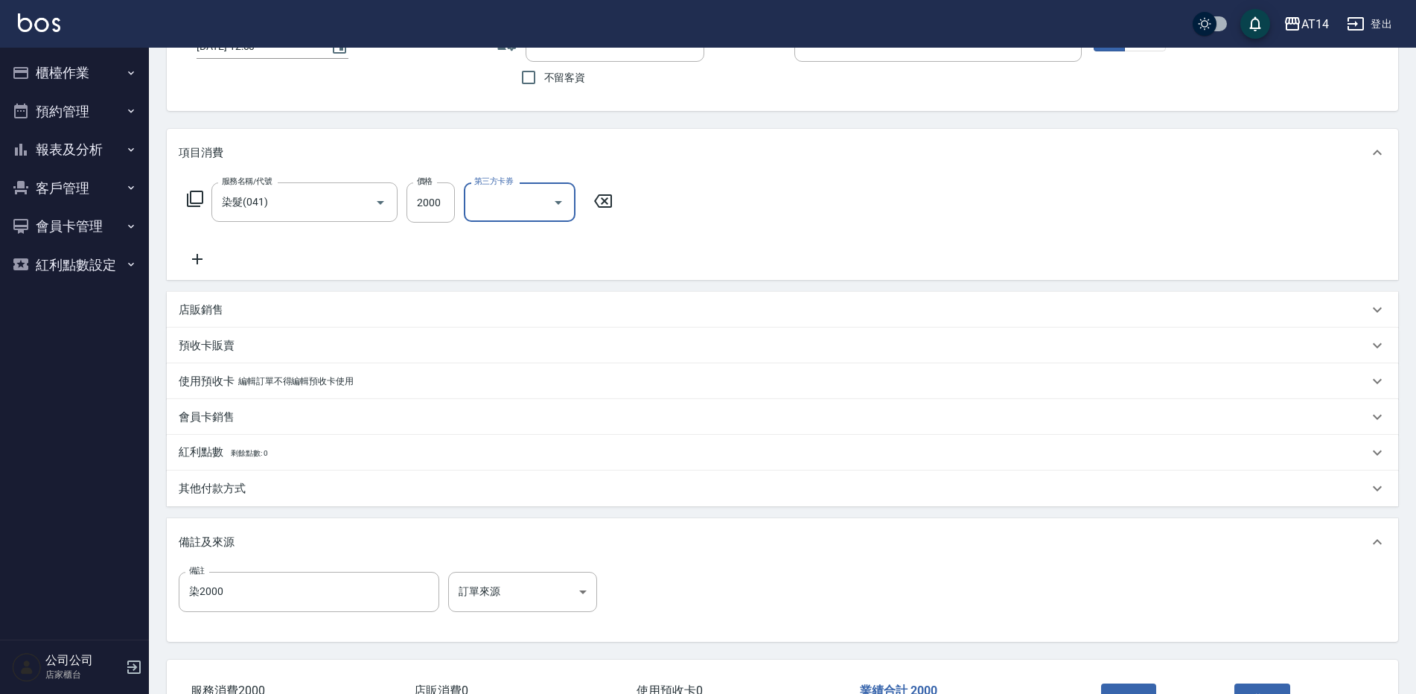
scroll to position [149, 0]
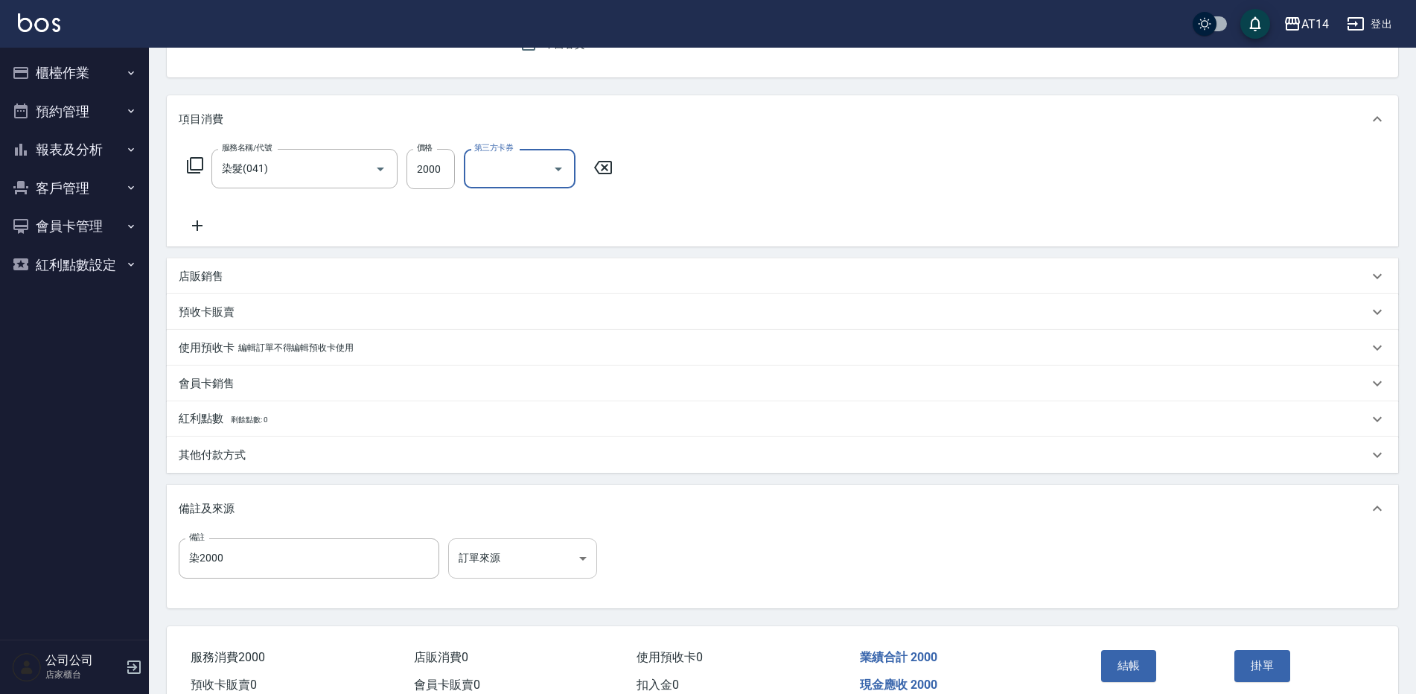
click at [544, 554] on body "AT14 登出 櫃檯作業 打帳單 帳單列表 掛單列表 現金收支登錄 材料自購登錄 每日結帳 排班表 掃碼打卡 預約管理 預約管理 單日預約紀錄 單週預約紀錄 …" at bounding box center [708, 306] width 1416 height 911
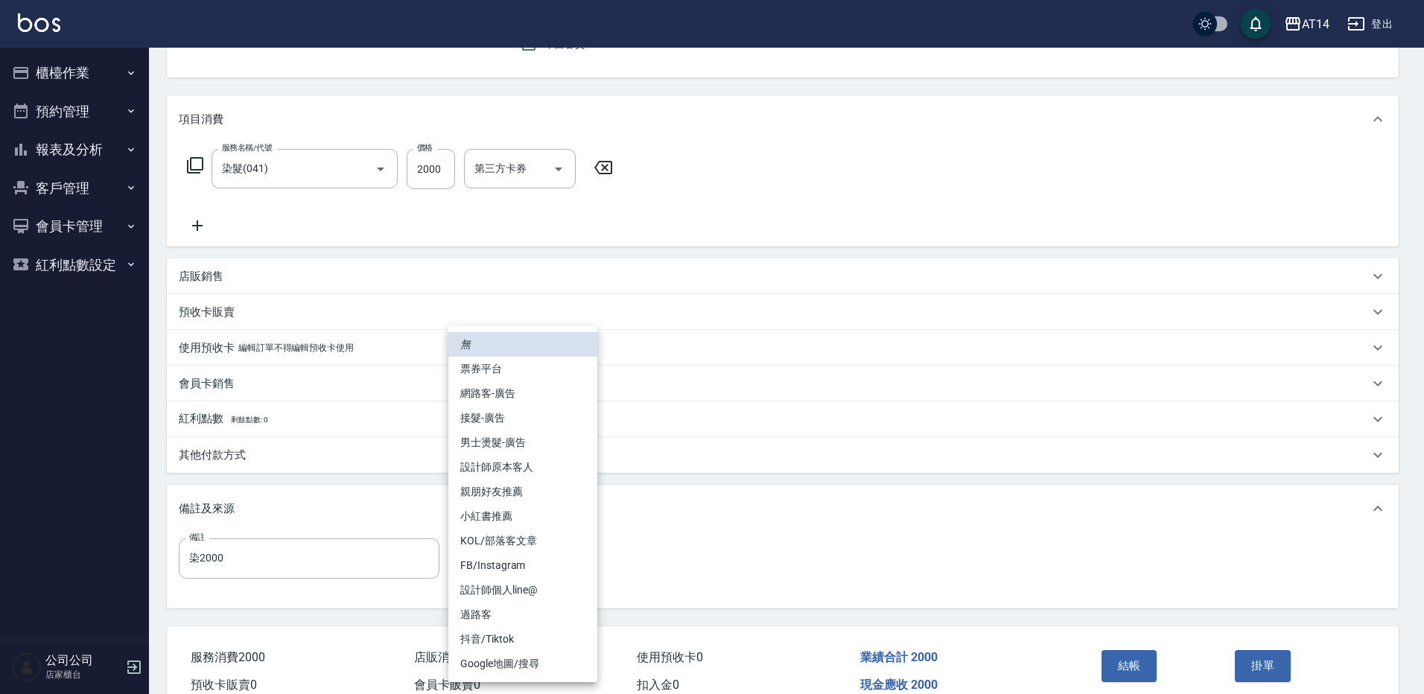
click at [553, 457] on li "設計師原本客人" at bounding box center [522, 467] width 149 height 25
type input "設計師原本客人"
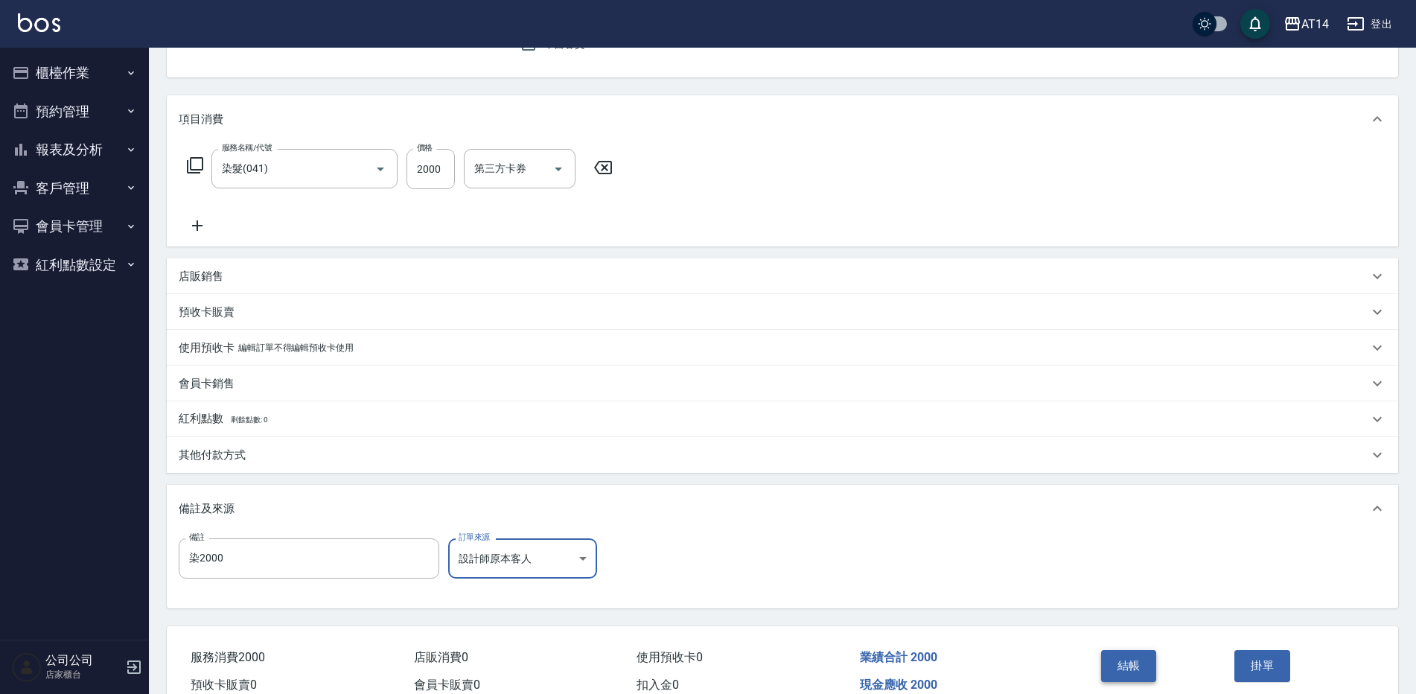
click at [1132, 657] on button "結帳" at bounding box center [1129, 665] width 56 height 31
